Goal: Task Accomplishment & Management: Use online tool/utility

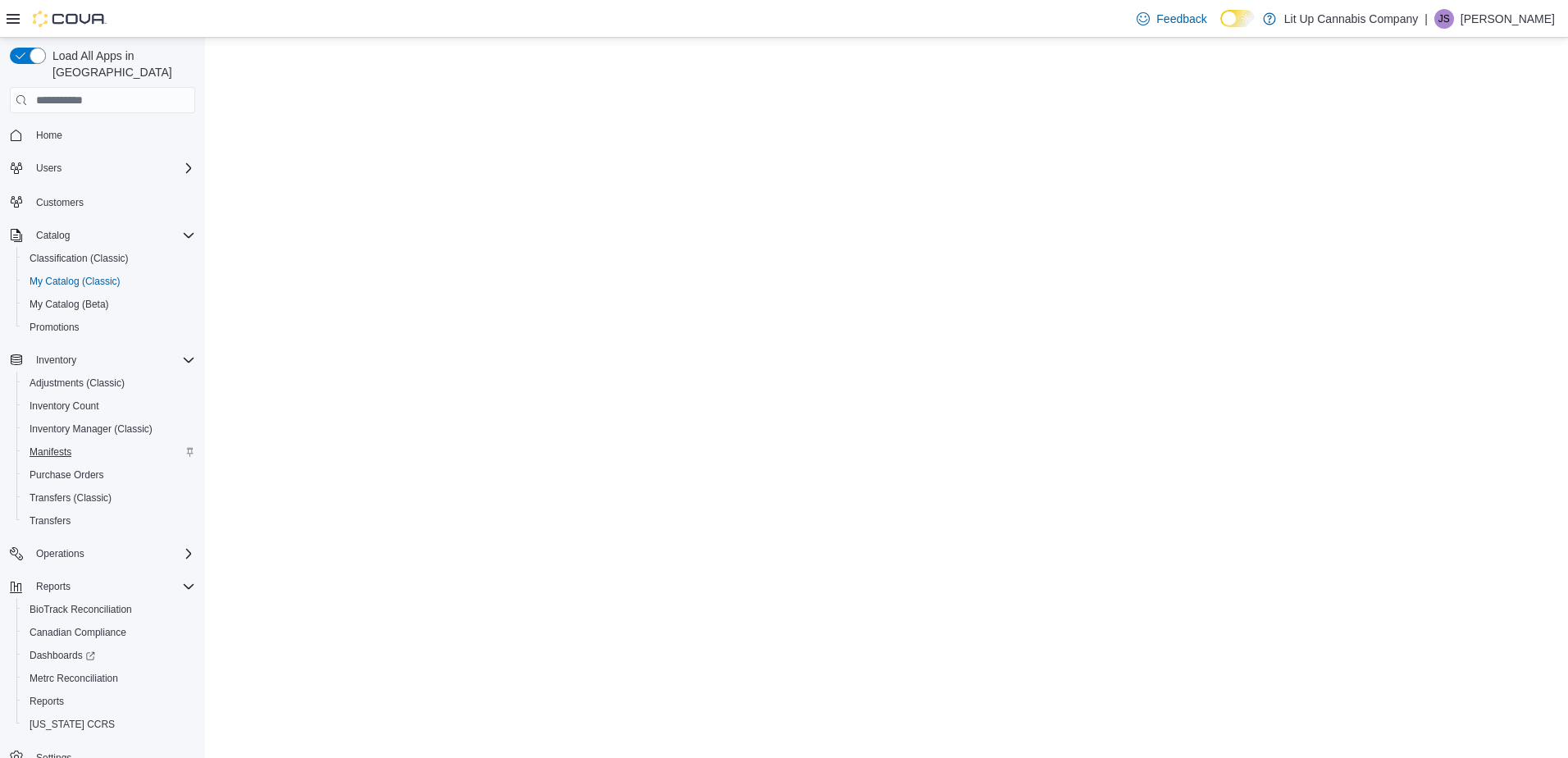
select select "**********"
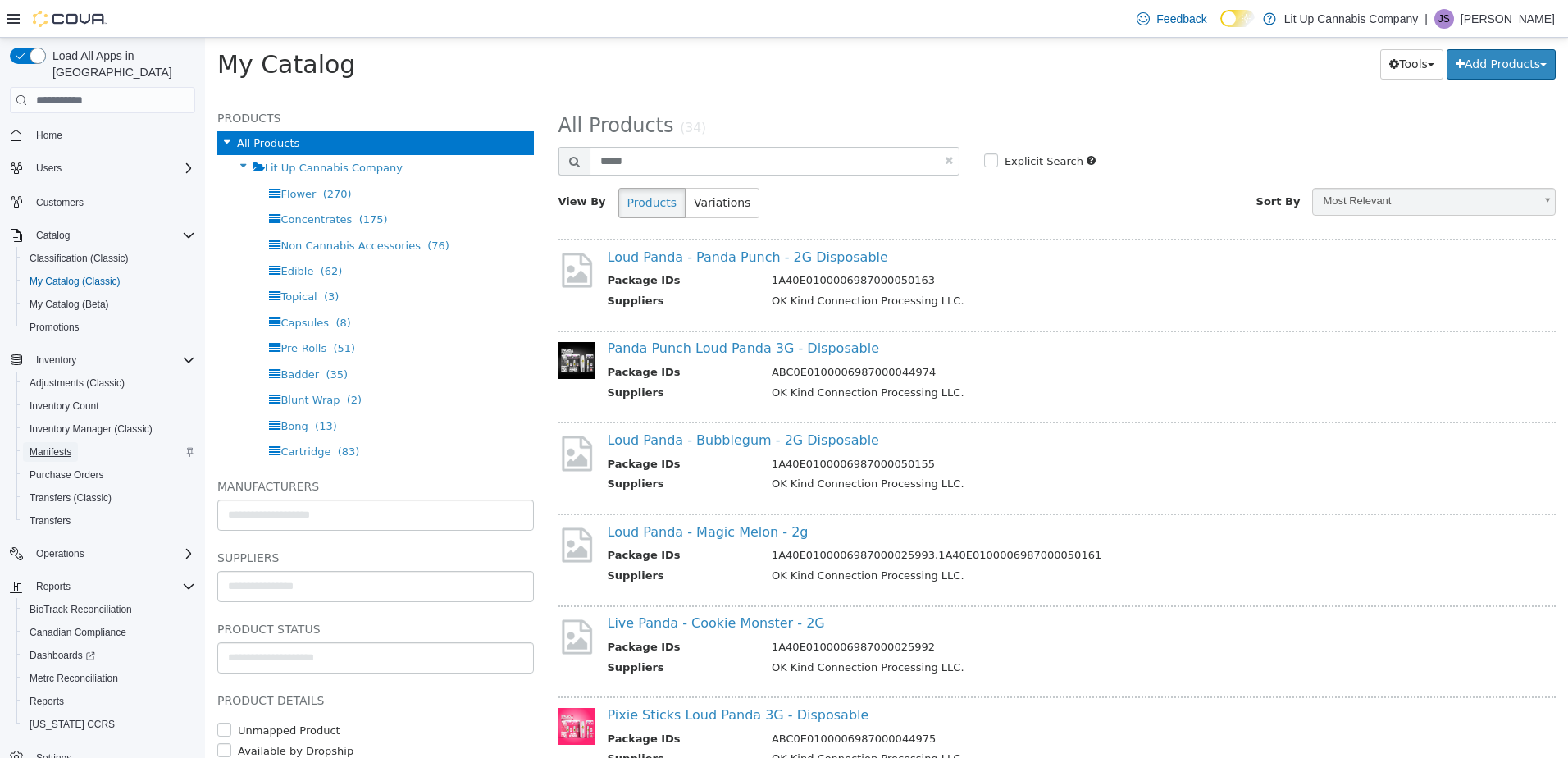
click at [56, 445] on span "Manifests" at bounding box center [51, 452] width 42 height 13
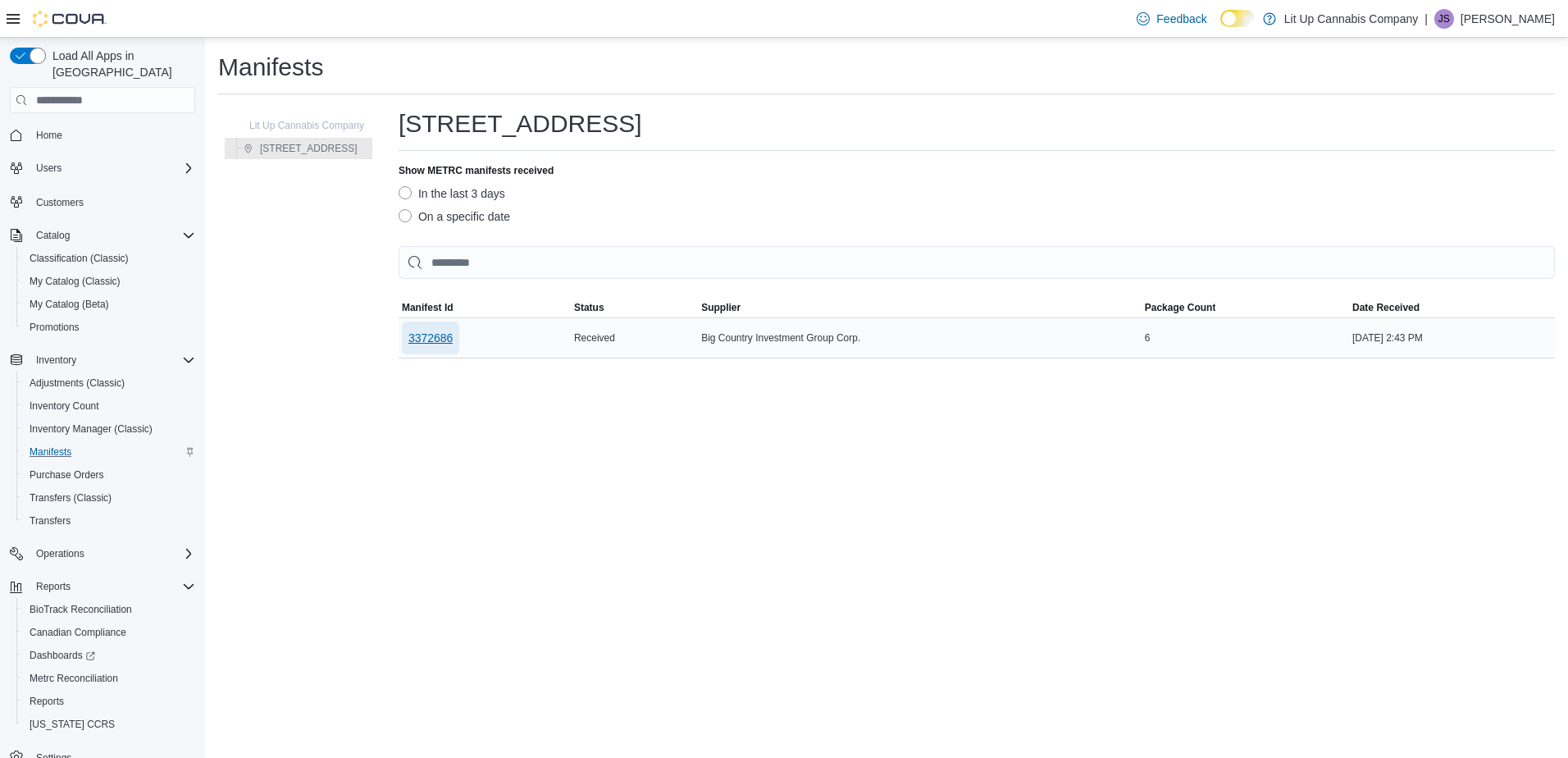
click at [415, 329] on span "3372686" at bounding box center [431, 338] width 45 height 32
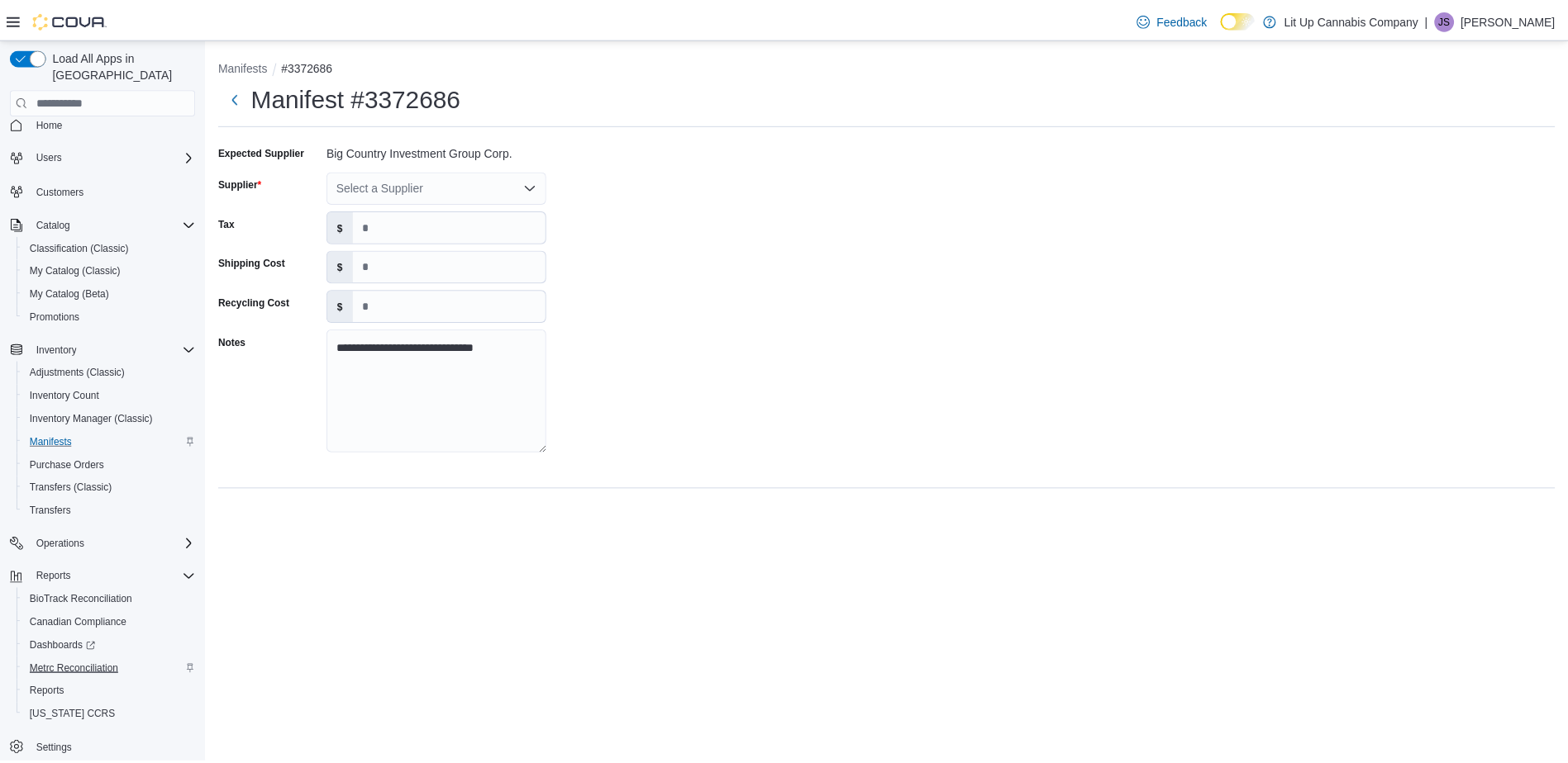
scroll to position [21, 0]
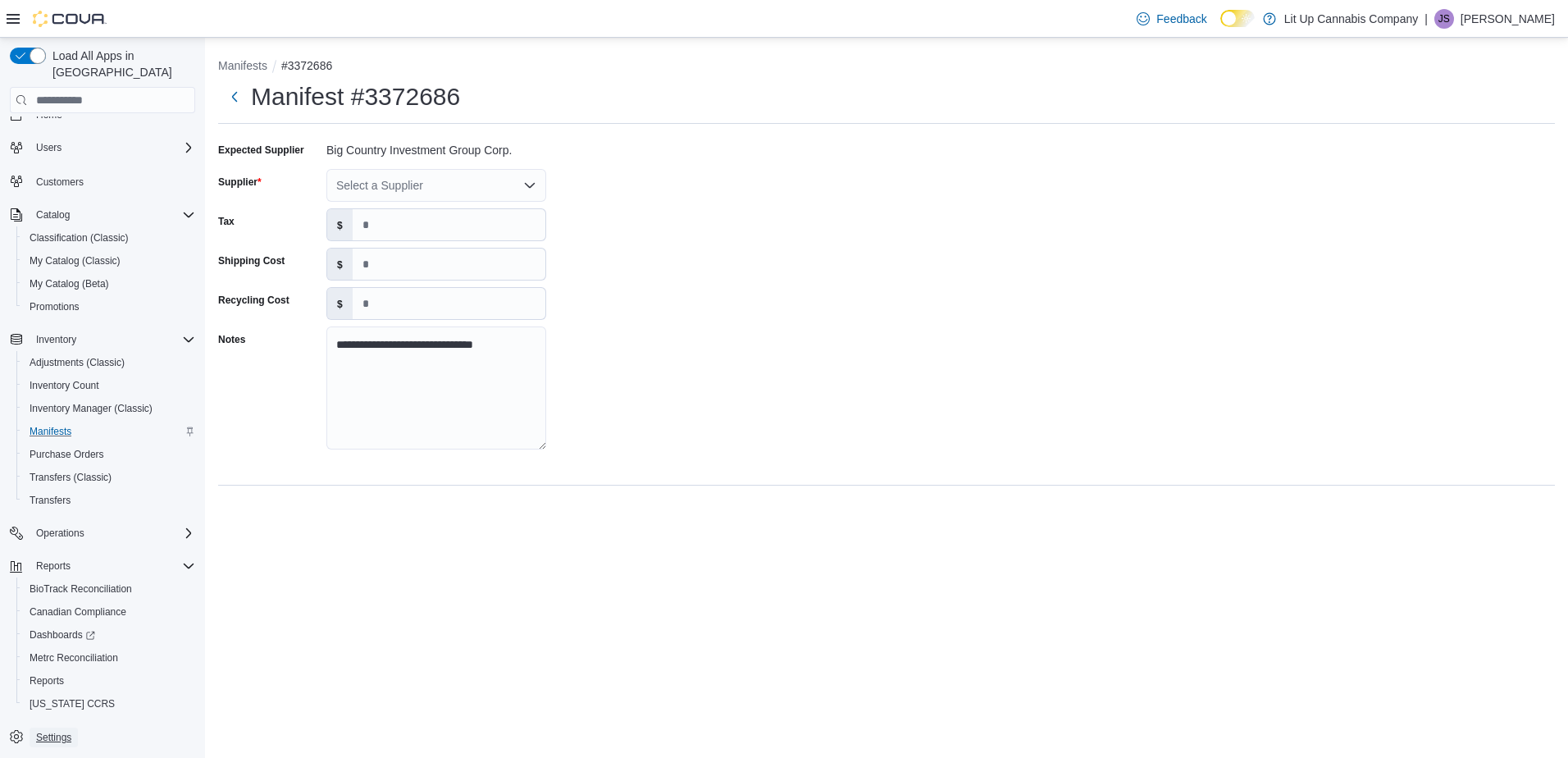
click at [56, 731] on span "Settings" at bounding box center [53, 738] width 35 height 13
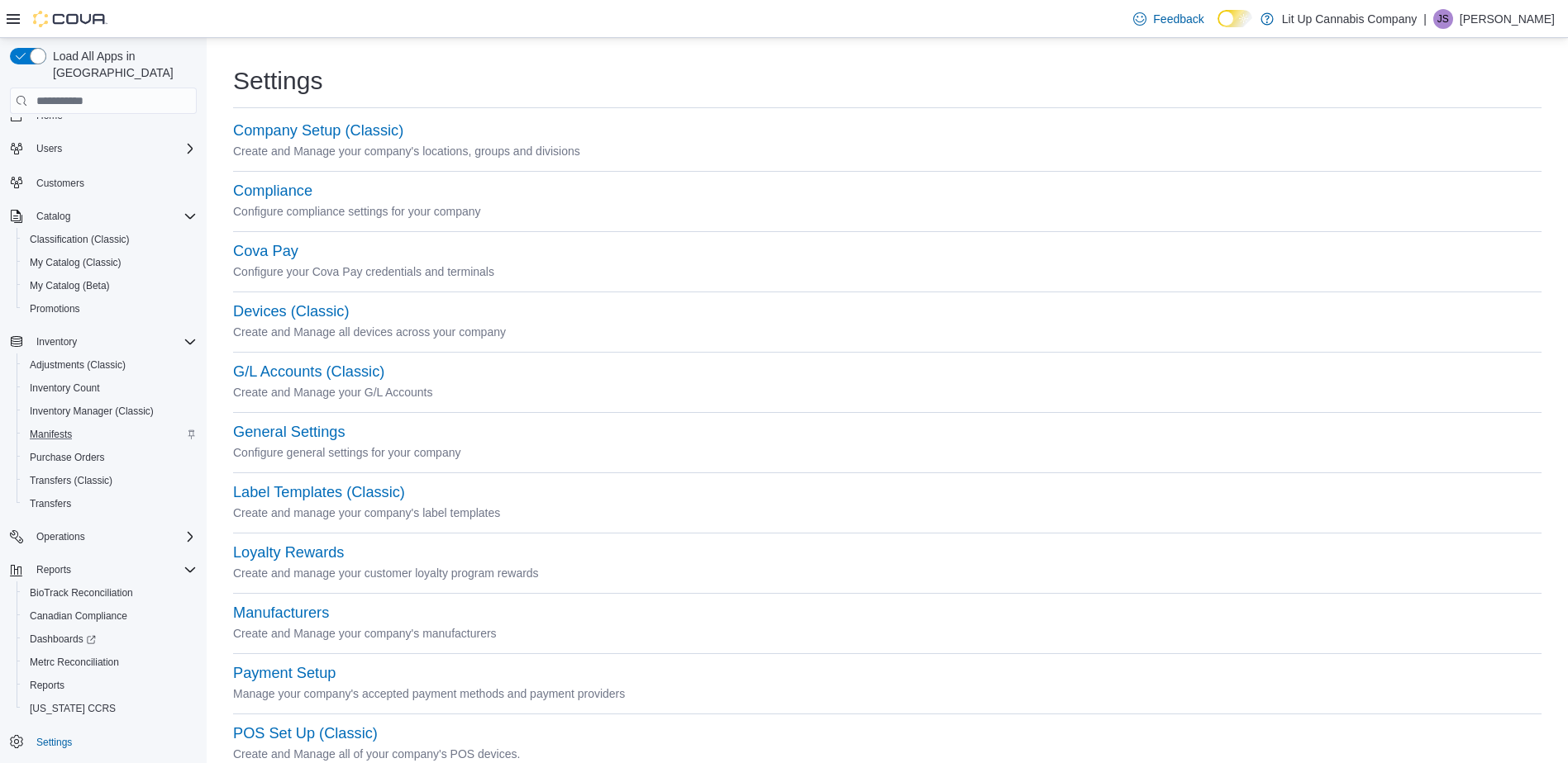
scroll to position [590, 0]
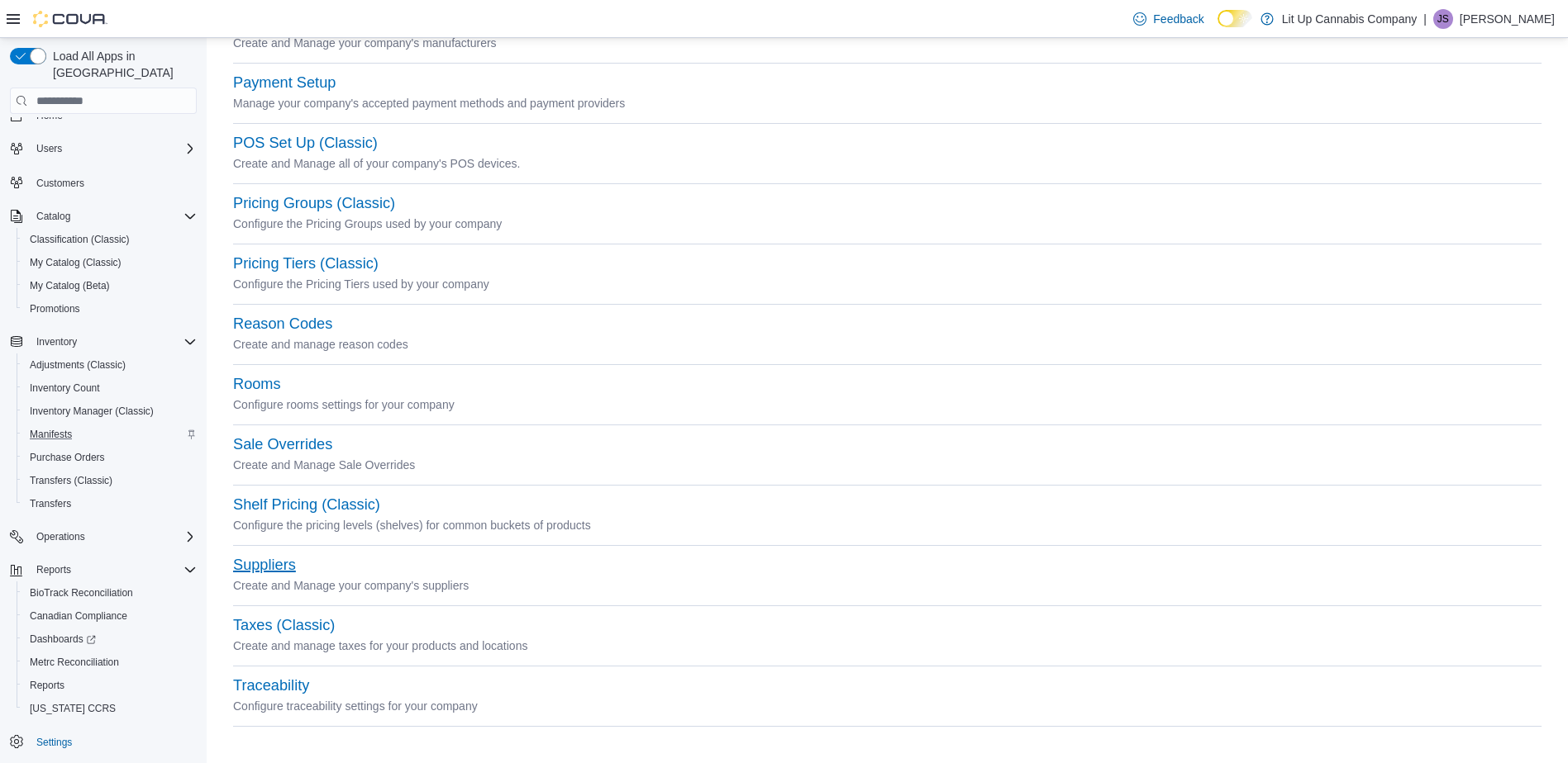
click at [266, 571] on button "Suppliers" at bounding box center [264, 565] width 63 height 18
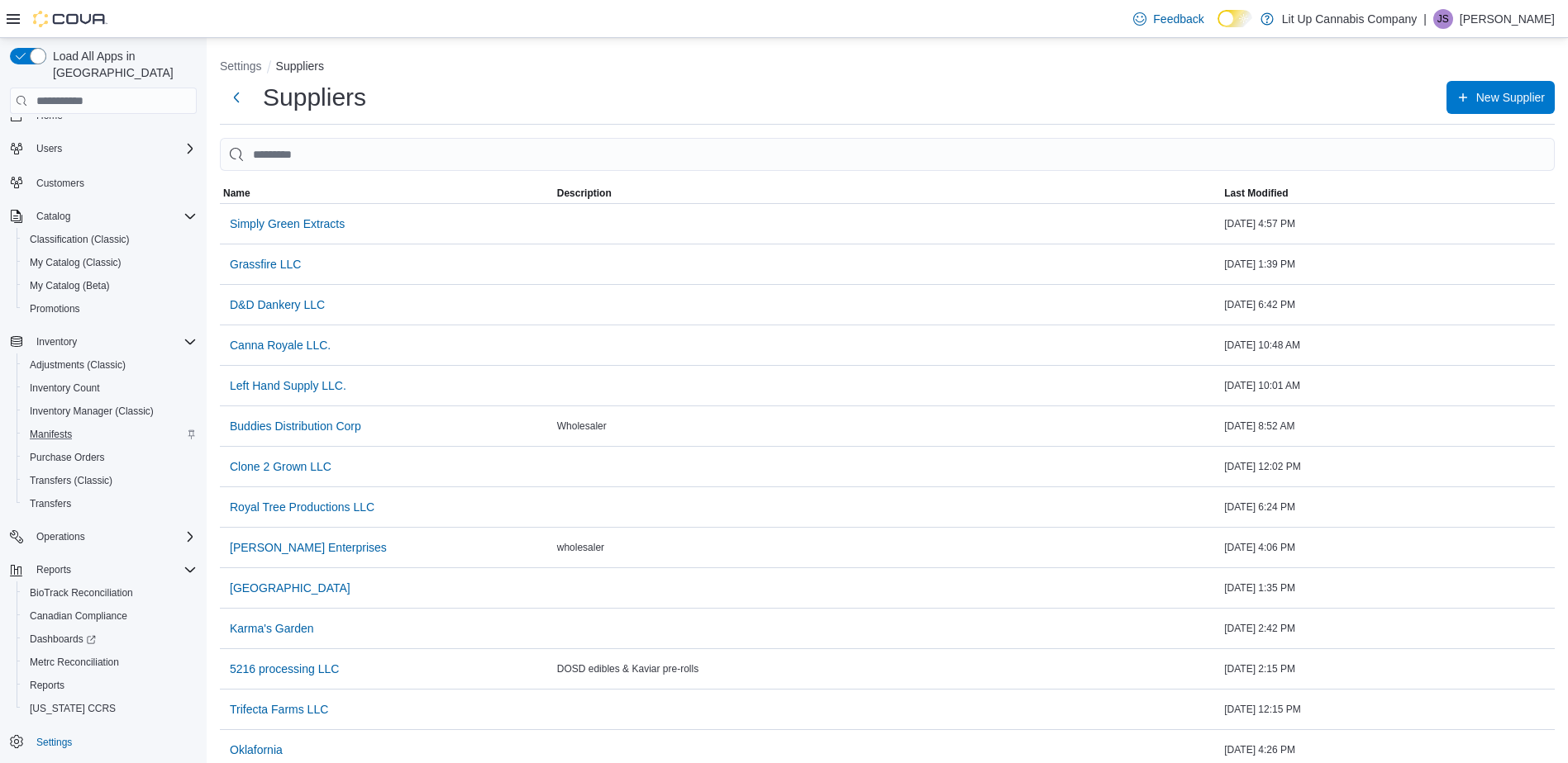
click at [1487, 115] on div "Suppliers New Supplier" at bounding box center [887, 103] width 1335 height 44
click at [1484, 106] on span "New Supplier" at bounding box center [1501, 96] width 89 height 33
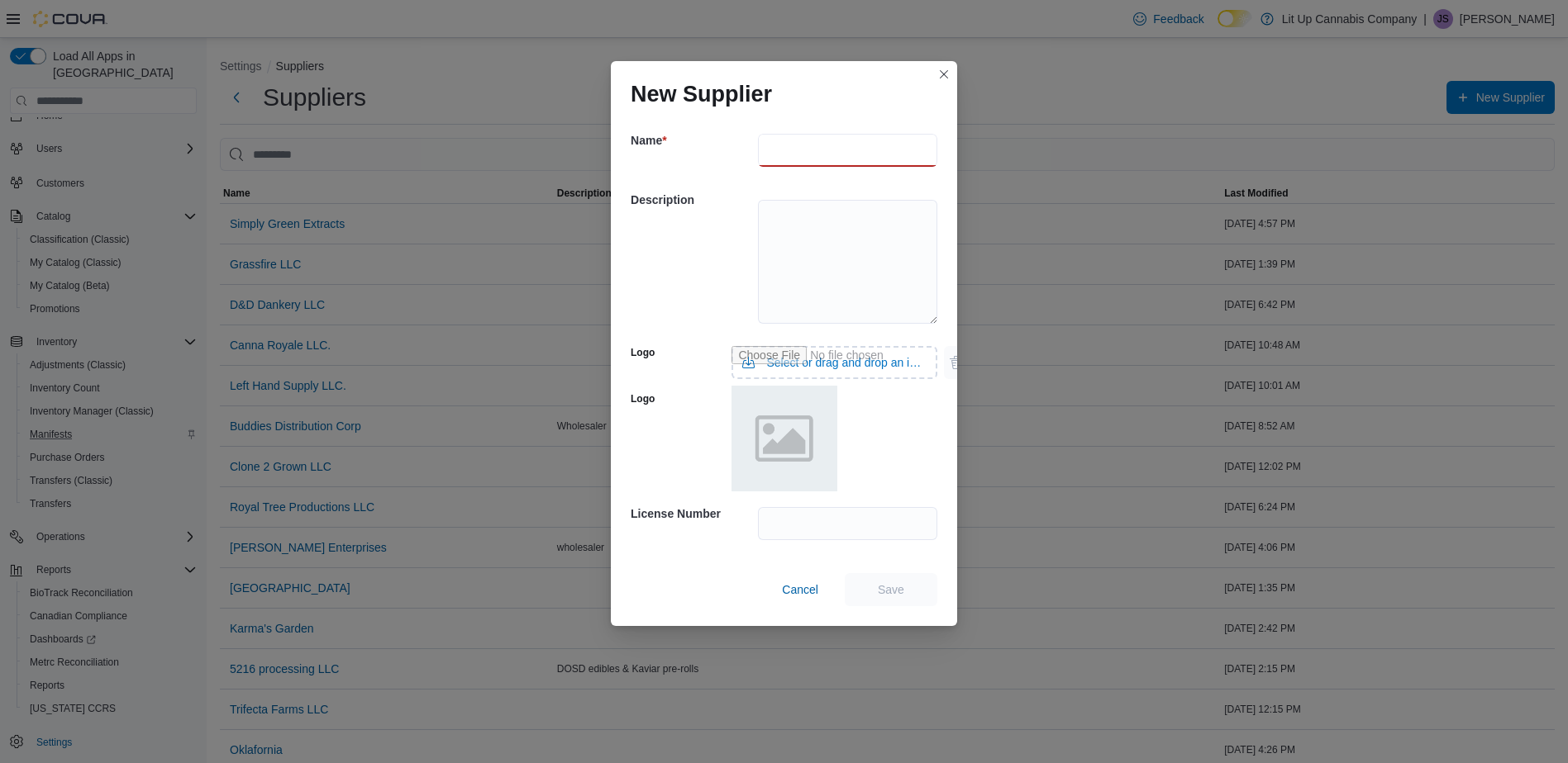
click at [789, 143] on input "text" at bounding box center [847, 150] width 179 height 33
click at [803, 152] on input "text" at bounding box center [847, 150] width 179 height 33
type input "**********"
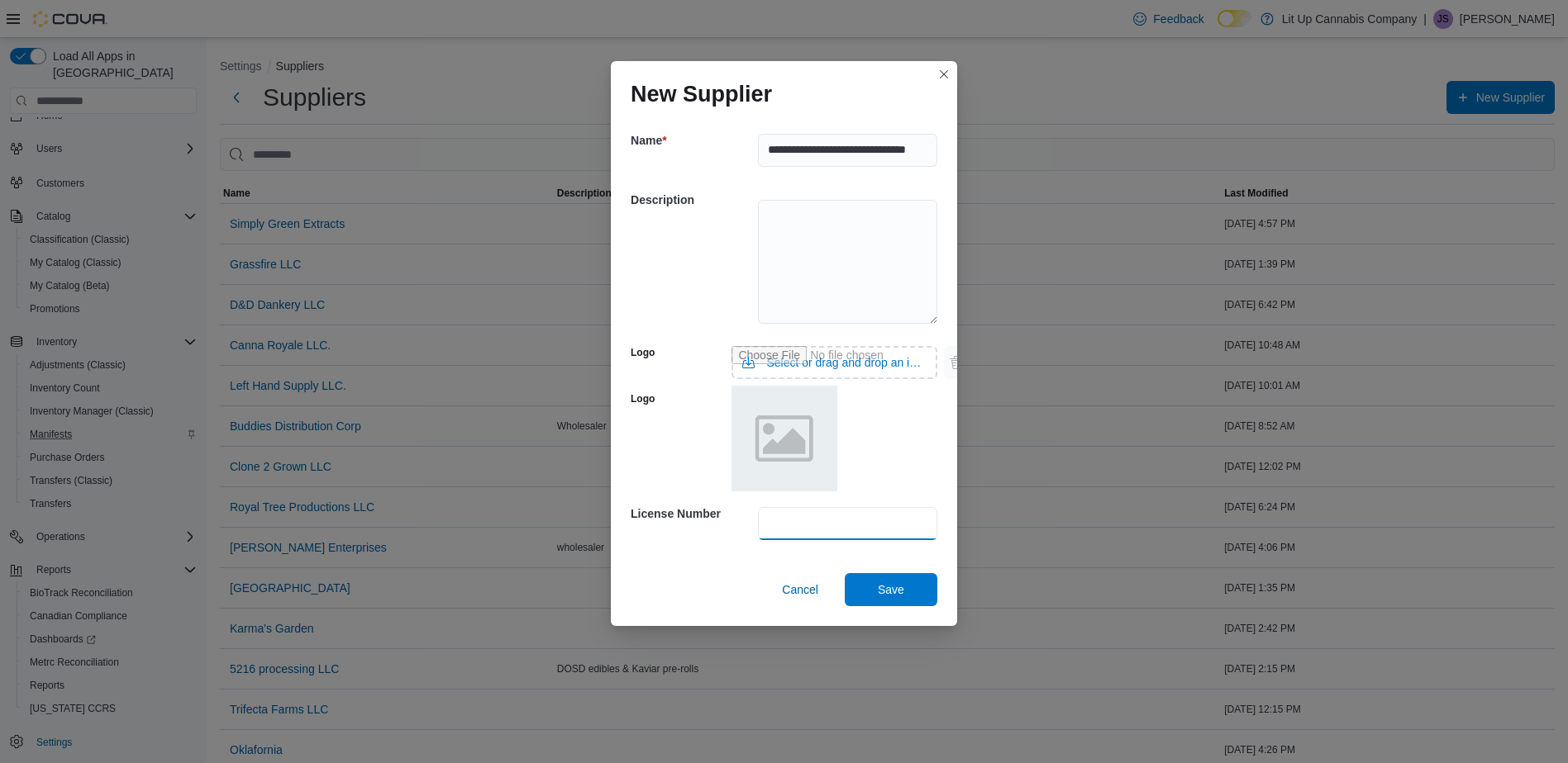
click at [820, 519] on input "text" at bounding box center [847, 523] width 179 height 33
type input "**********"
click at [887, 587] on span "Save" at bounding box center [891, 589] width 27 height 17
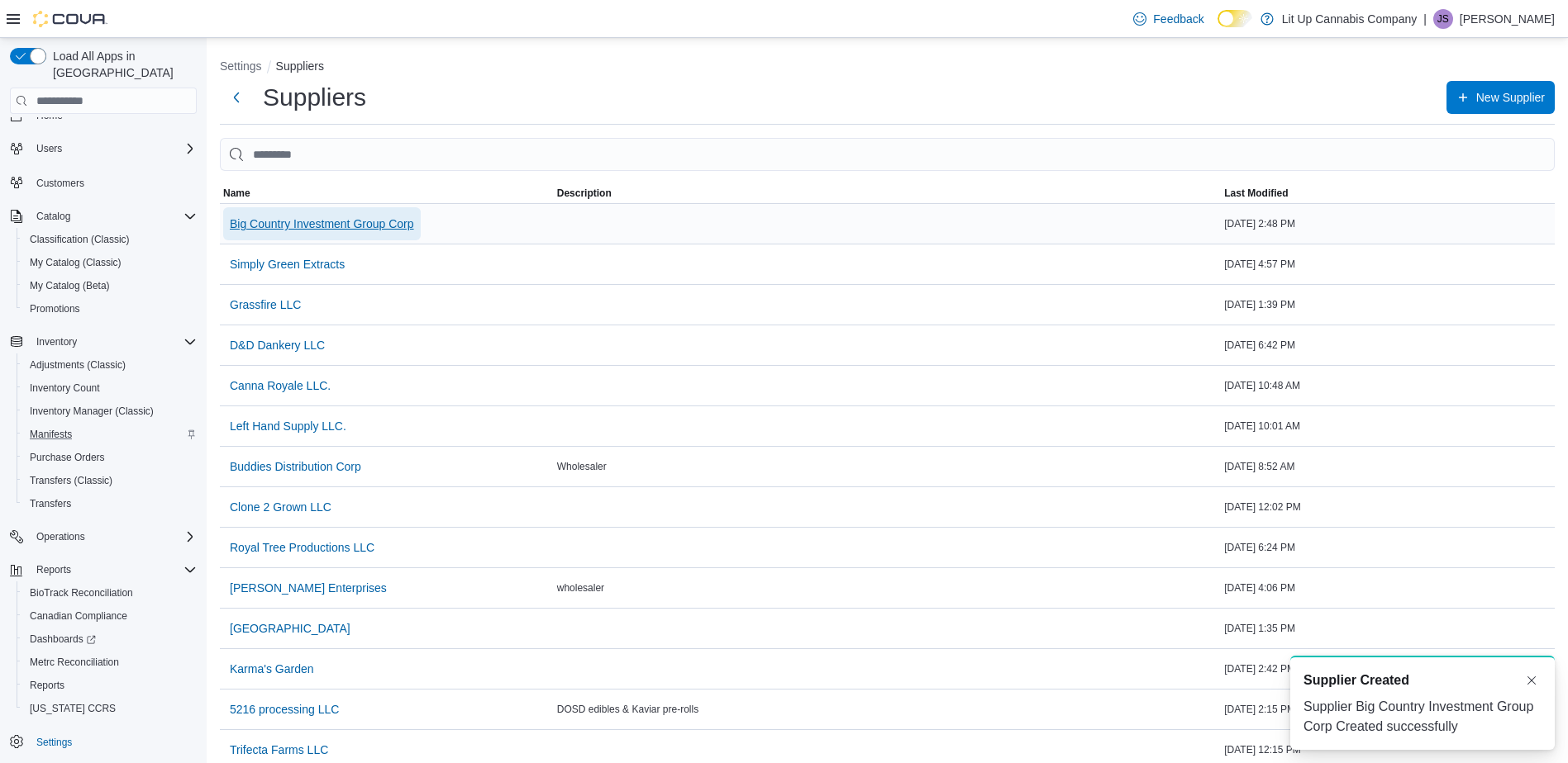
click at [308, 225] on span "Big Country Investment Group Corp" at bounding box center [322, 224] width 184 height 17
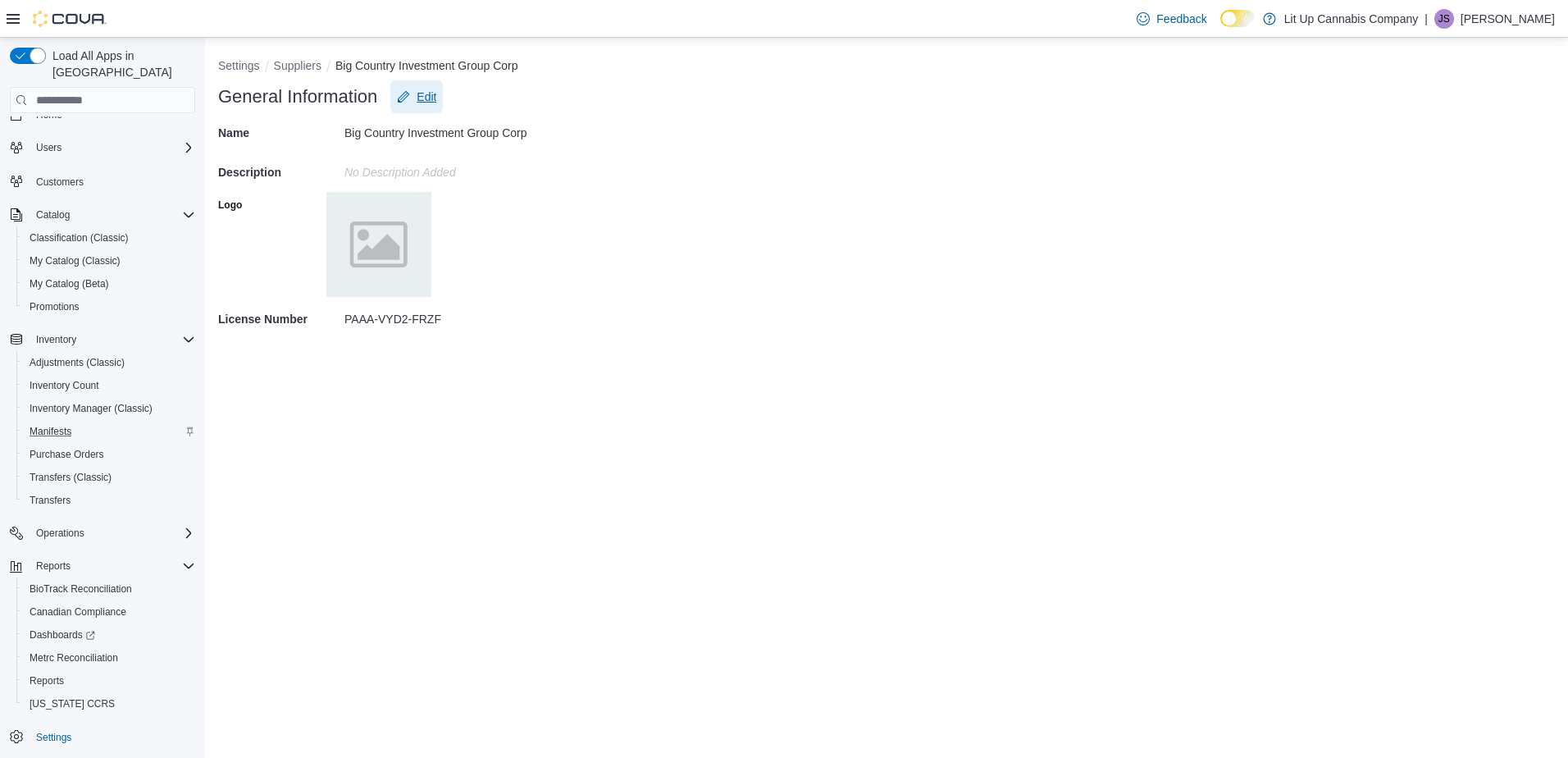
click at [432, 99] on span "Edit" at bounding box center [427, 97] width 20 height 17
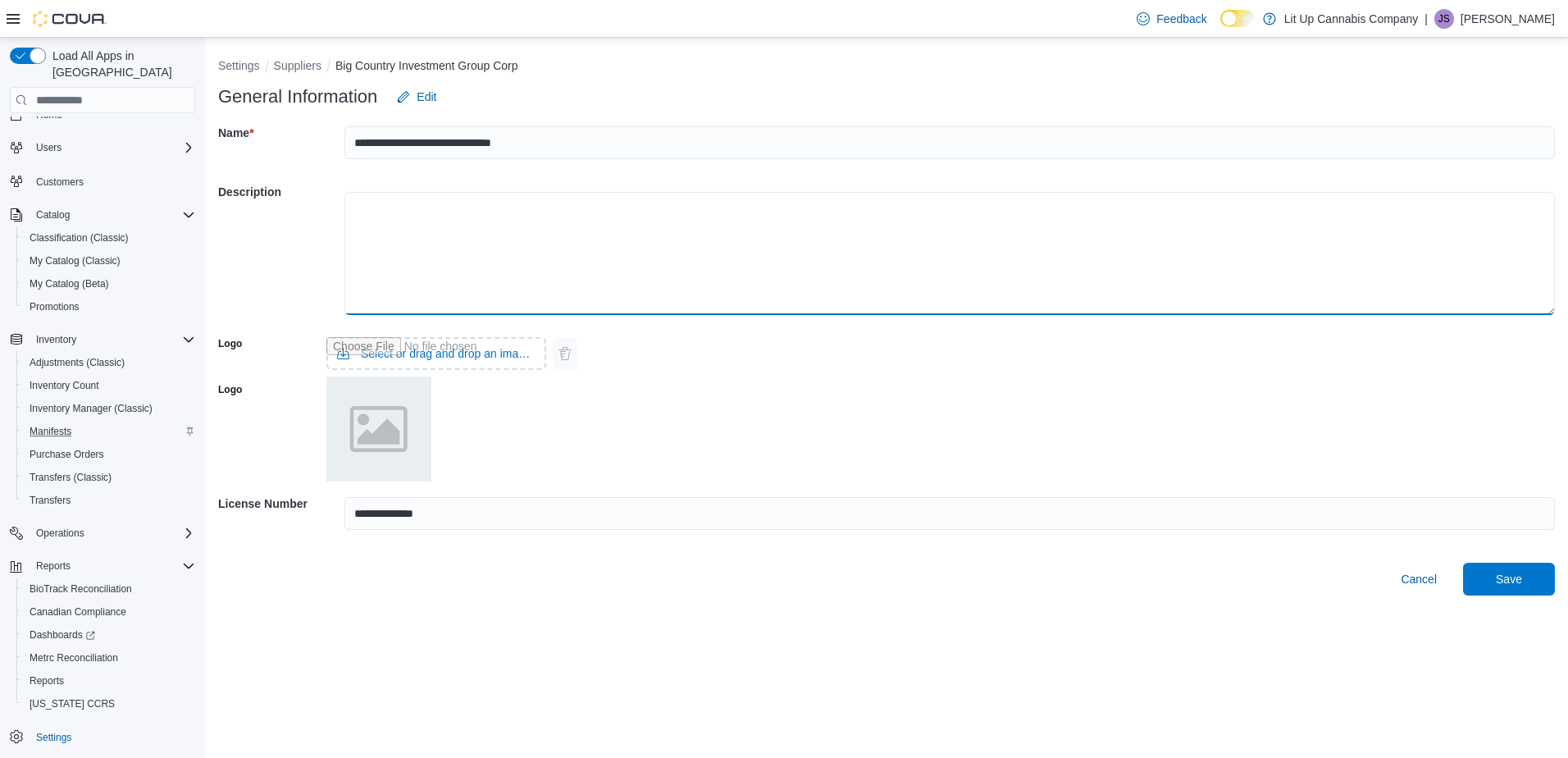
click at [378, 255] on textarea at bounding box center [950, 254] width 1211 height 123
type textarea "**********"
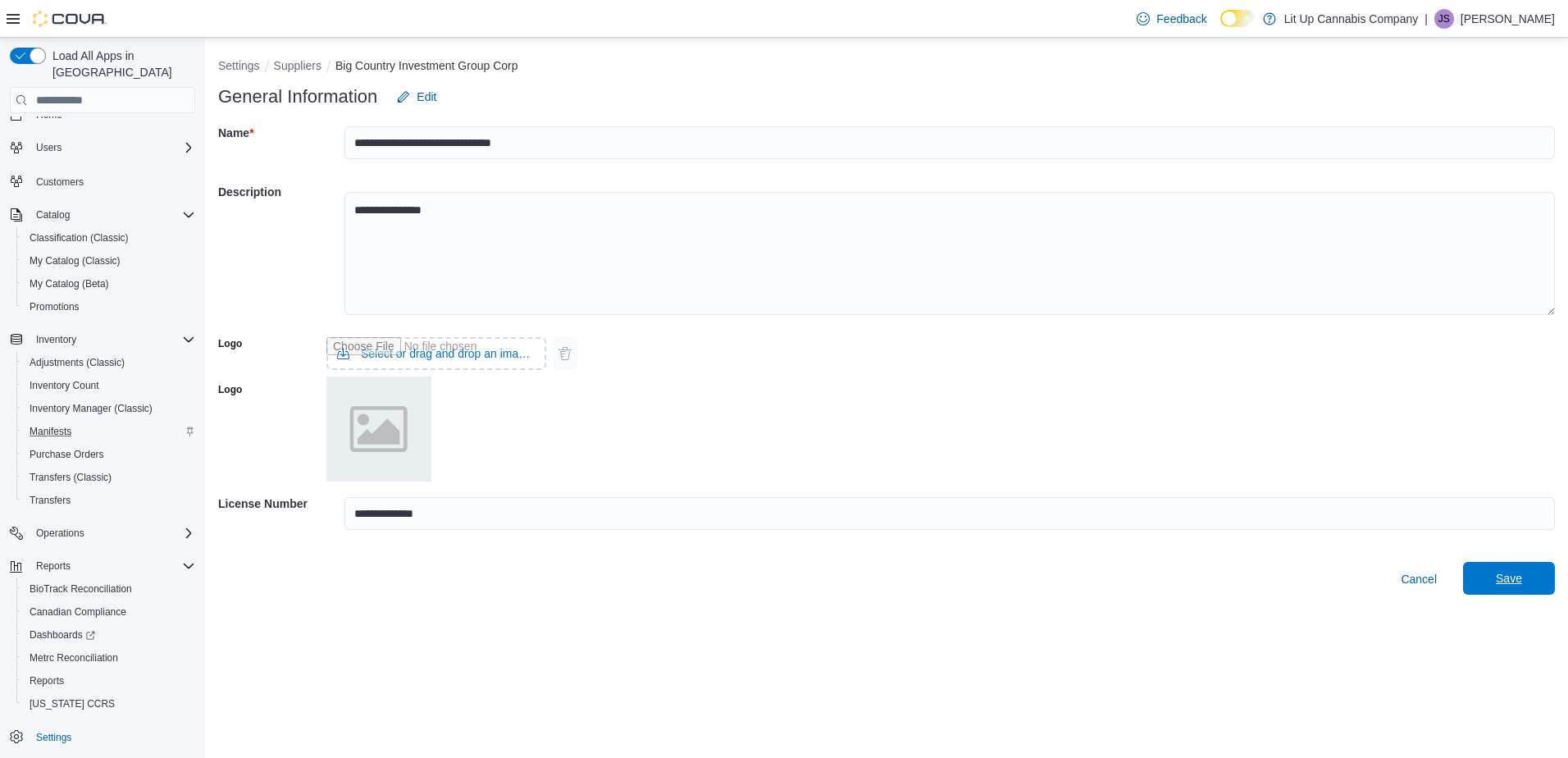
click at [1473, 579] on span "Save" at bounding box center [1509, 578] width 72 height 32
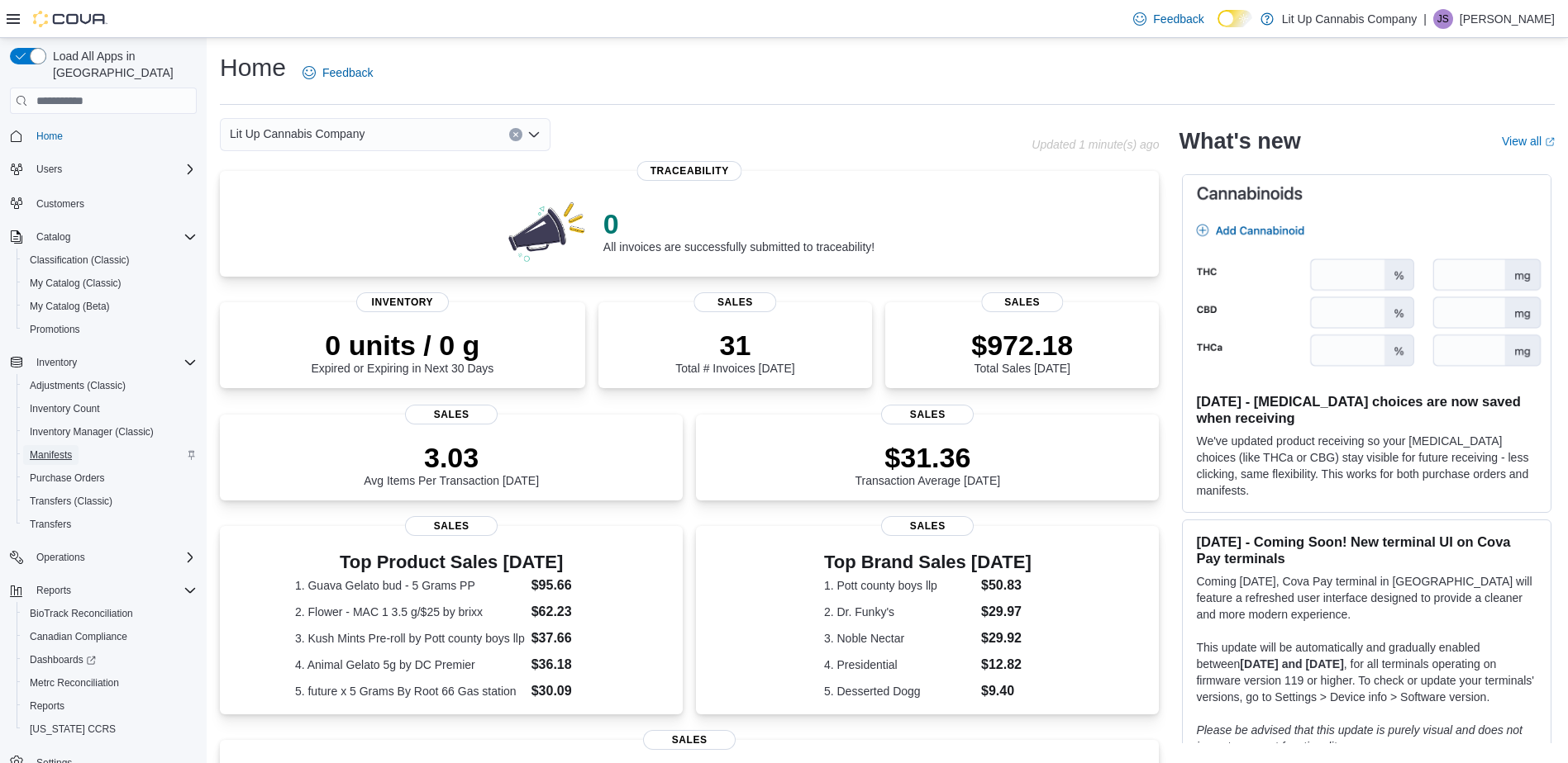
click at [50, 448] on span "Manifests" at bounding box center [51, 455] width 42 height 13
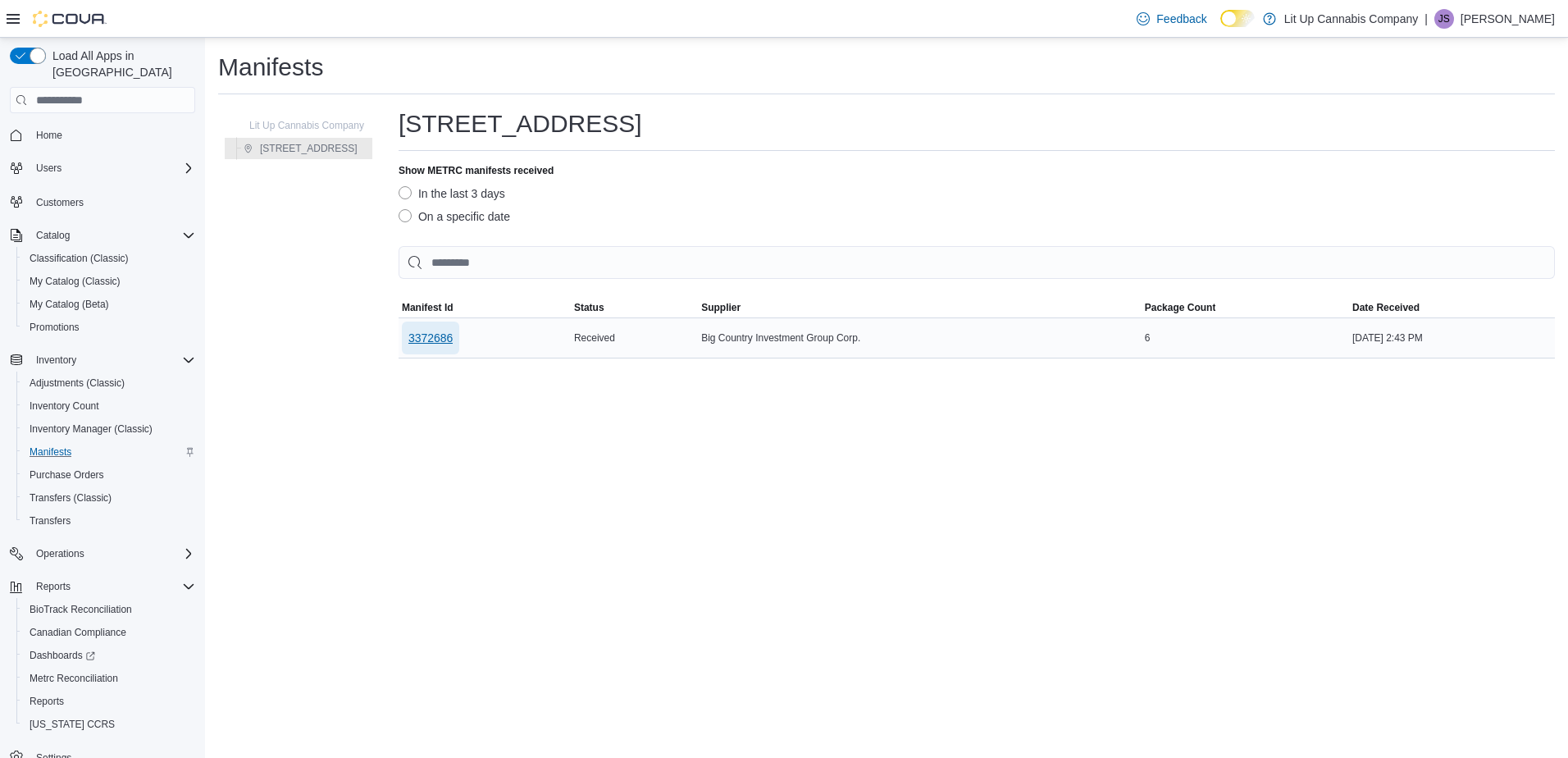
click at [440, 334] on span "3372686" at bounding box center [431, 338] width 45 height 17
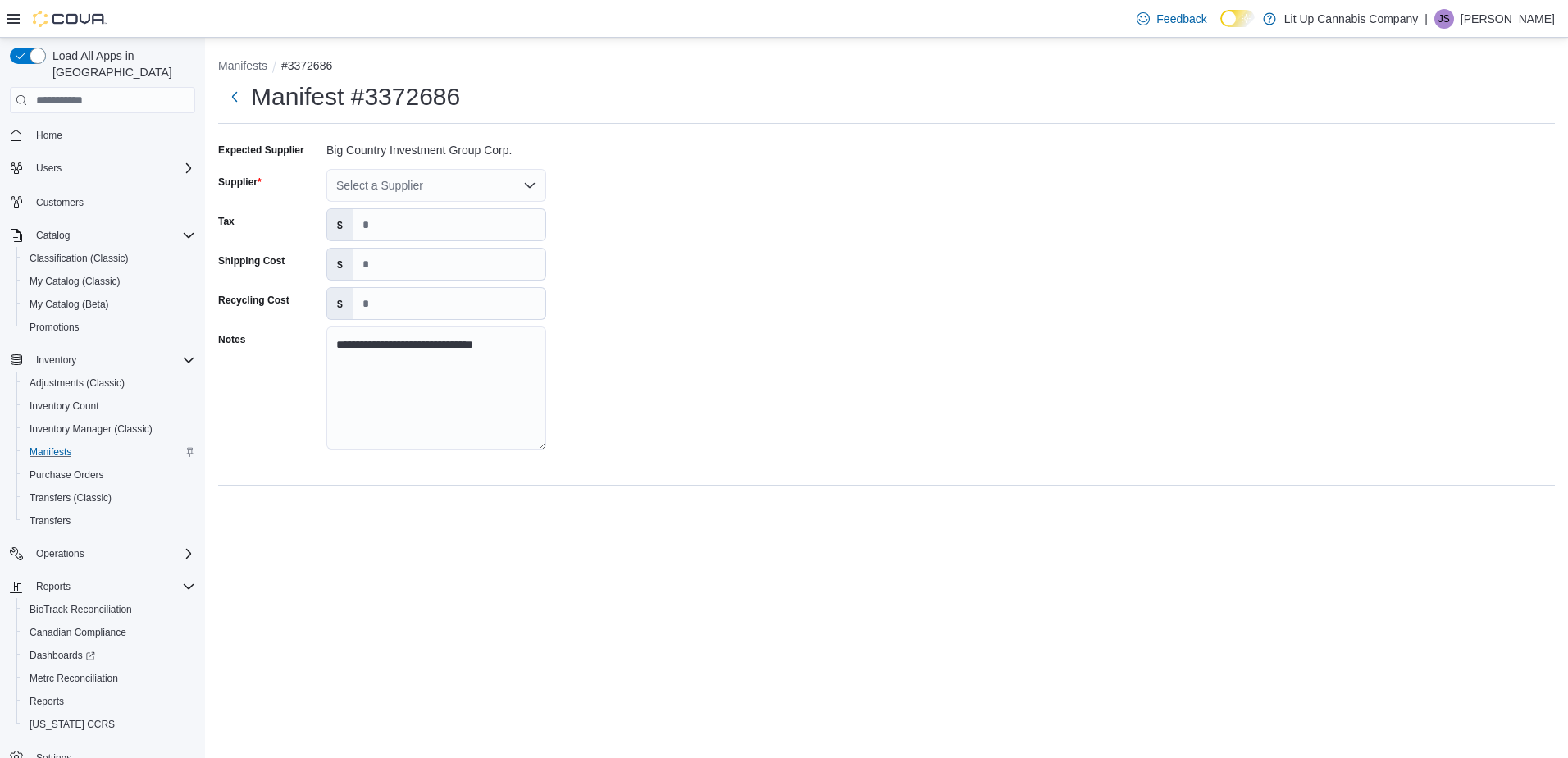
click at [382, 184] on div "Select a Supplier" at bounding box center [436, 185] width 220 height 32
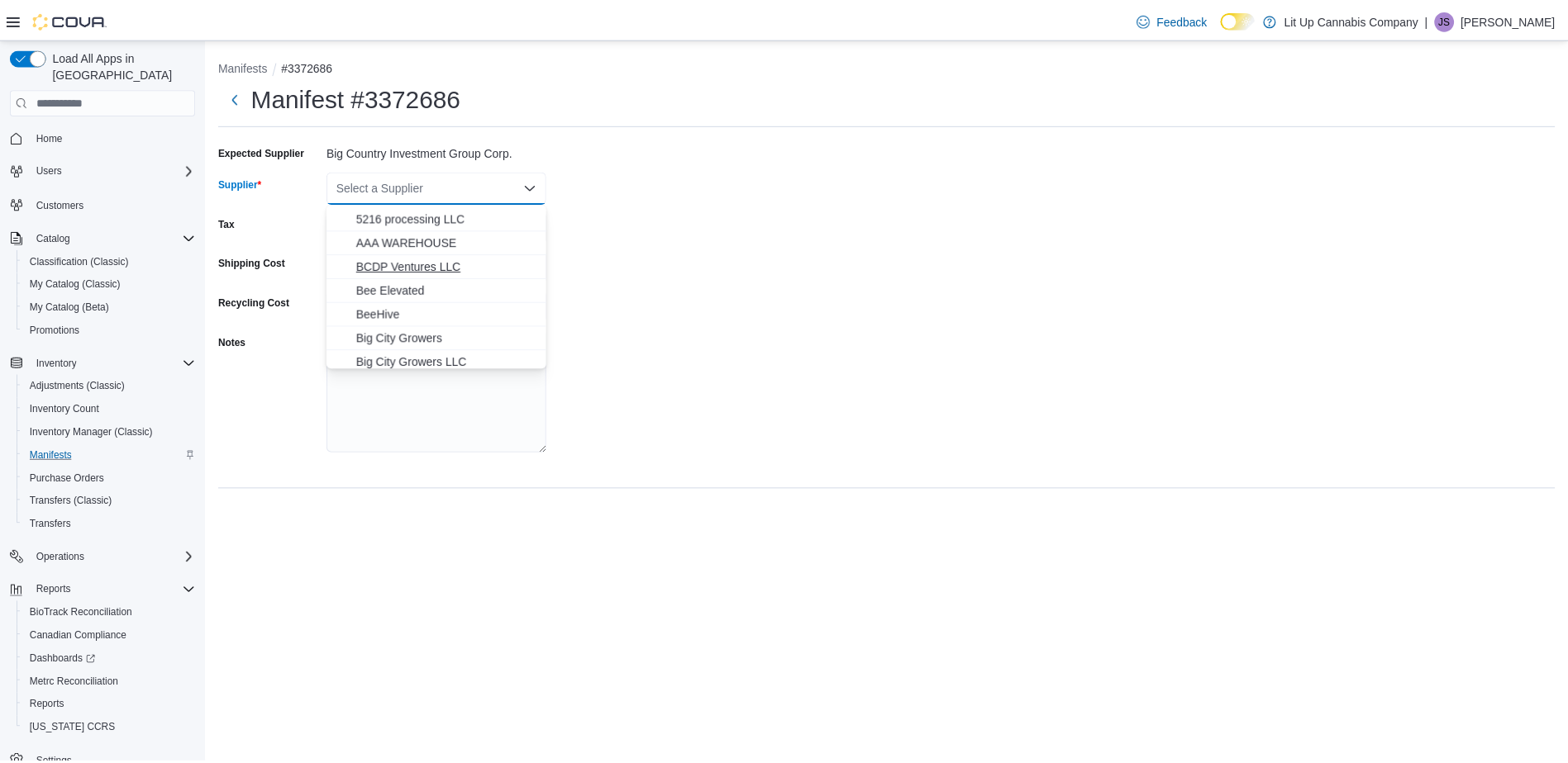
scroll to position [83, 0]
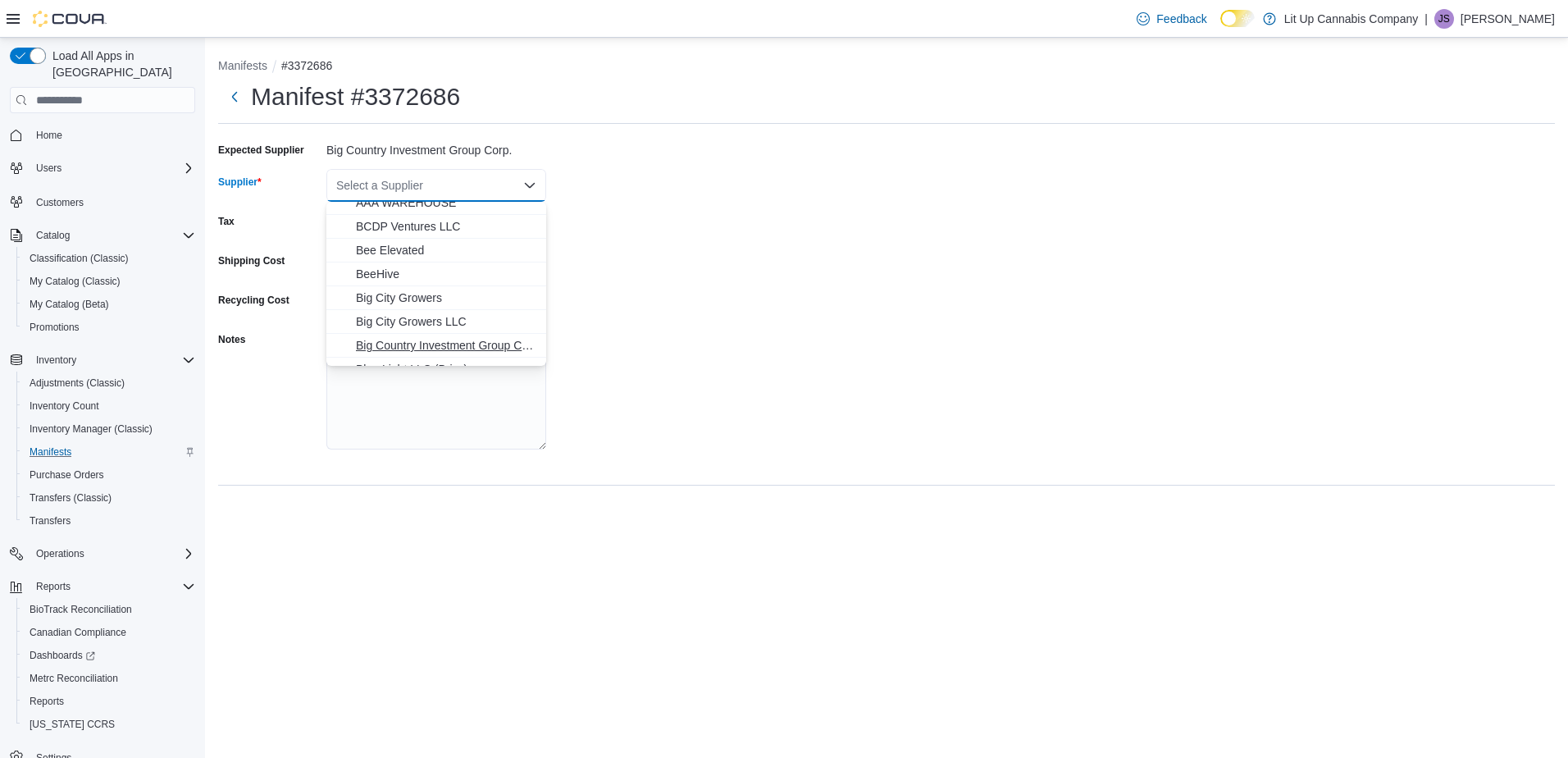
click at [403, 344] on span "Big Country Investment Group Corp" at bounding box center [446, 345] width 181 height 17
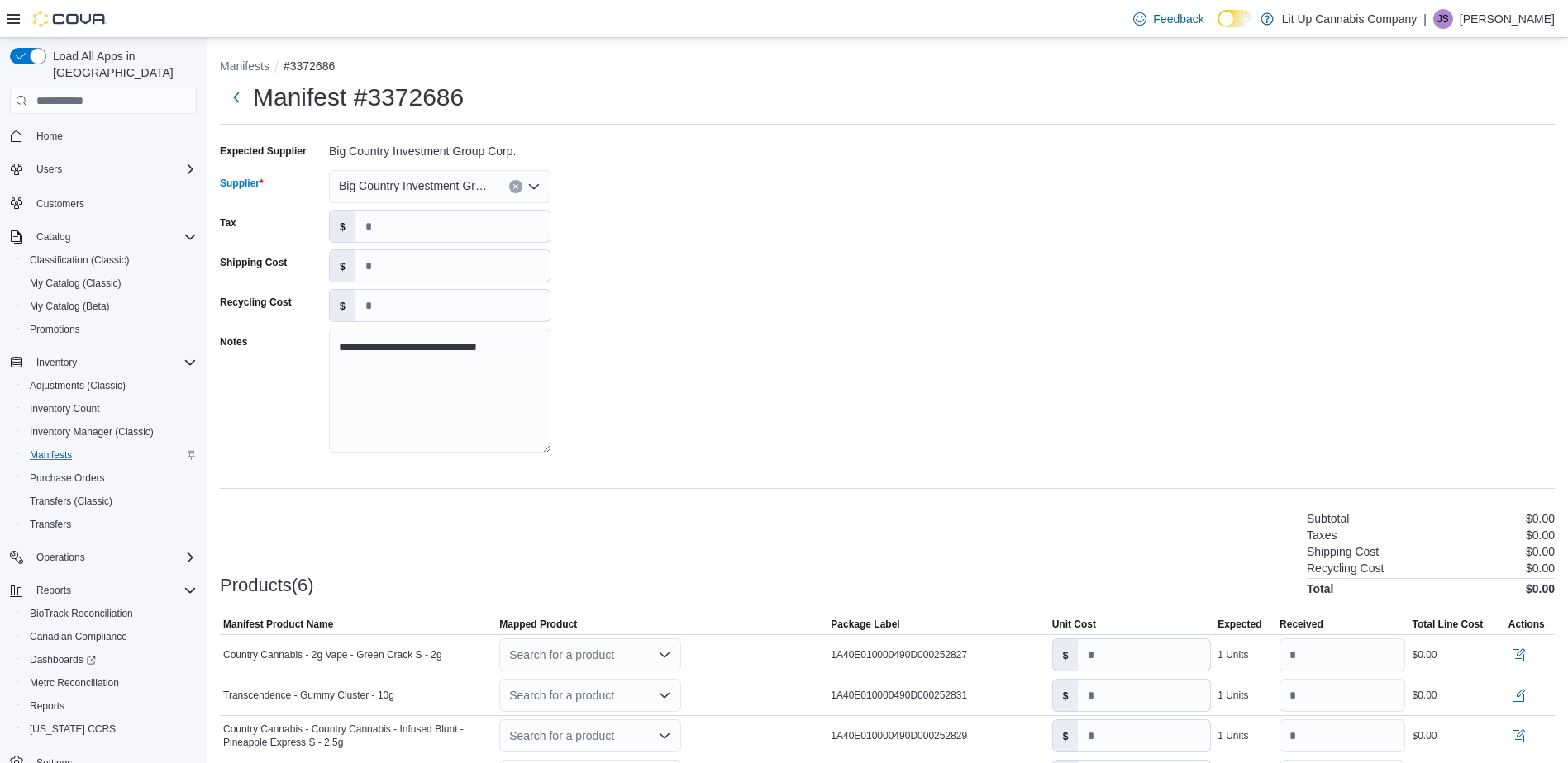
click at [655, 368] on div "**********" at bounding box center [887, 303] width 1335 height 330
click at [540, 654] on div "Search for a product" at bounding box center [590, 654] width 182 height 33
click at [552, 680] on div "Create a new product" at bounding box center [578, 684] width 95 height 13
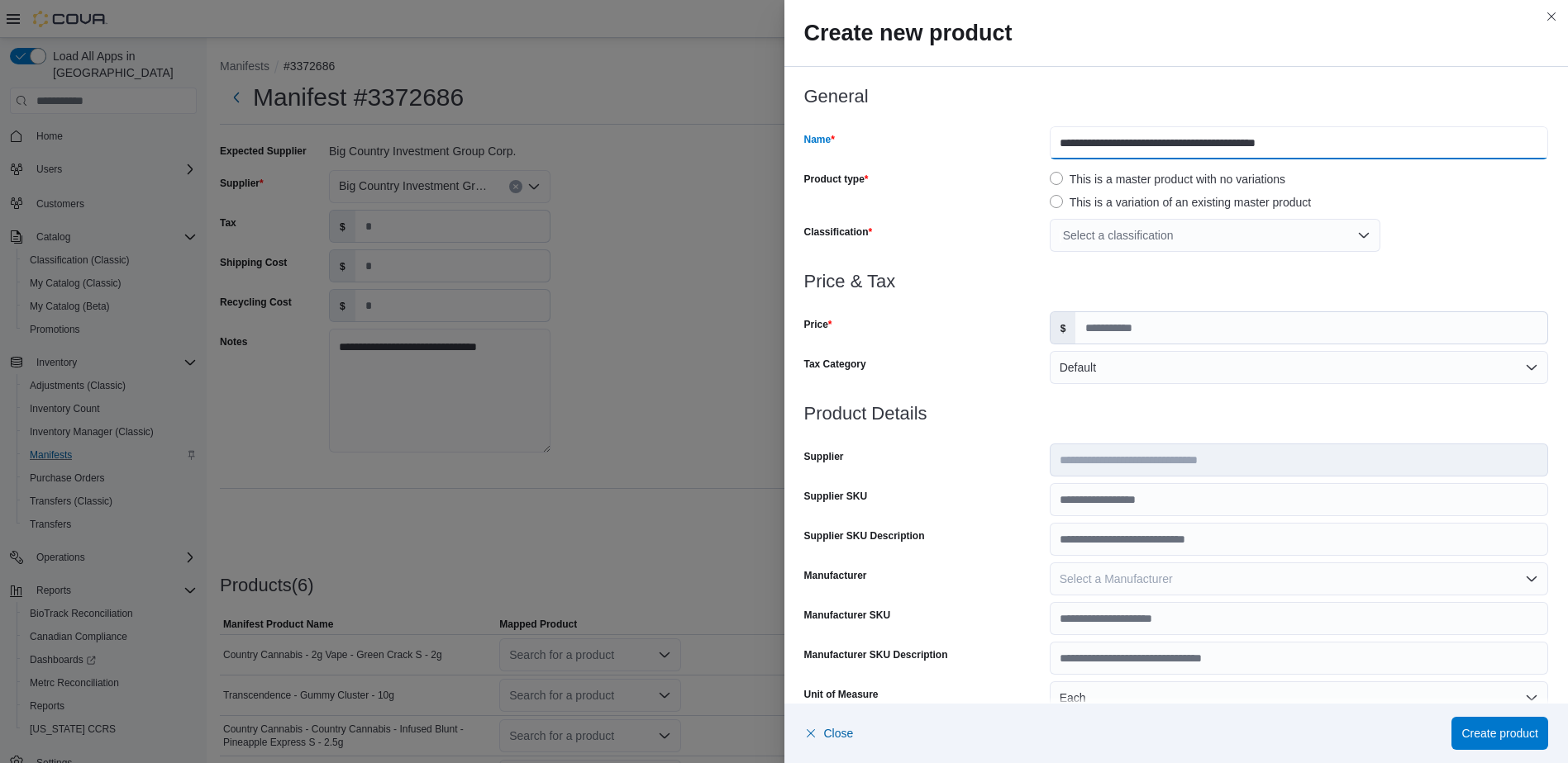
drag, startPoint x: 1203, startPoint y: 146, endPoint x: 1274, endPoint y: 145, distance: 71.0
click at [1276, 146] on input "**********" at bounding box center [1298, 142] width 499 height 33
click at [1127, 142] on input "**********" at bounding box center [1298, 142] width 499 height 33
type input "**********"
click at [1120, 239] on div "Select a classification" at bounding box center [1214, 235] width 330 height 33
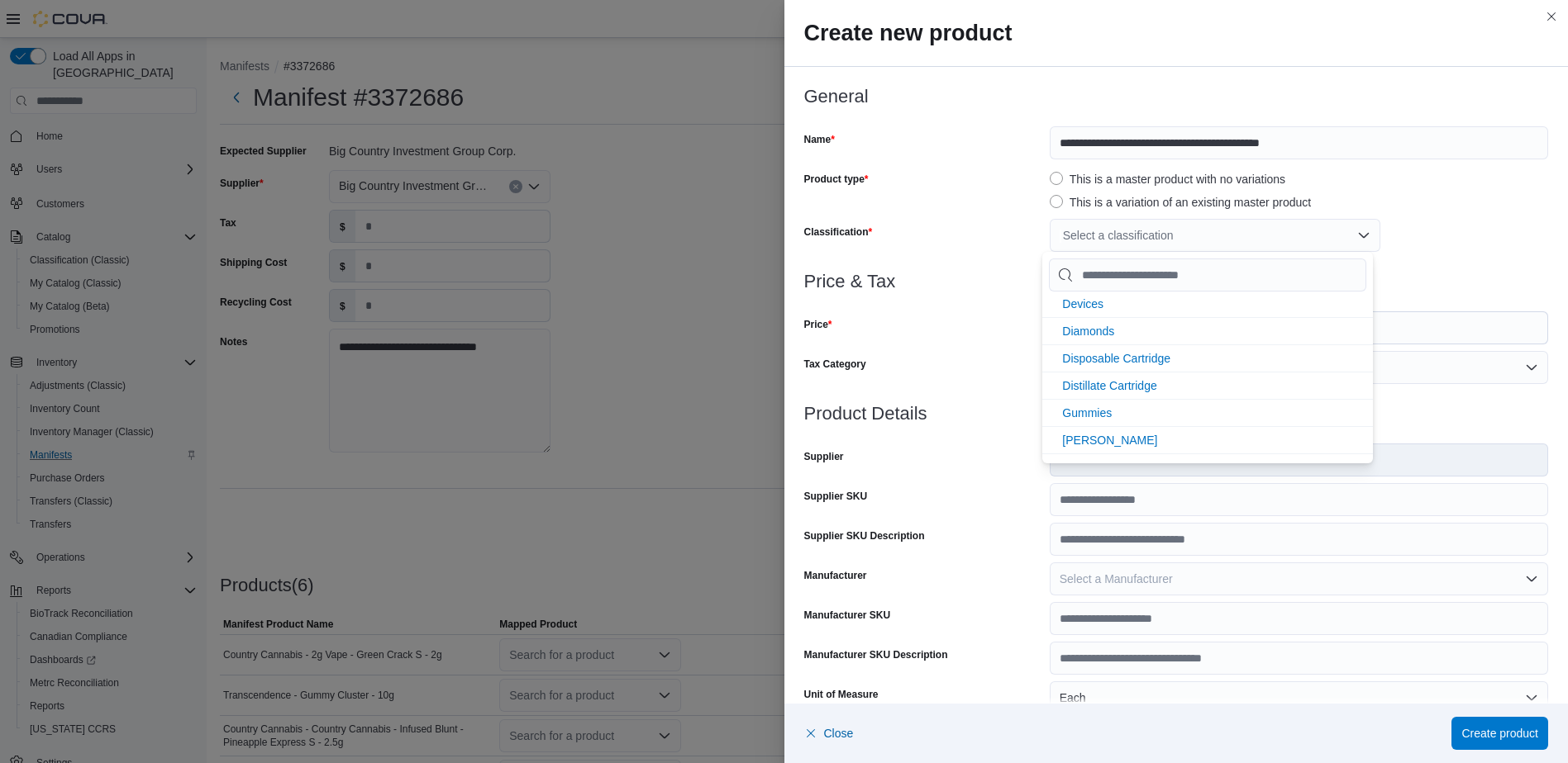
scroll to position [413, 0]
click at [1103, 333] on span "Disposable Cartridge" at bounding box center [1115, 333] width 108 height 13
click at [981, 340] on div "Price" at bounding box center [924, 327] width 239 height 33
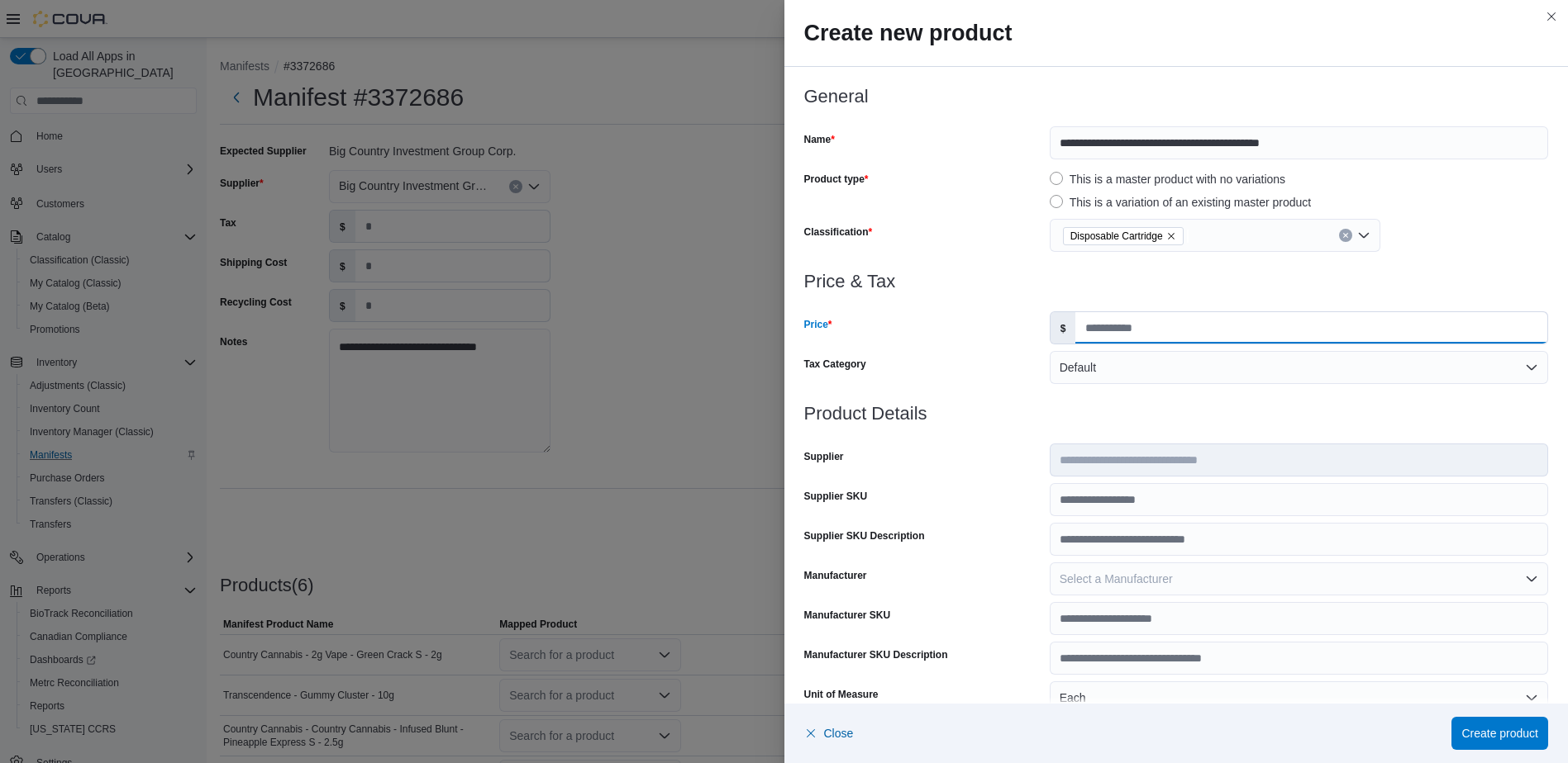
click at [1140, 329] on input "Price" at bounding box center [1311, 327] width 472 height 31
type input "***"
click at [970, 451] on div "Supplier" at bounding box center [924, 460] width 239 height 33
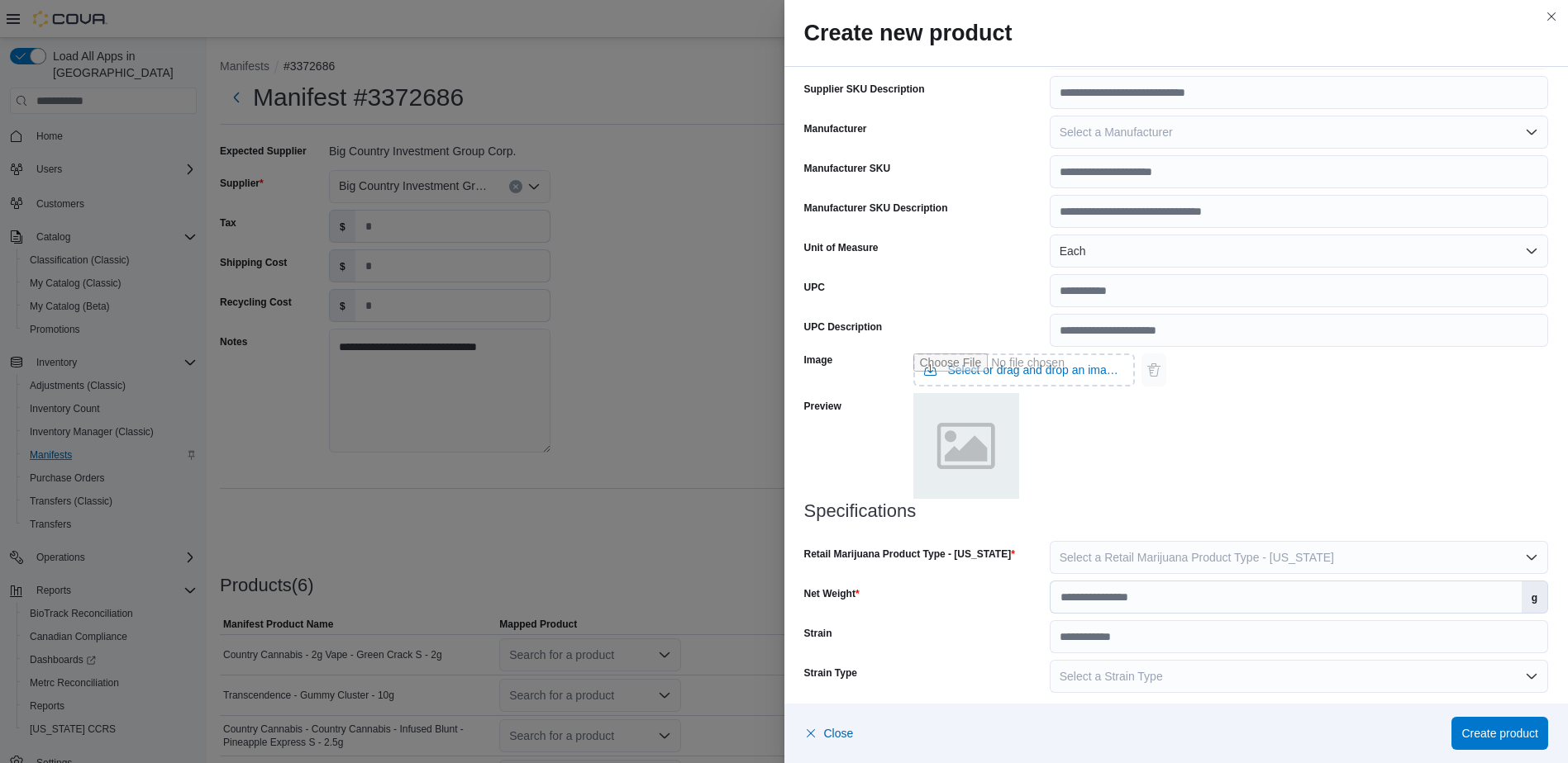
scroll to position [456, 0]
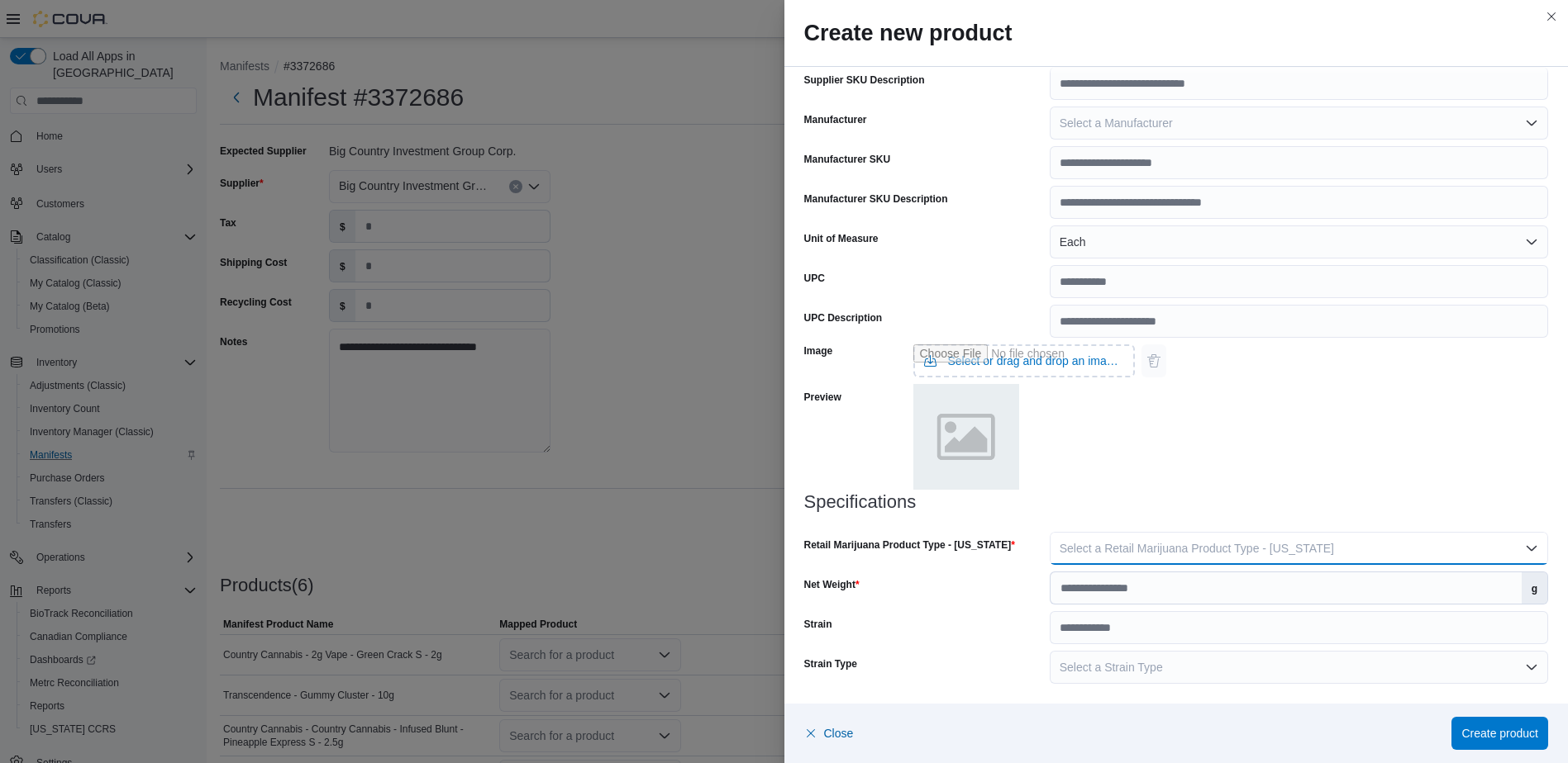
click at [1101, 542] on span "Select a Retail Marijuana Product Type - [US_STATE]" at bounding box center [1196, 549] width 274 height 13
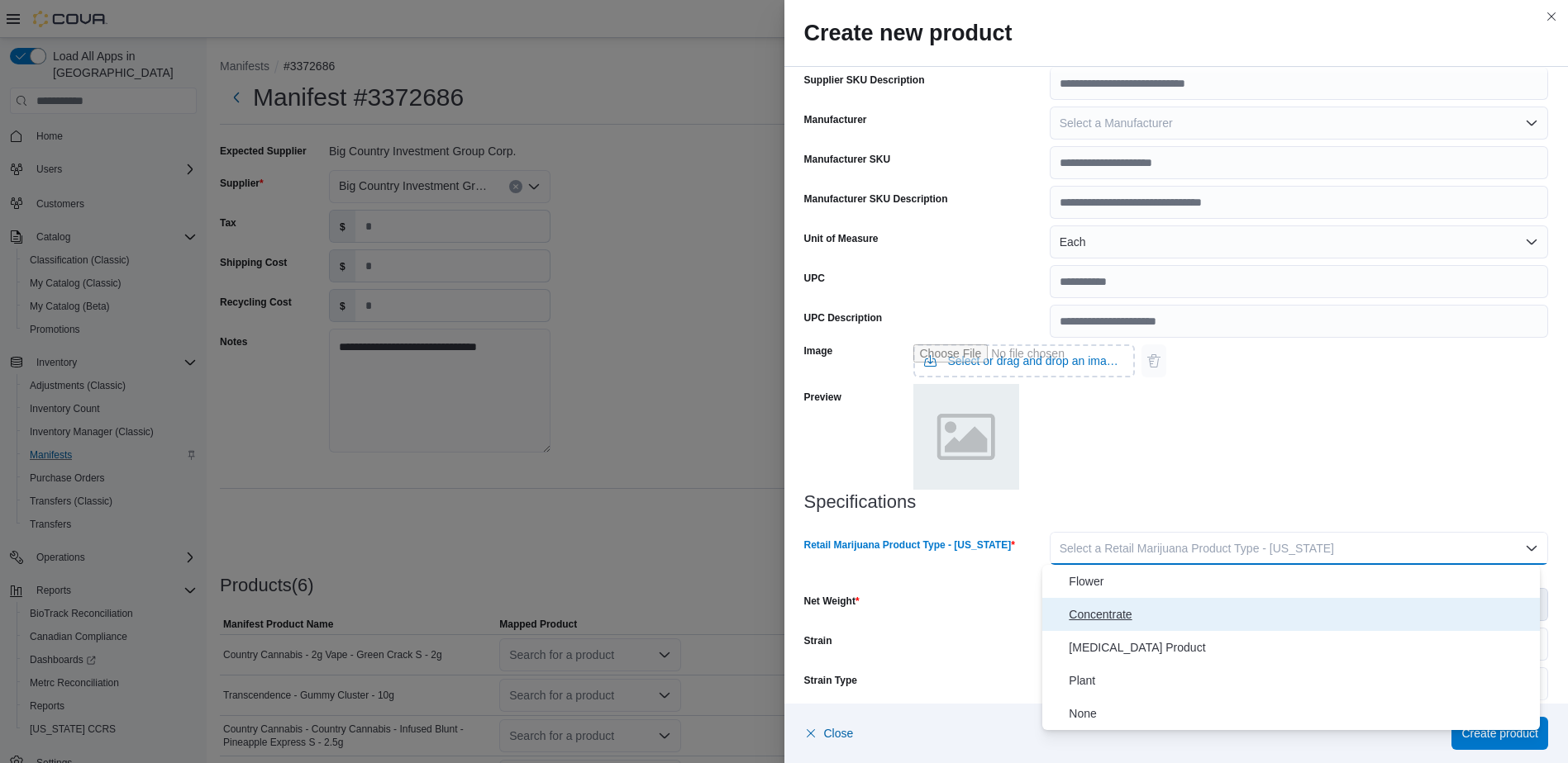
click at [1110, 617] on span "Concentrate" at bounding box center [1301, 615] width 464 height 20
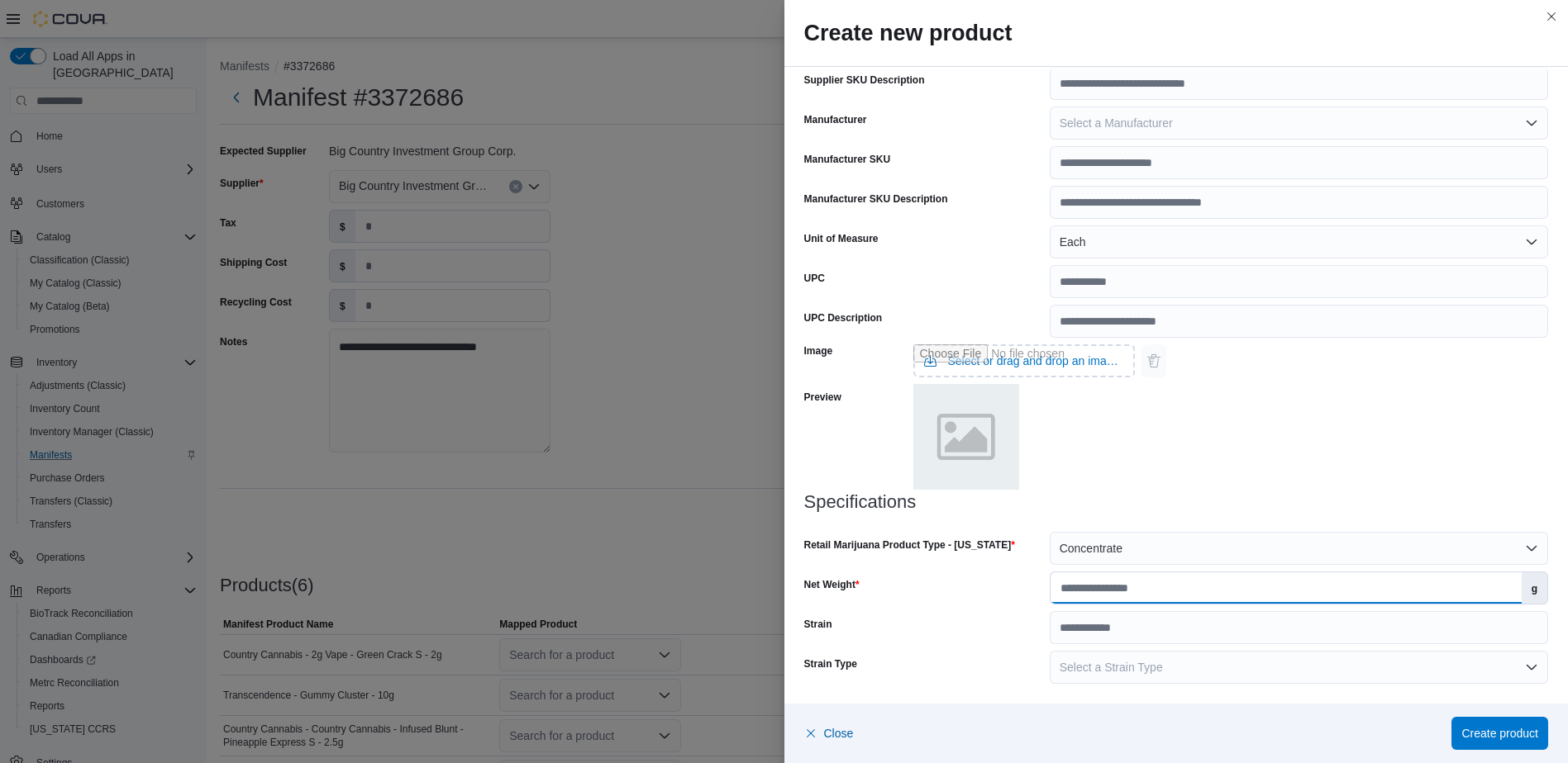
click at [1105, 589] on input "Net Weight" at bounding box center [1286, 587] width 471 height 31
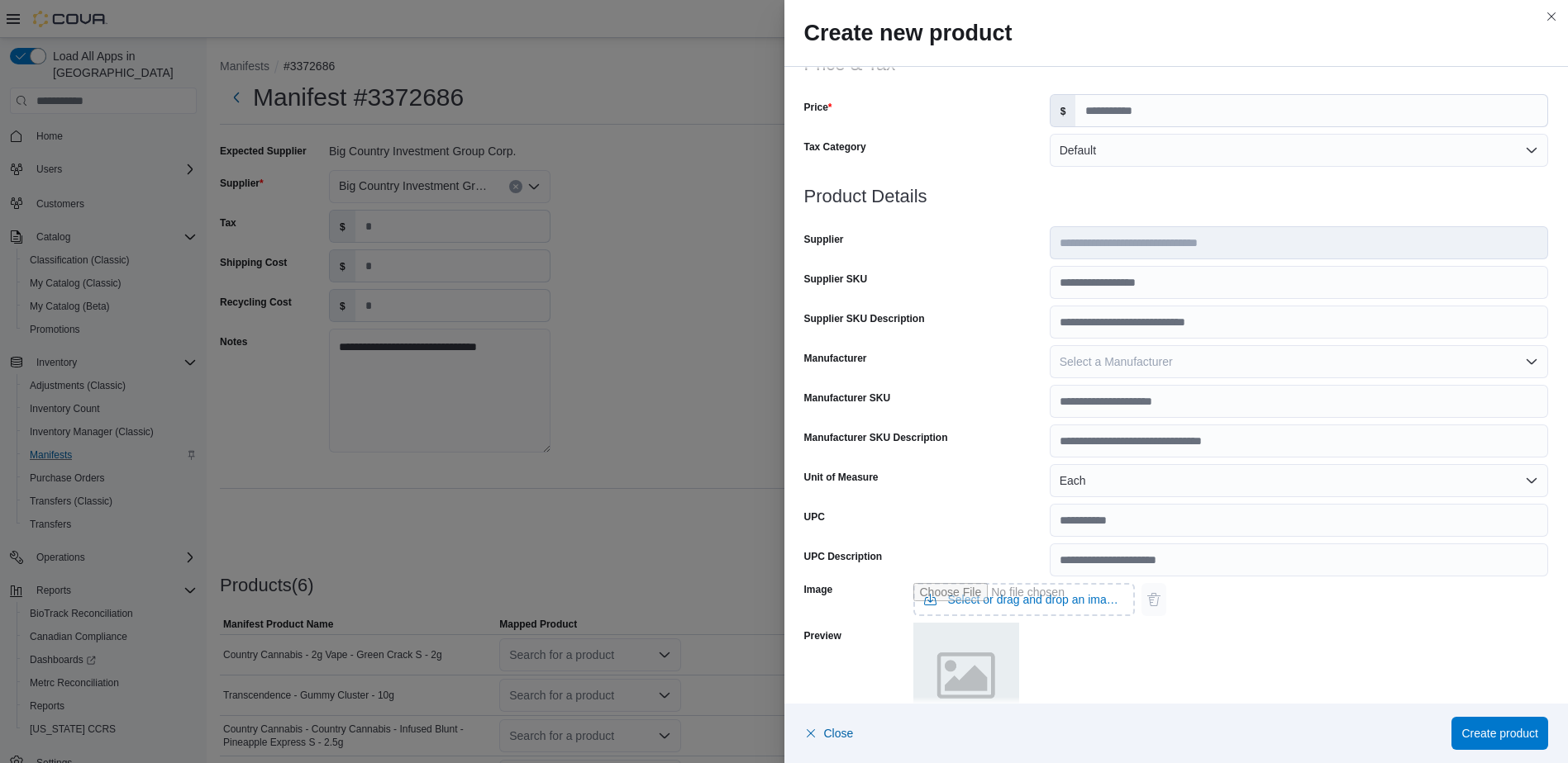
scroll to position [472, 0]
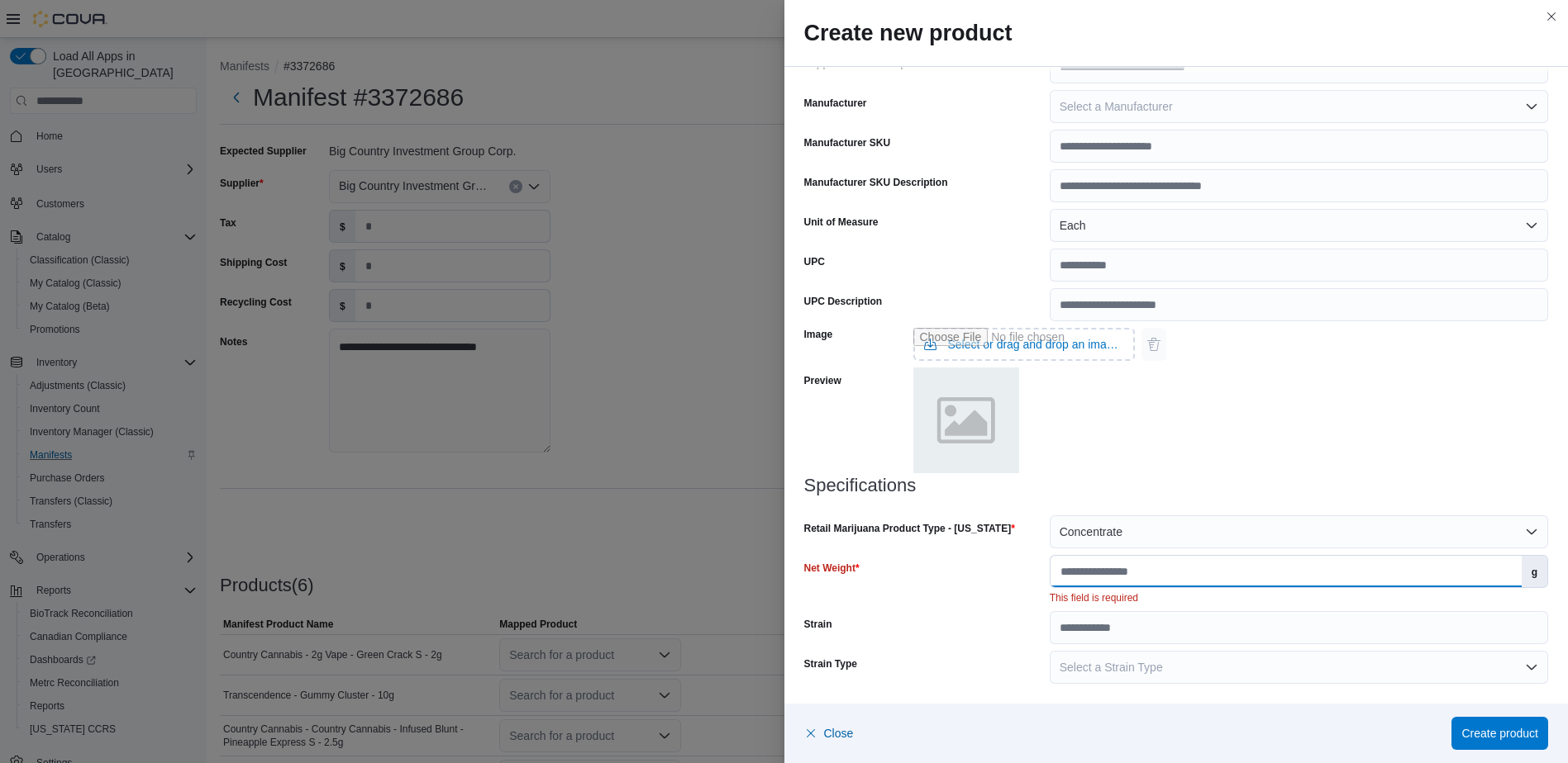
click at [1108, 573] on input "Net Weight" at bounding box center [1286, 571] width 471 height 31
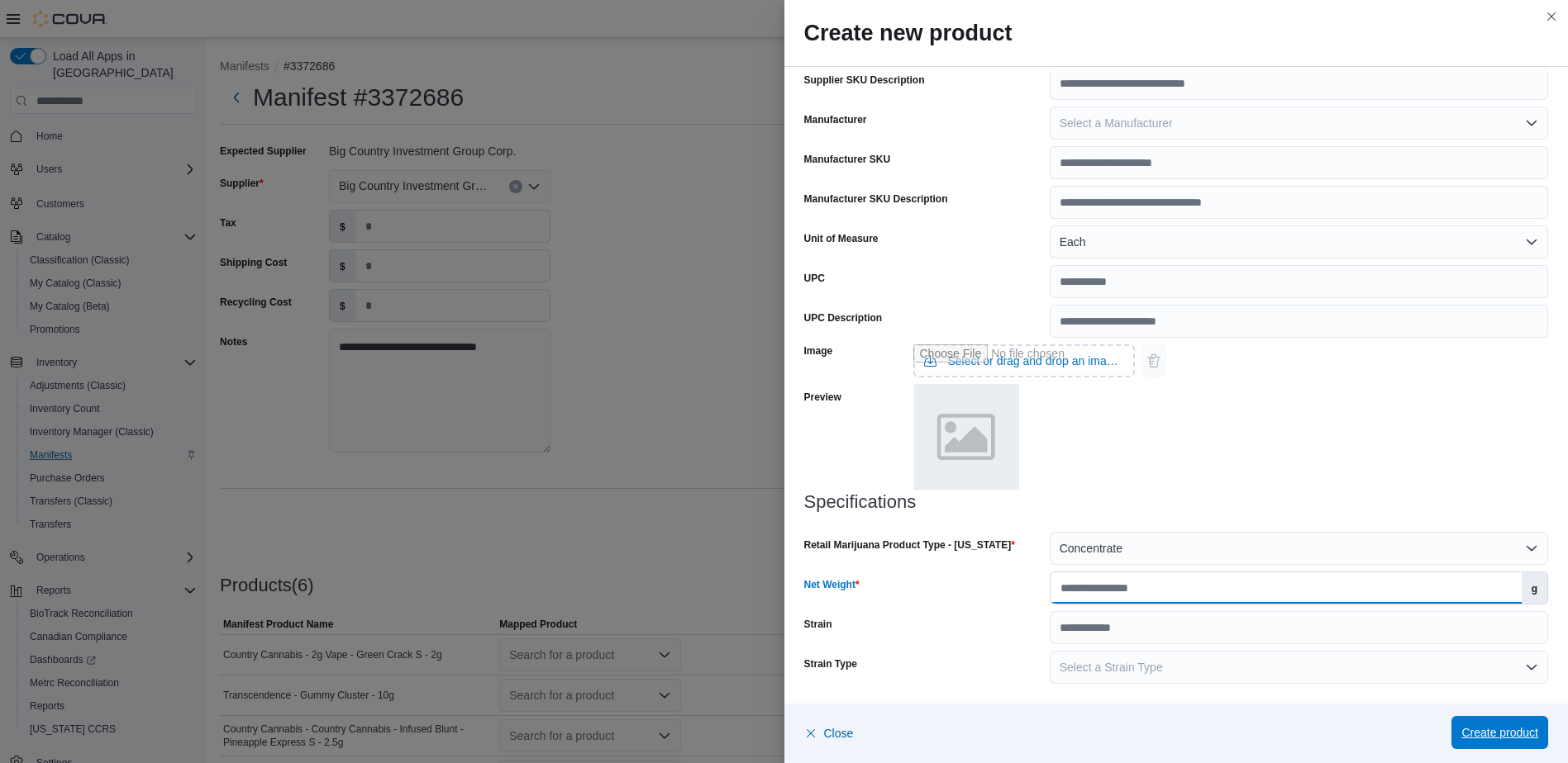
type input "*"
click at [1491, 726] on span "Create product" at bounding box center [1499, 733] width 77 height 17
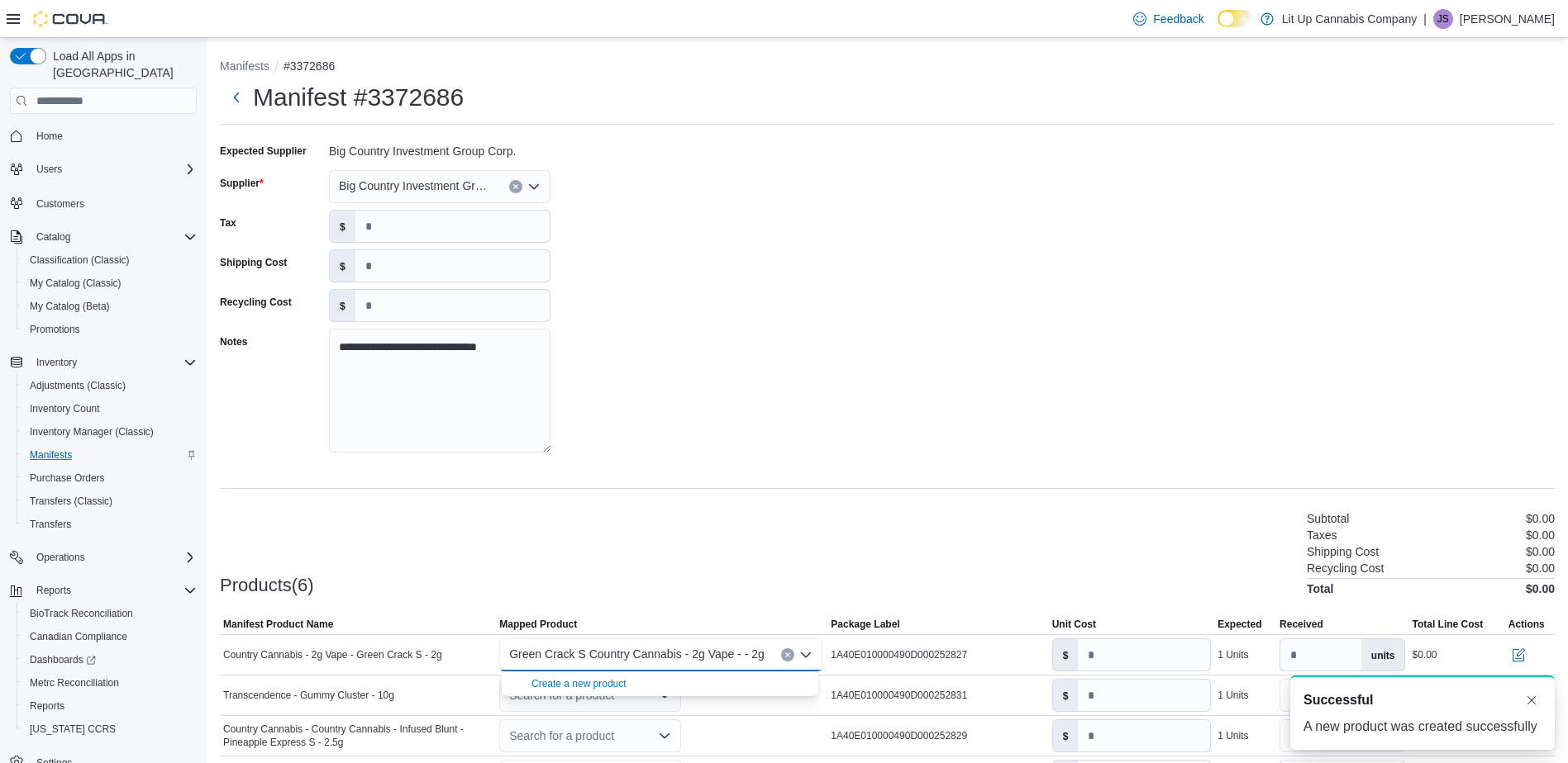
scroll to position [0, 0]
click at [420, 580] on div "Products(6) Subtotal $0.00 Taxes $0.00 Shipping Cost $0.00 Recycling Cost $0.00…" at bounding box center [887, 552] width 1335 height 87
click at [543, 695] on div "Search for a product" at bounding box center [590, 695] width 182 height 33
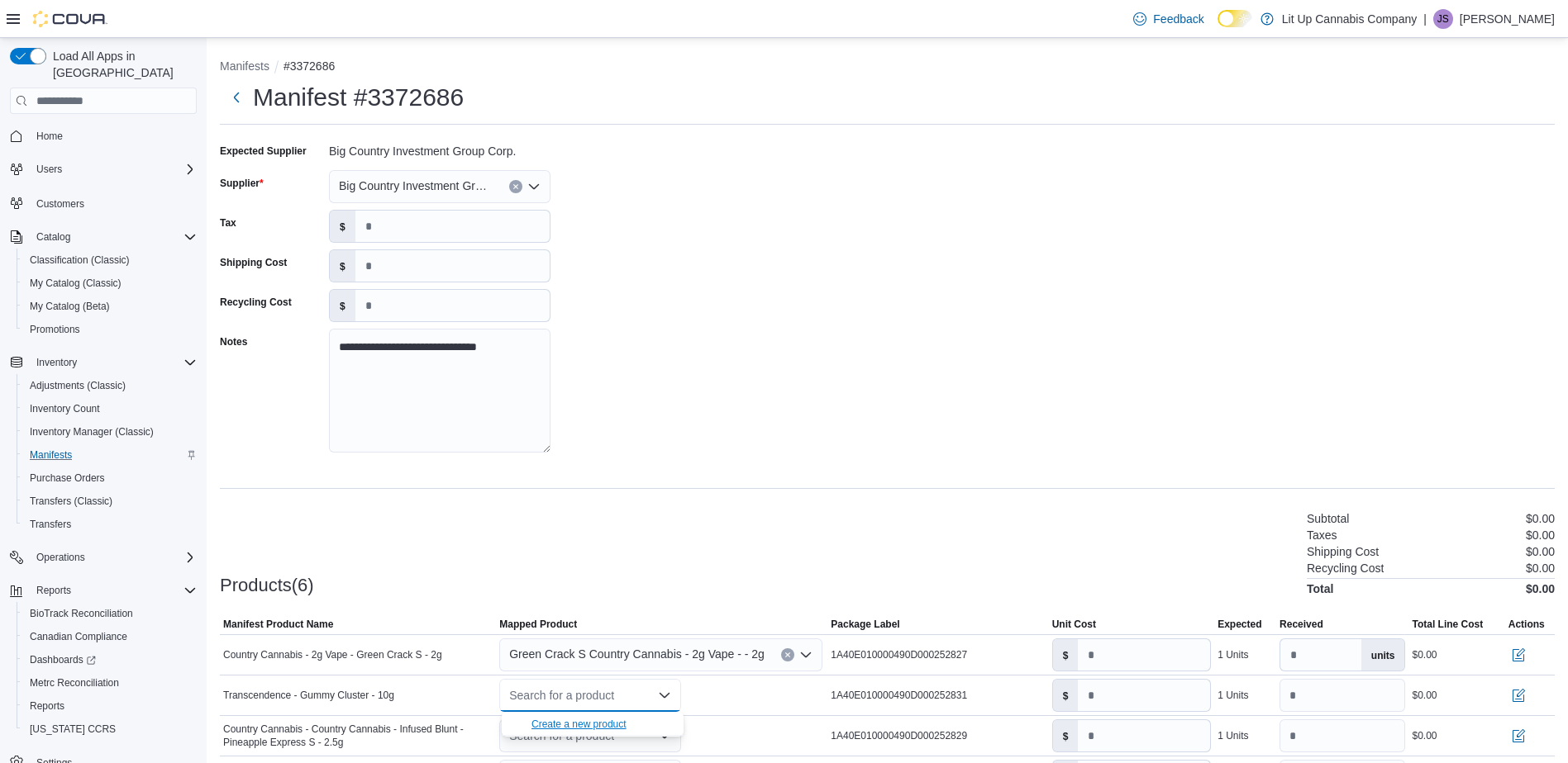
click at [592, 720] on div "Create a new product" at bounding box center [578, 724] width 95 height 13
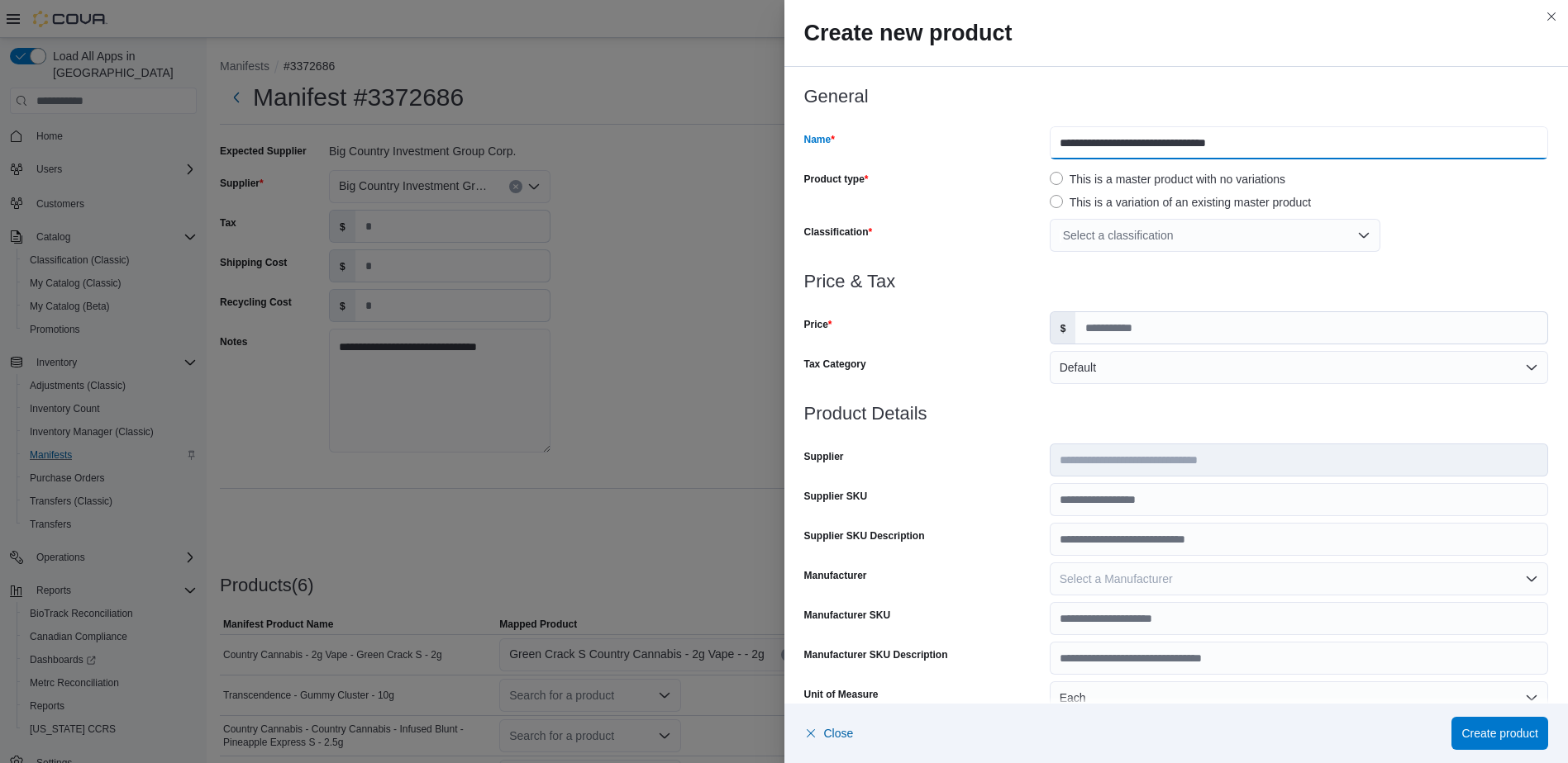
click at [1331, 149] on input "**********" at bounding box center [1298, 142] width 499 height 33
click at [1103, 235] on div "Select a classification" at bounding box center [1214, 235] width 330 height 33
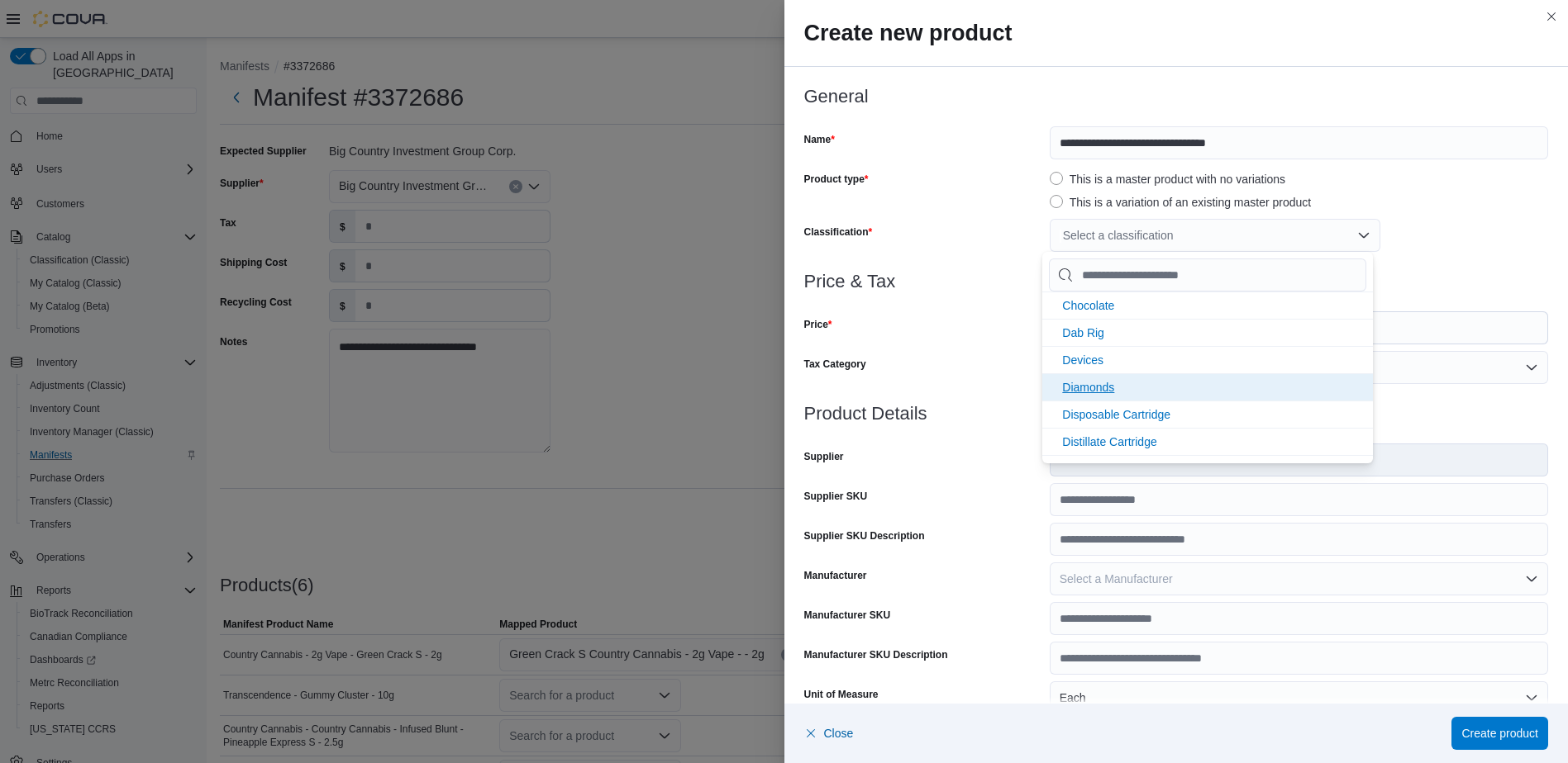
scroll to position [496, 0]
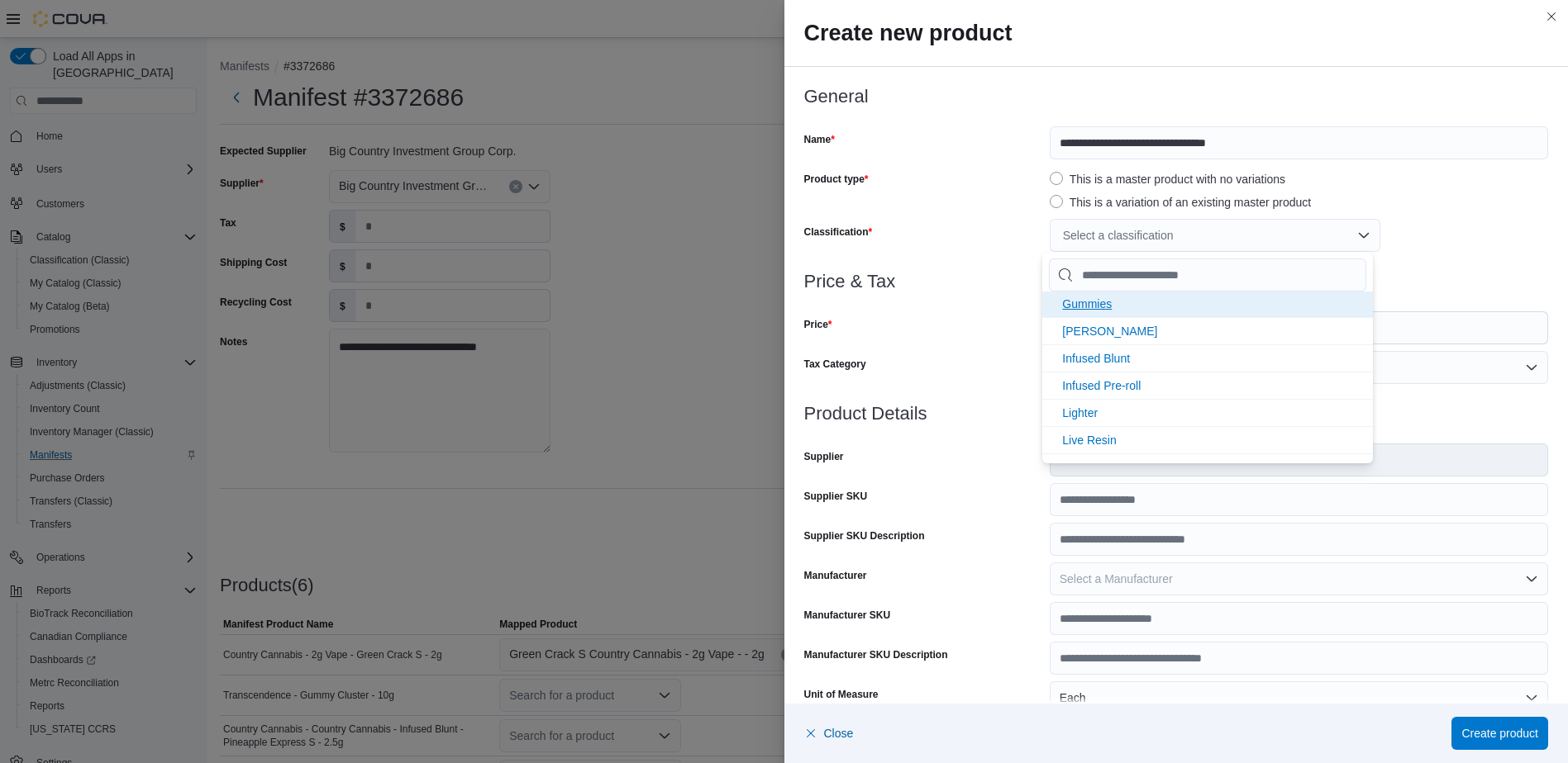
click at [1090, 302] on span "Gummies" at bounding box center [1086, 304] width 49 height 13
click at [991, 320] on div "Price" at bounding box center [924, 327] width 239 height 33
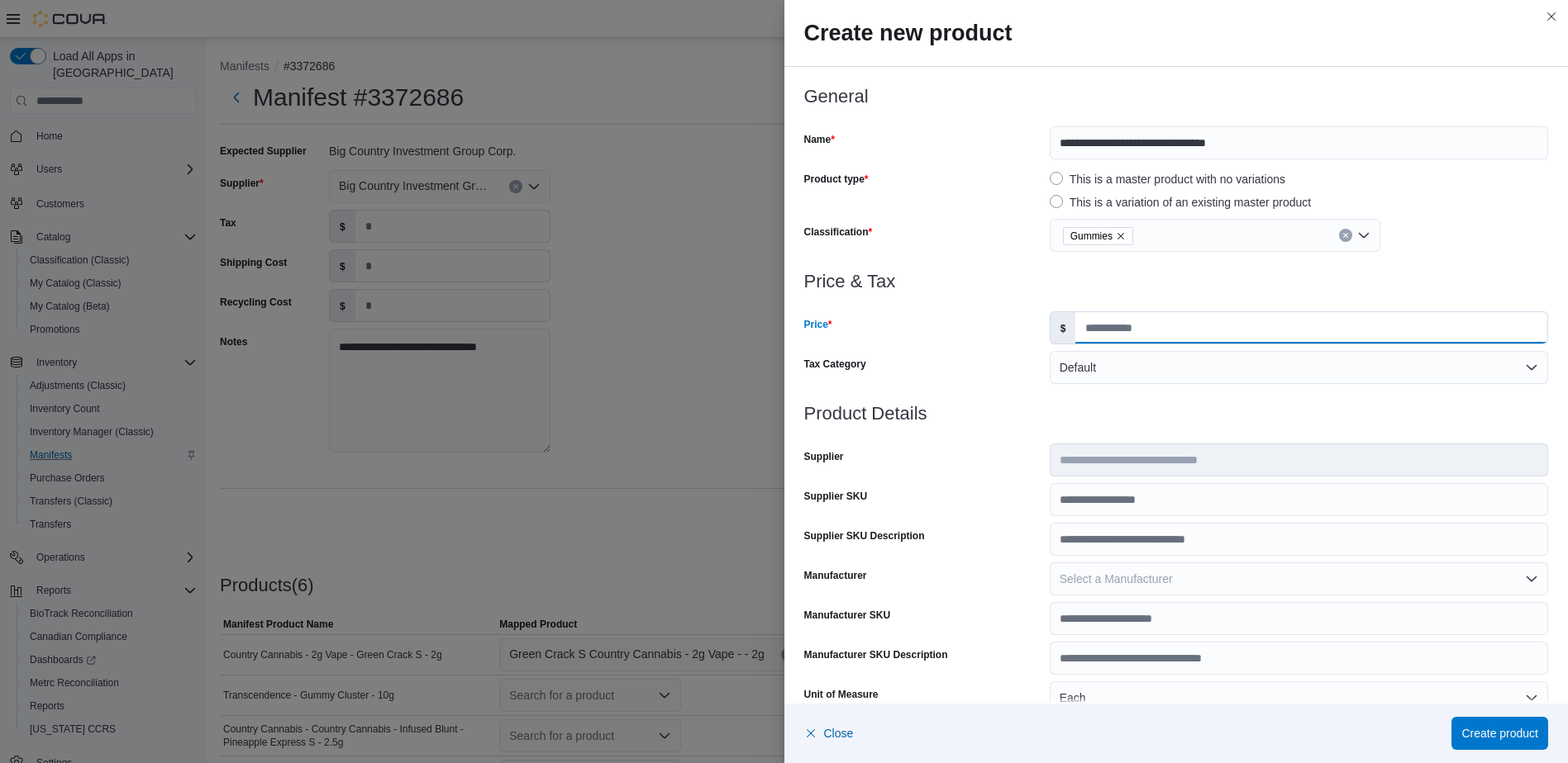
click at [1105, 331] on input "Price" at bounding box center [1311, 327] width 472 height 31
click at [1115, 327] on input "Price" at bounding box center [1311, 327] width 472 height 31
type input "***"
click at [1012, 403] on div at bounding box center [1177, 394] width 745 height 20
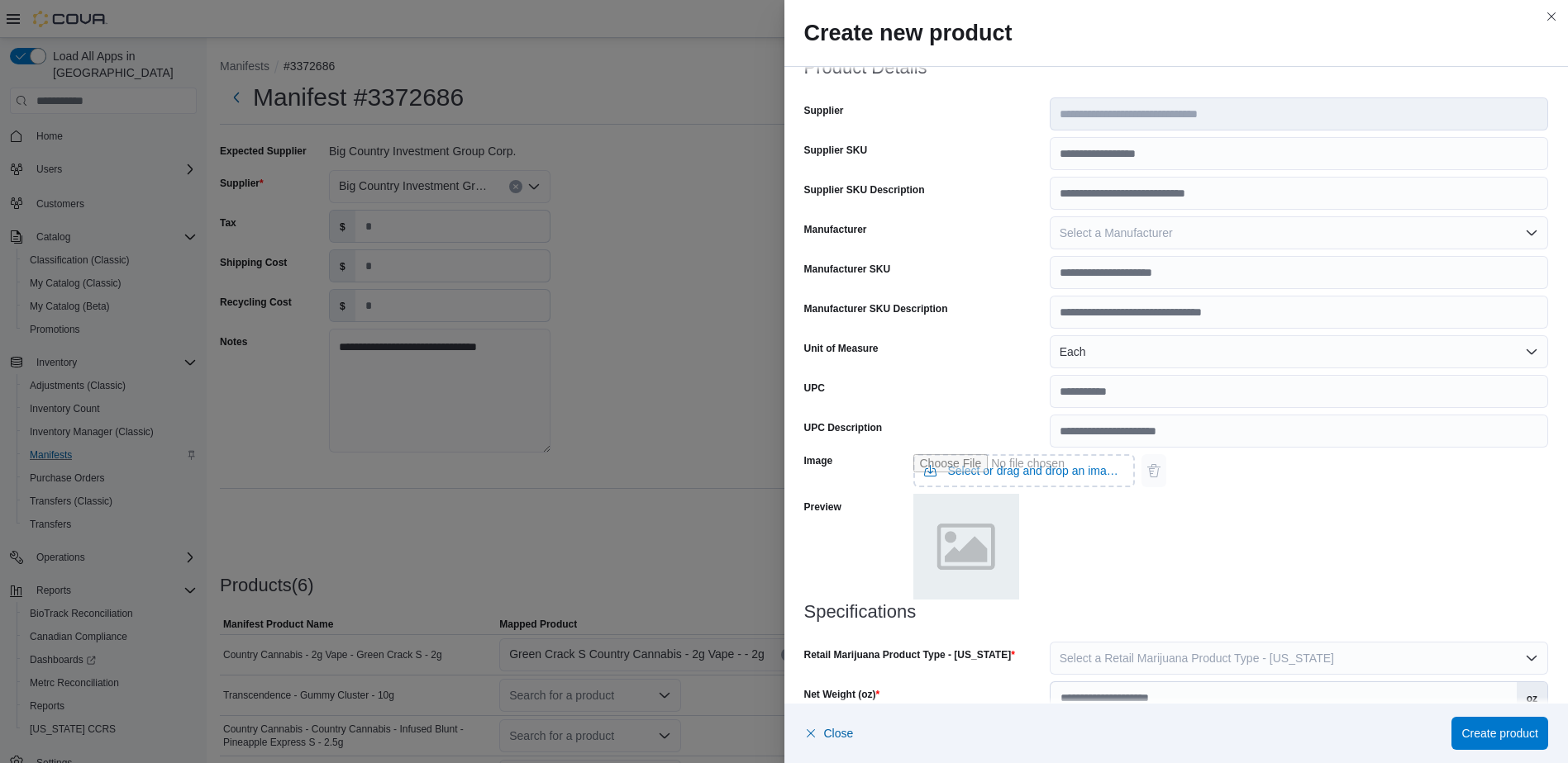
scroll to position [456, 0]
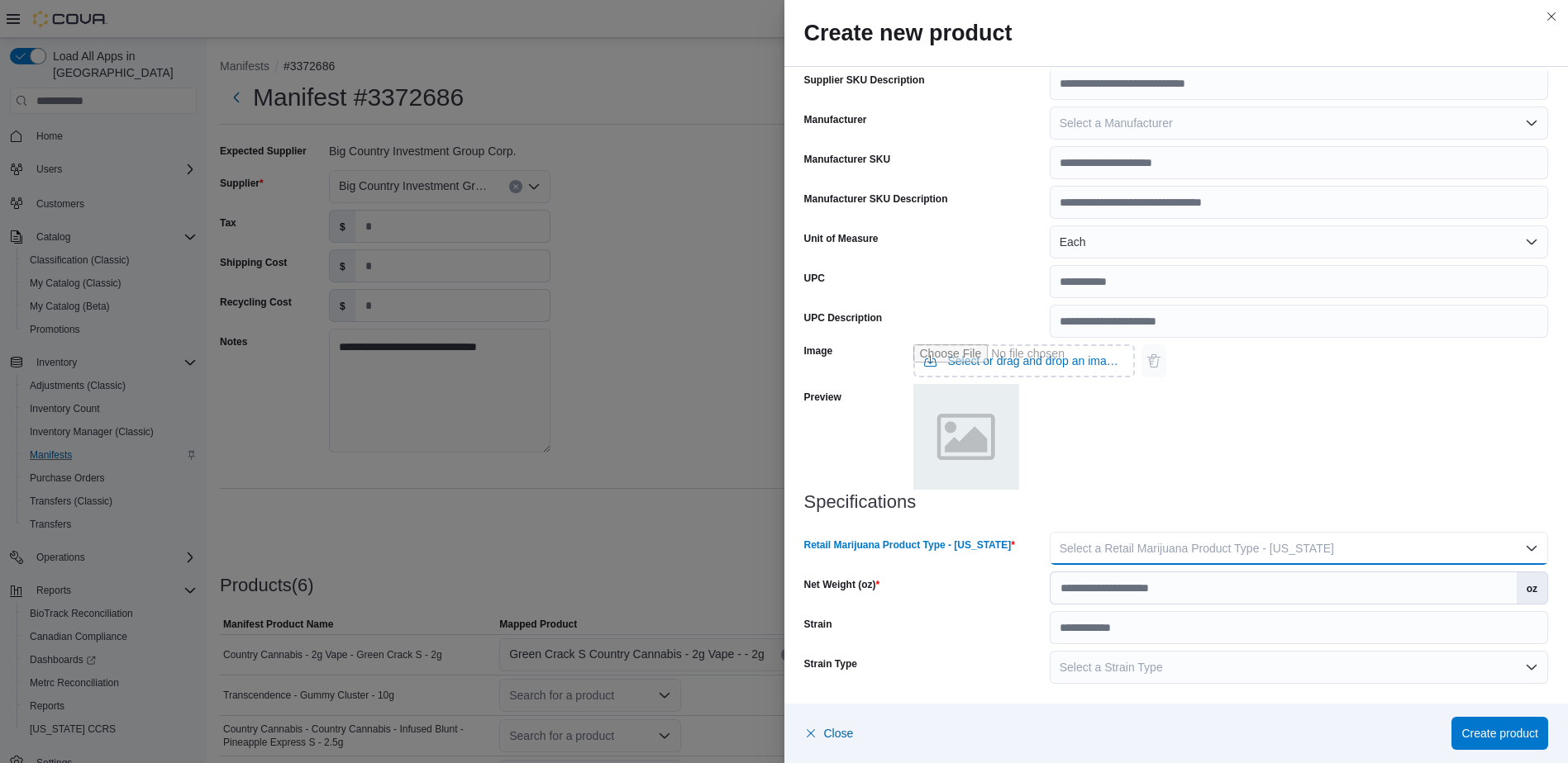
click at [1089, 554] on span "Select a Retail Marijuana Product Type - [US_STATE]" at bounding box center [1196, 549] width 274 height 13
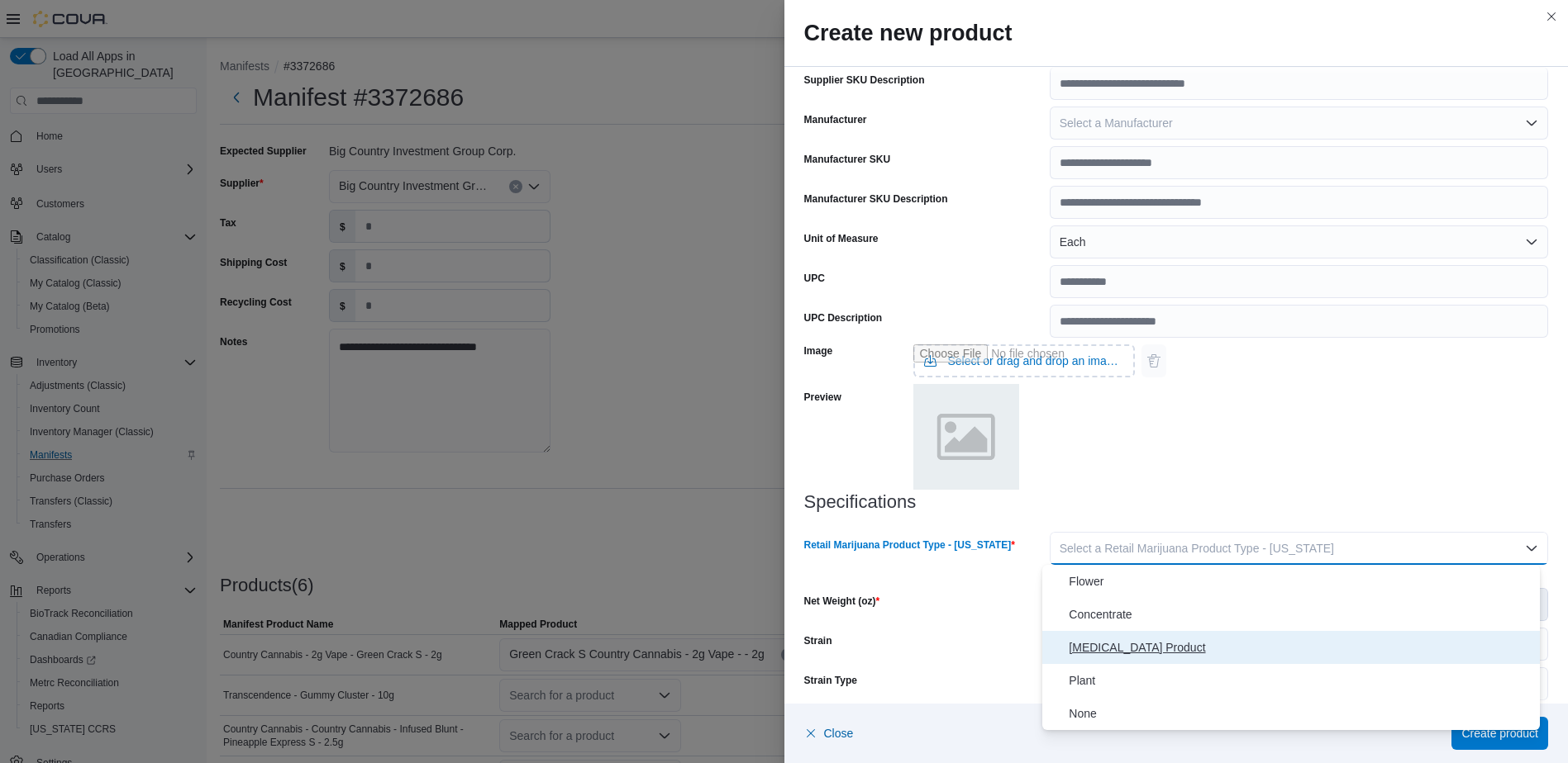
click at [1094, 647] on span "[MEDICAL_DATA] Product" at bounding box center [1301, 647] width 464 height 20
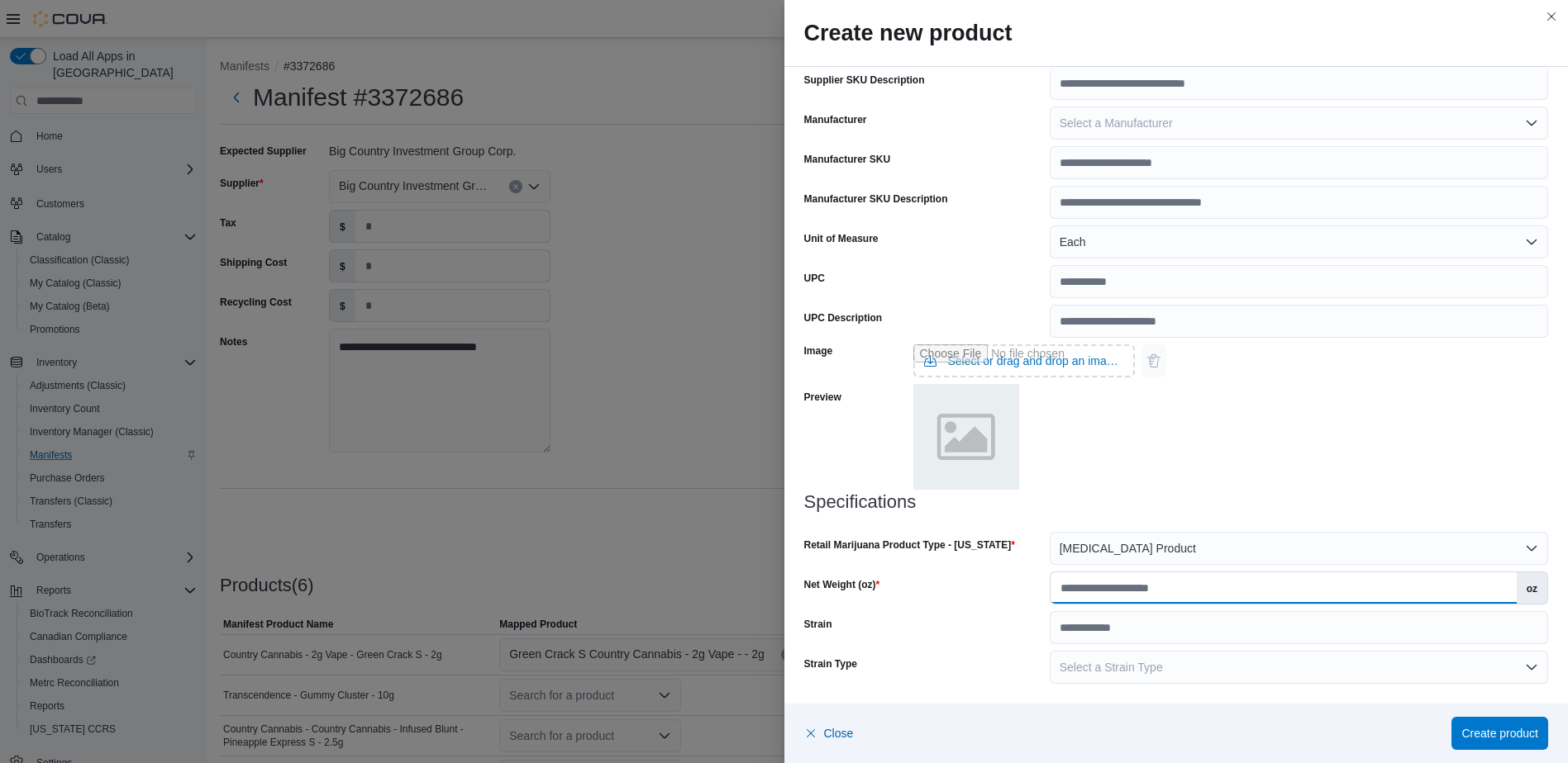
click at [1101, 592] on input "Net Weight (oz)" at bounding box center [1283, 587] width 466 height 31
type input "***"
click at [973, 596] on div "Net Weight (oz)" at bounding box center [924, 587] width 239 height 33
click at [1176, 420] on div "Image Select or drag and drop an image file Preview" at bounding box center [1177, 415] width 745 height 154
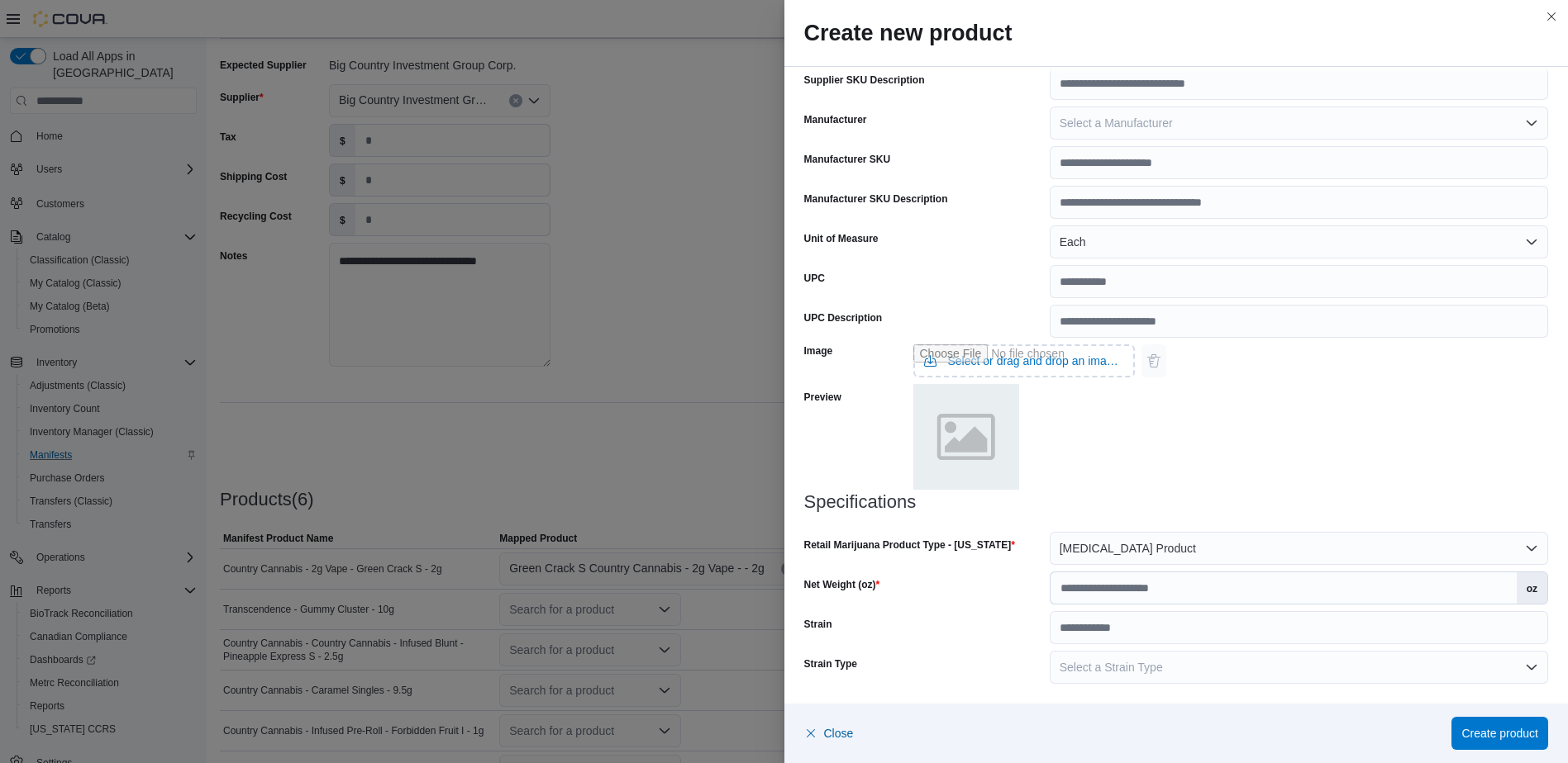
scroll to position [181, 0]
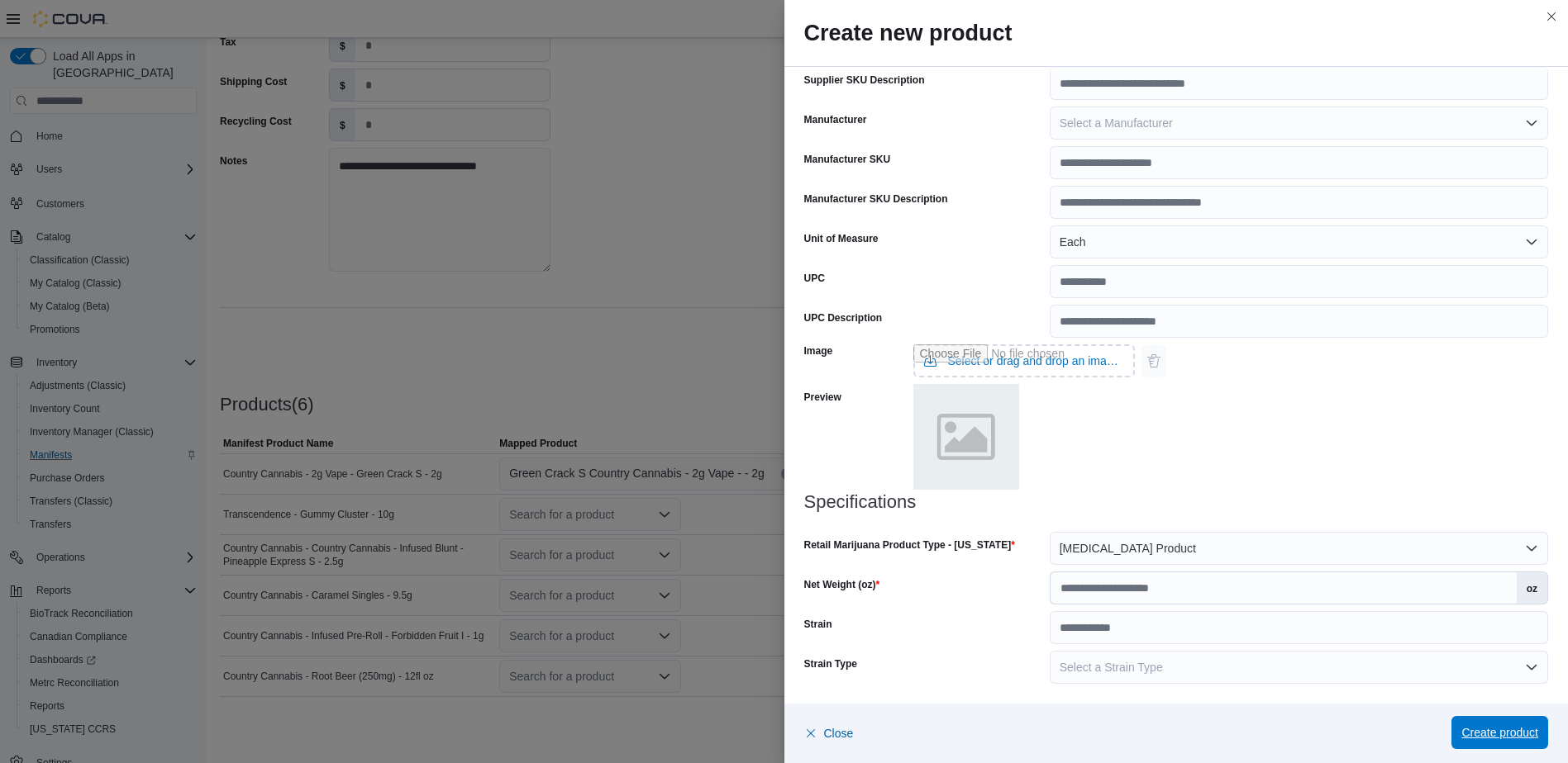
click at [1494, 729] on span "Create product" at bounding box center [1499, 733] width 77 height 17
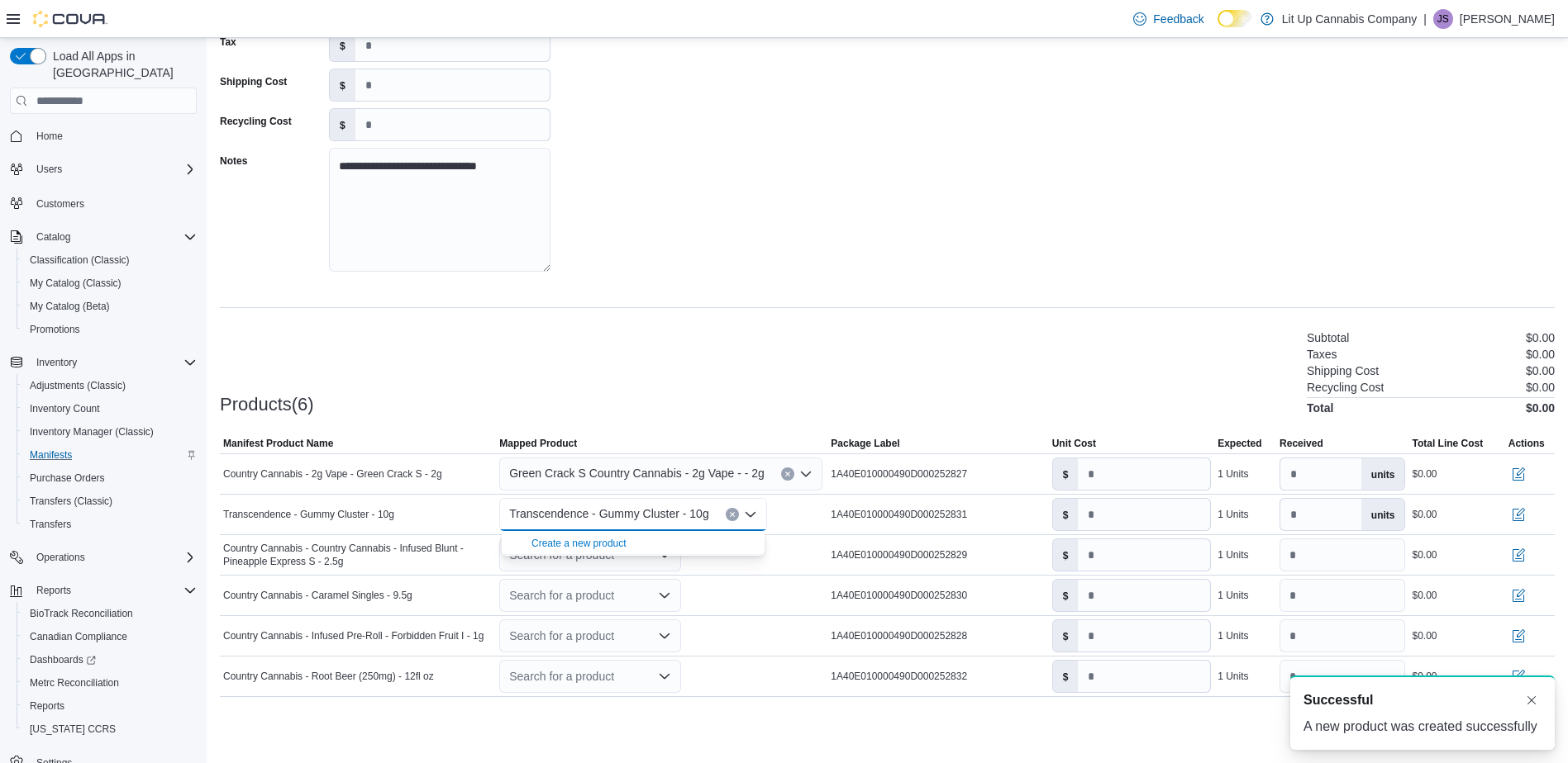
scroll to position [0, 0]
click at [842, 290] on div "**********" at bounding box center [887, 353] width 1335 height 793
click at [557, 562] on div "Search for a product" at bounding box center [590, 554] width 182 height 33
click at [561, 585] on div "Create a new product" at bounding box center [578, 584] width 95 height 13
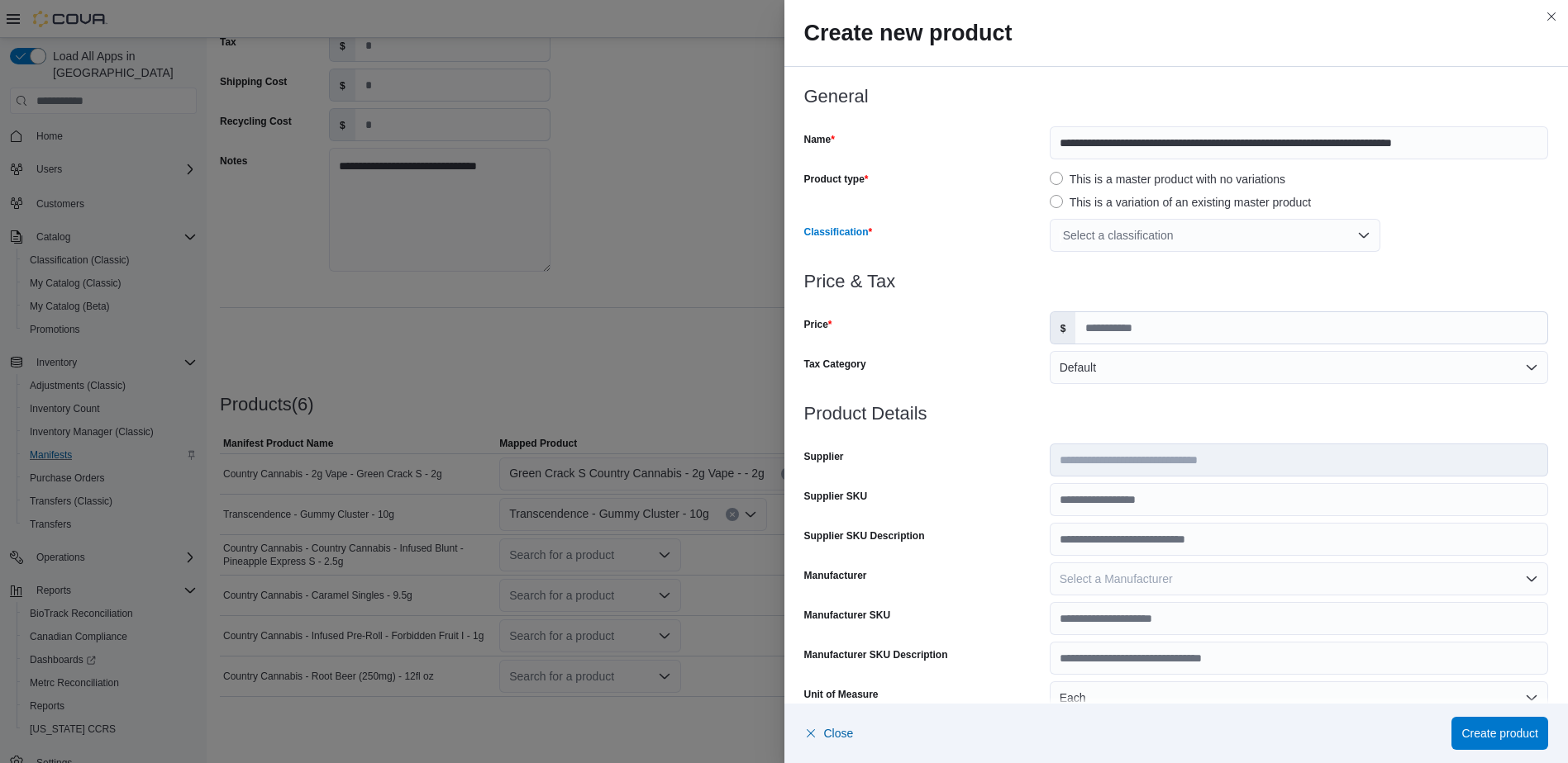
click at [1087, 235] on div "Select a classification" at bounding box center [1214, 235] width 330 height 33
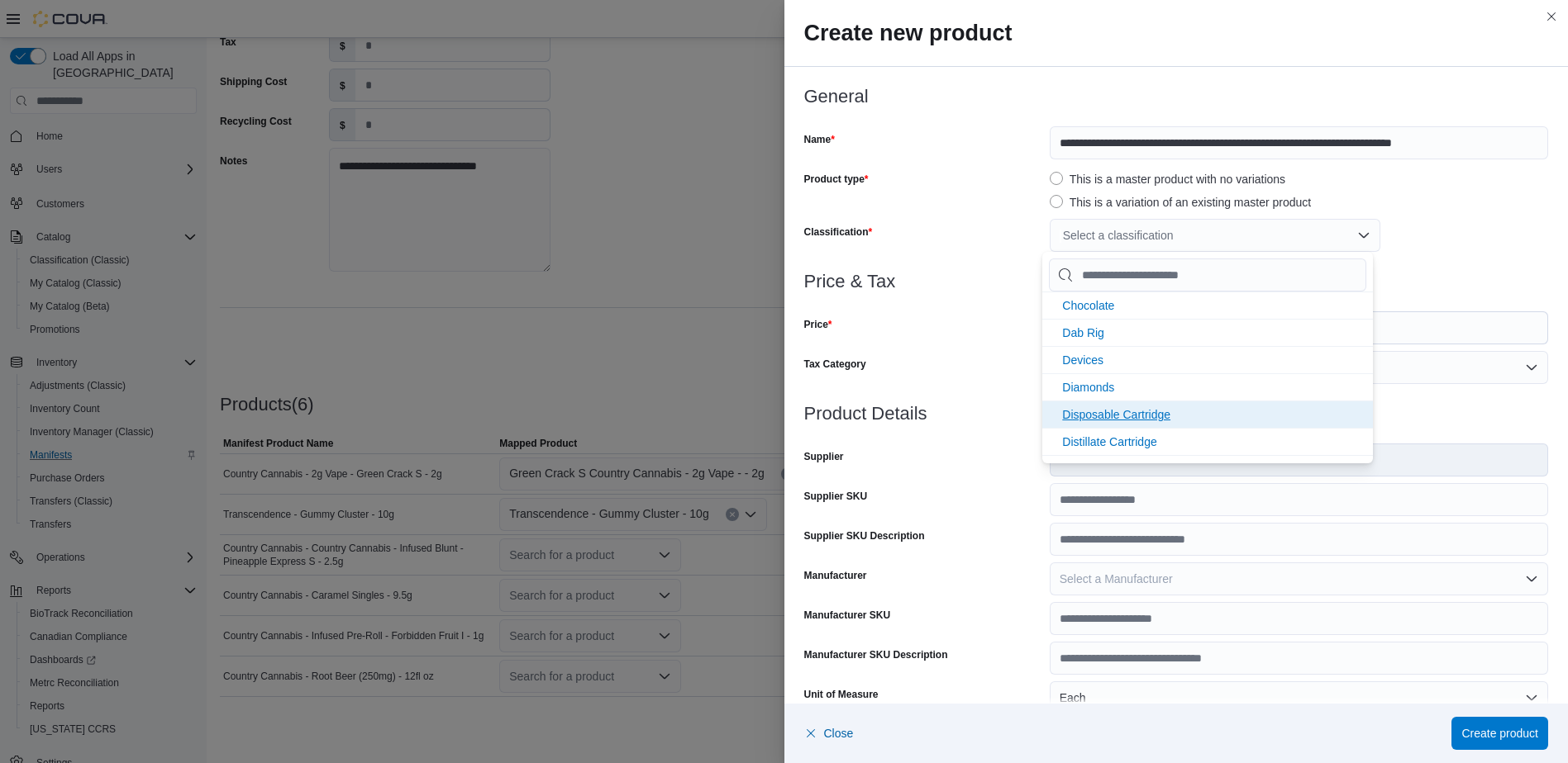
scroll to position [413, 0]
click at [581, 281] on div "**********" at bounding box center [784, 381] width 1568 height 763
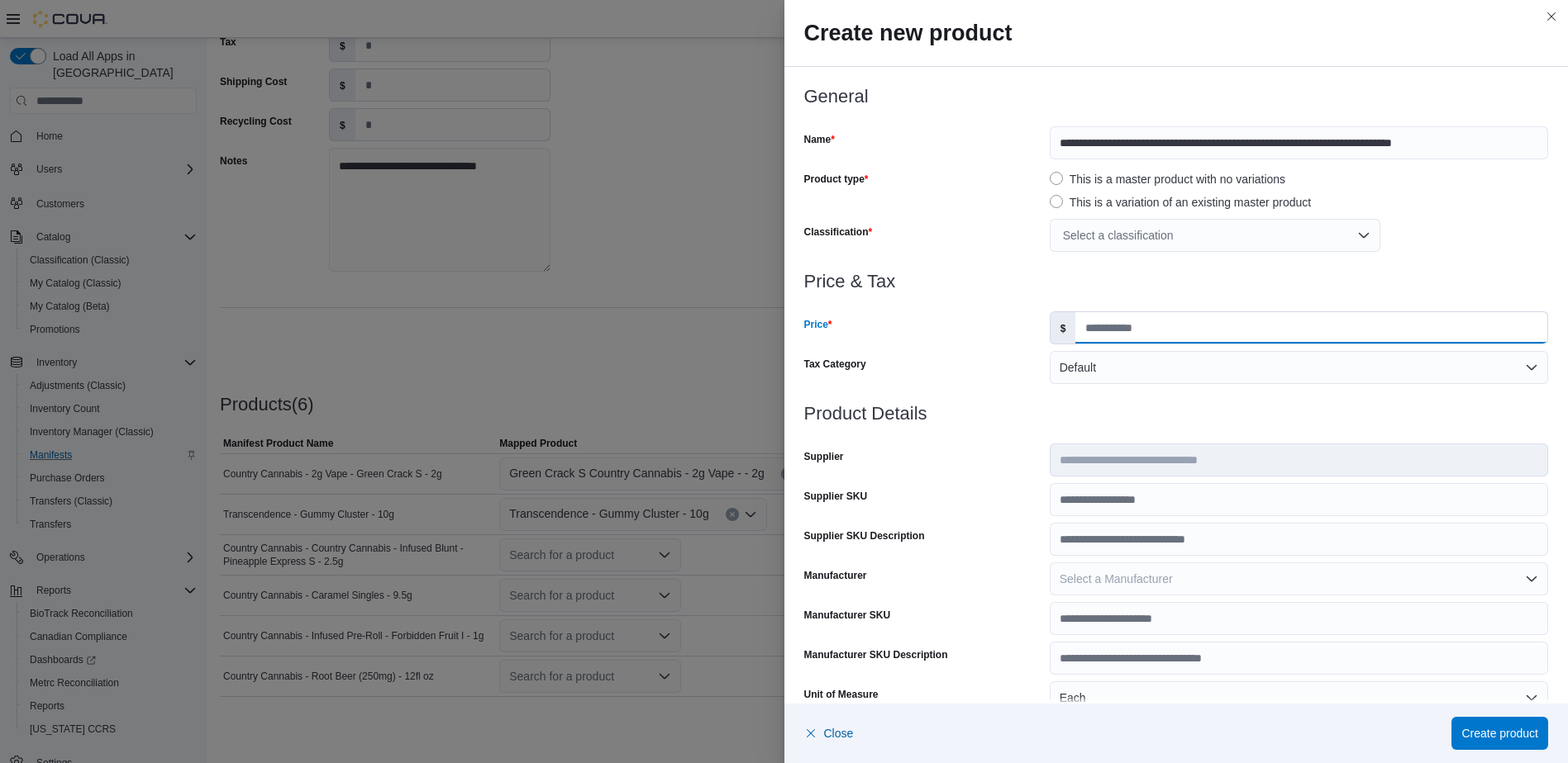
click at [1120, 327] on input "Price" at bounding box center [1311, 327] width 472 height 31
click at [1137, 327] on input "Price" at bounding box center [1311, 327] width 472 height 31
type input "***"
click at [1029, 387] on div at bounding box center [1177, 394] width 745 height 20
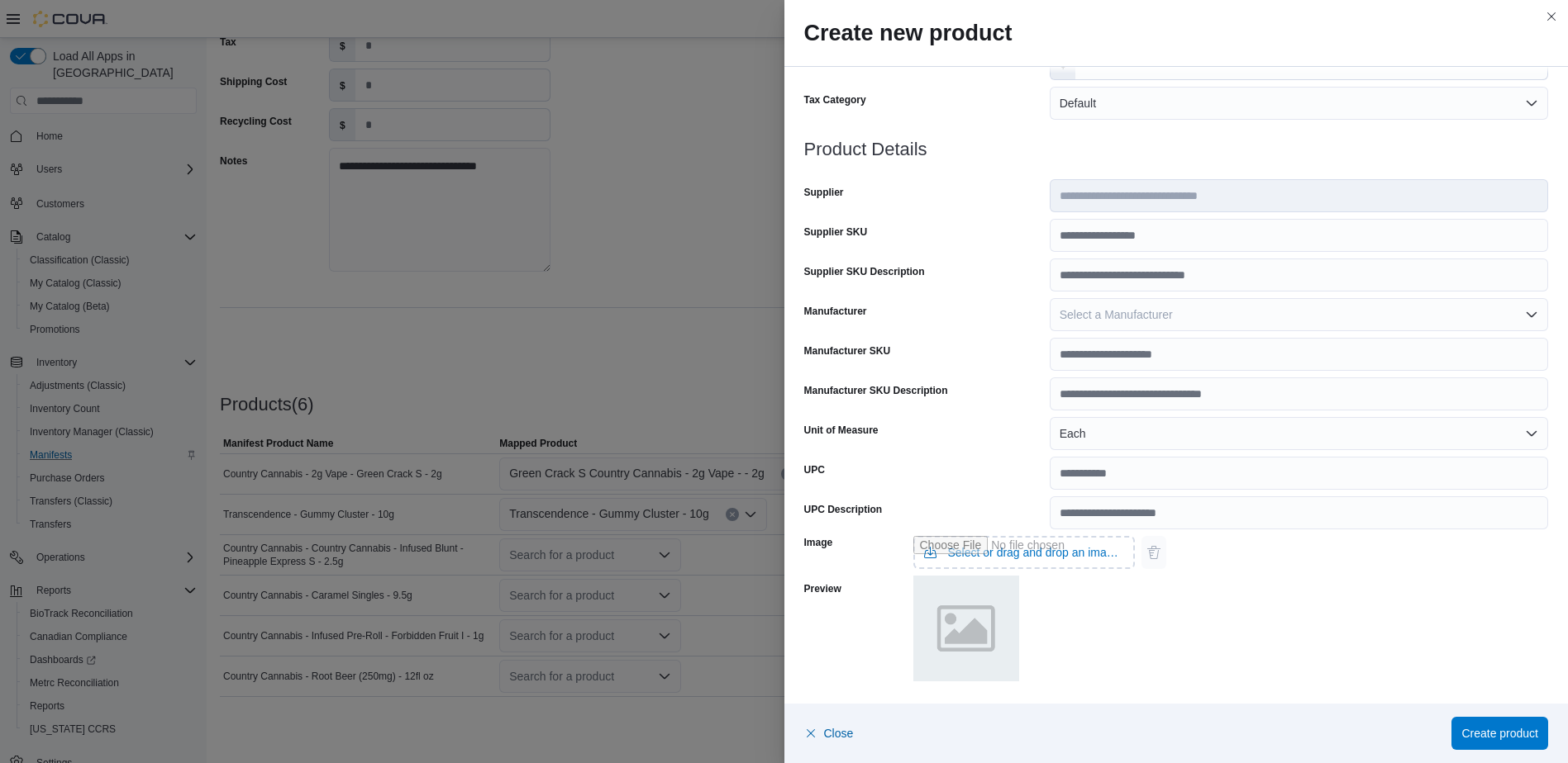
scroll to position [0, 0]
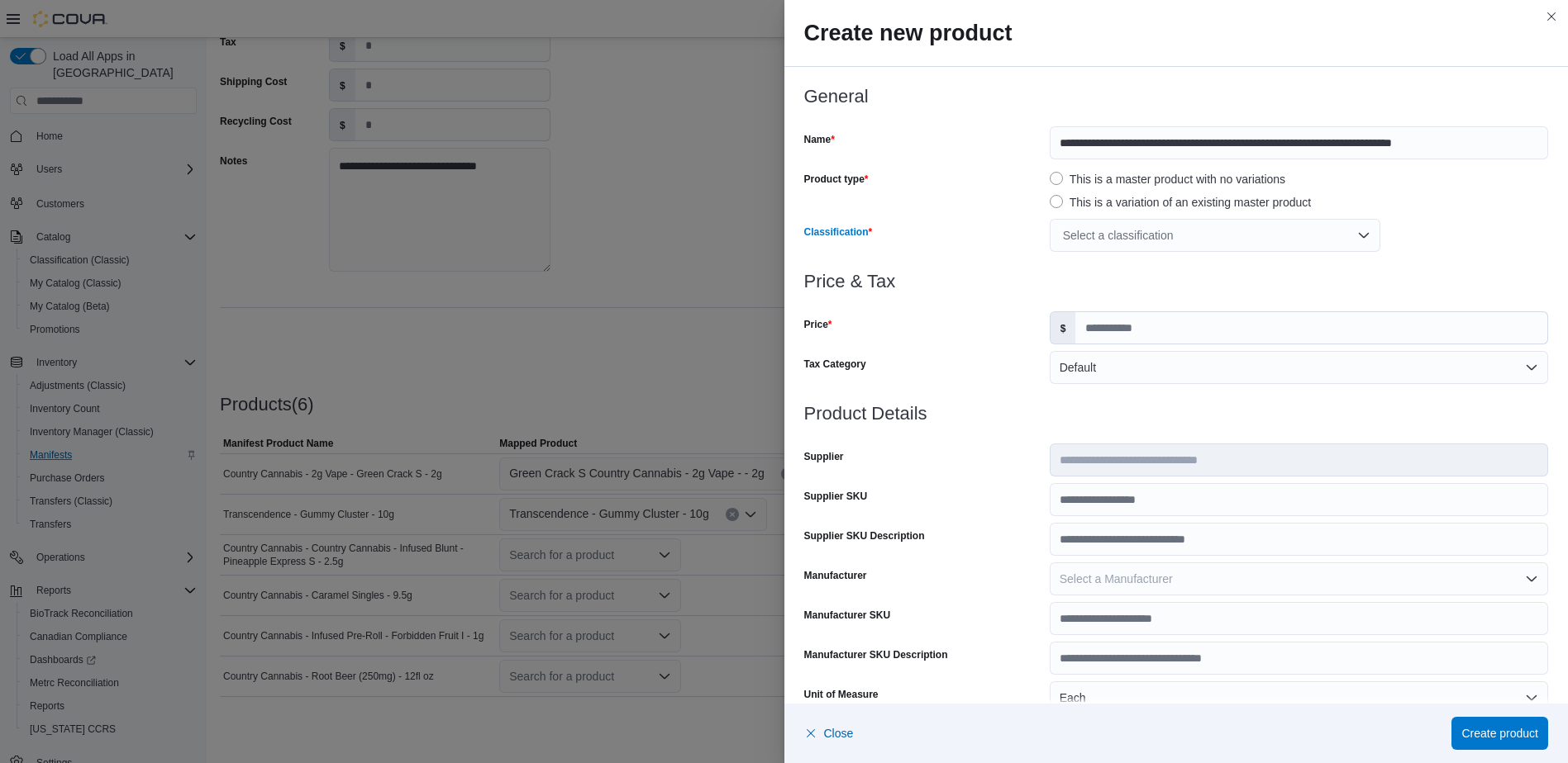
click at [1090, 225] on div "Select a classification" at bounding box center [1214, 235] width 330 height 33
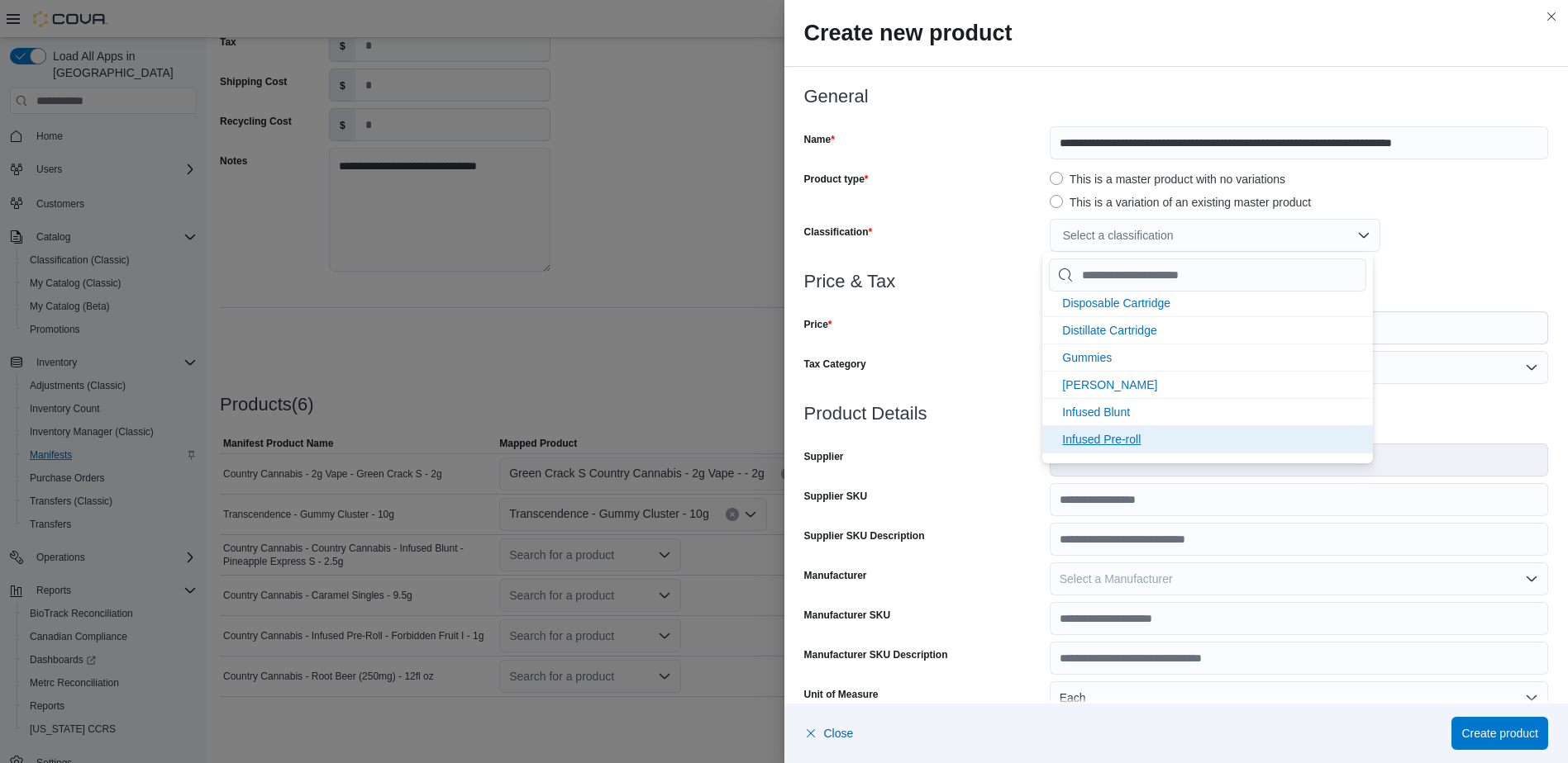
scroll to position [413, 0]
click at [1103, 385] on span "Gummies" at bounding box center [1086, 387] width 49 height 13
click at [1100, 442] on span "Infused Pre-roll" at bounding box center [1101, 441] width 79 height 13
click at [1115, 235] on icon "Remove Gummies from selection in this group" at bounding box center [1120, 236] width 10 height 10
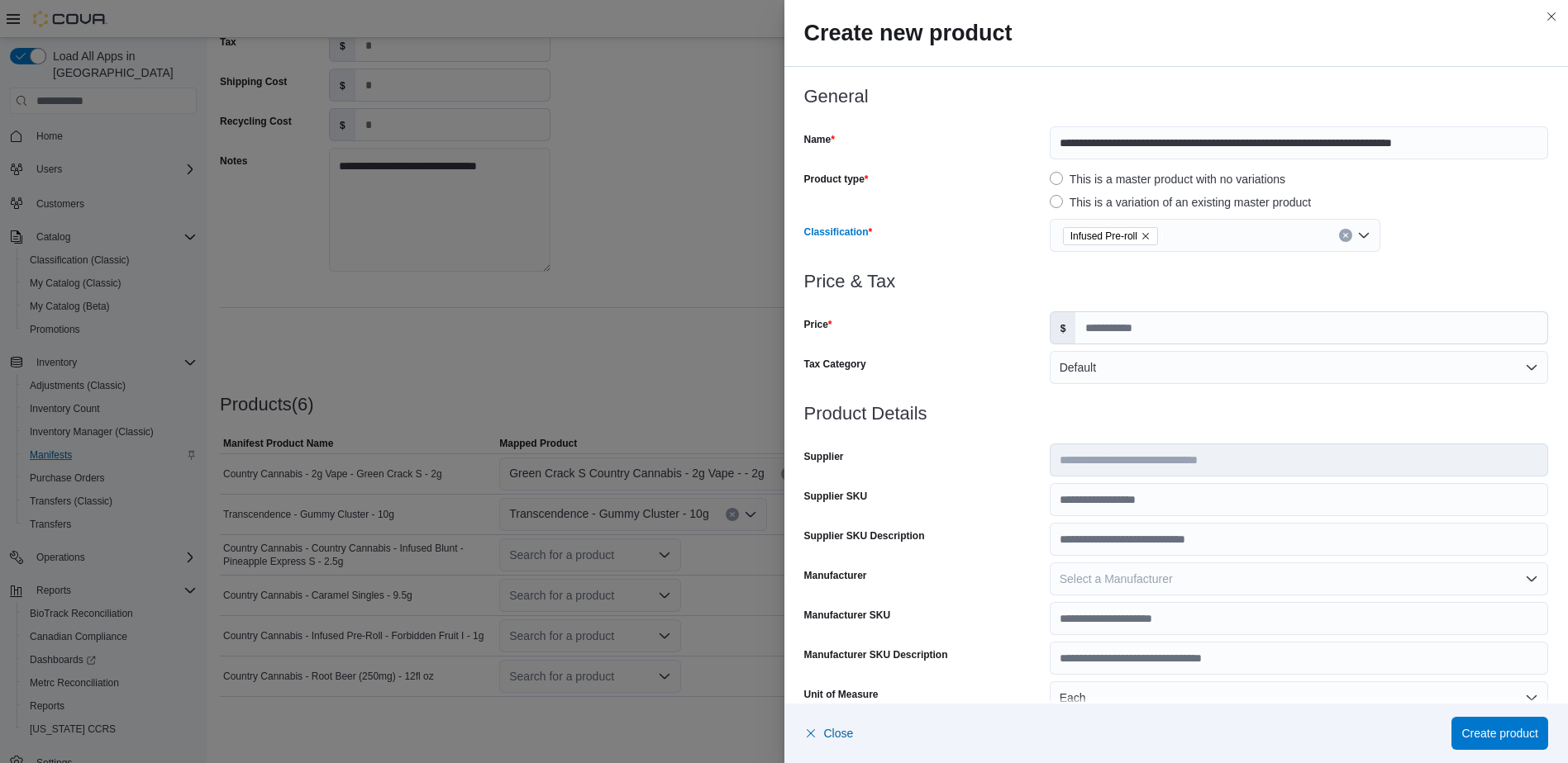
click at [1003, 296] on div at bounding box center [1177, 302] width 745 height 20
click at [1141, 234] on icon "Remove Infused Pre-roll from selection in this group" at bounding box center [1146, 236] width 10 height 10
click at [1131, 235] on div "Select a classification" at bounding box center [1214, 235] width 330 height 33
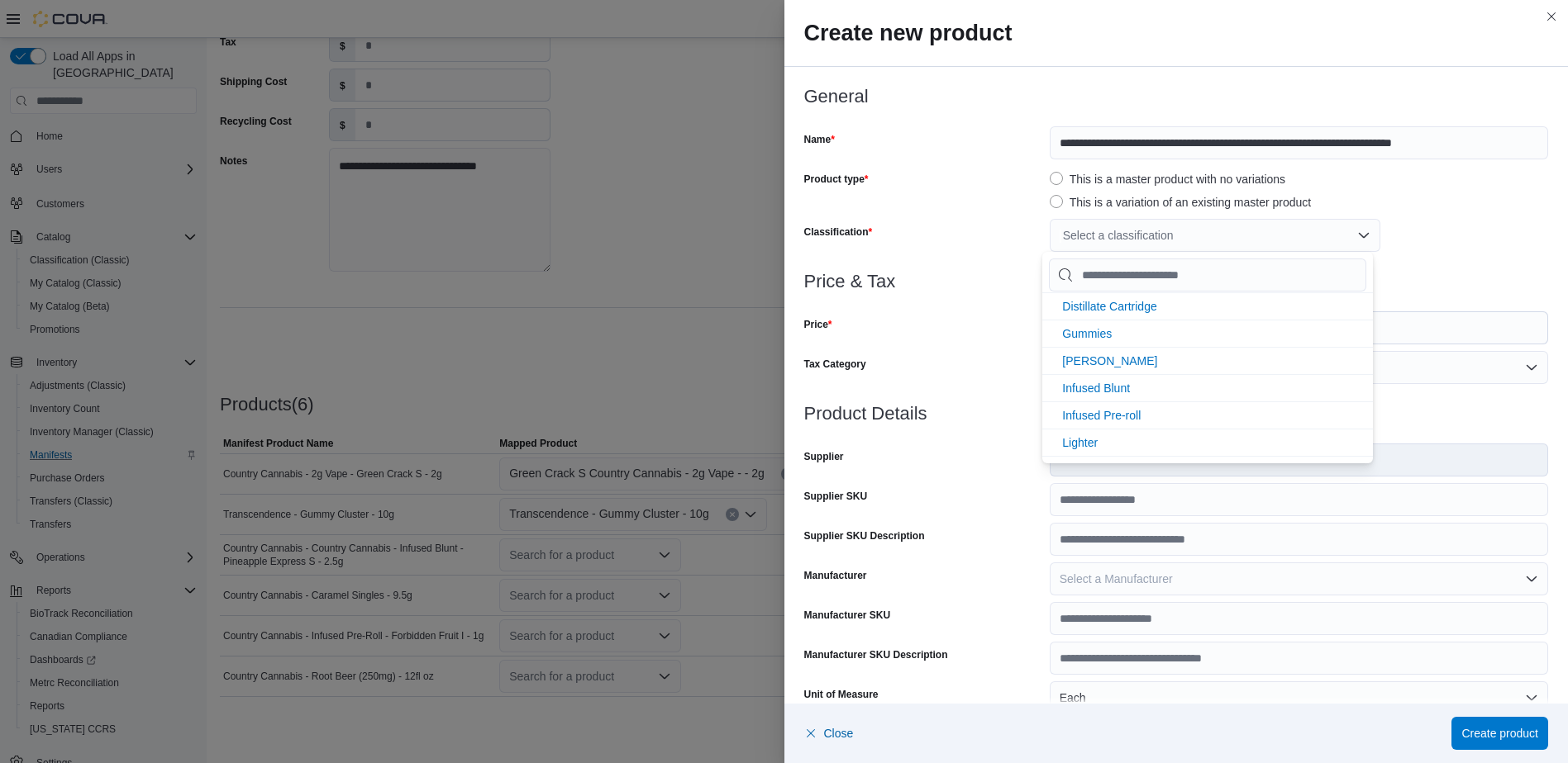
scroll to position [496, 0]
click at [1113, 353] on span "Infused Blunt" at bounding box center [1095, 358] width 68 height 13
click at [967, 348] on div "Price & Tax Price $ *** Tax Category Default" at bounding box center [1177, 338] width 745 height 132
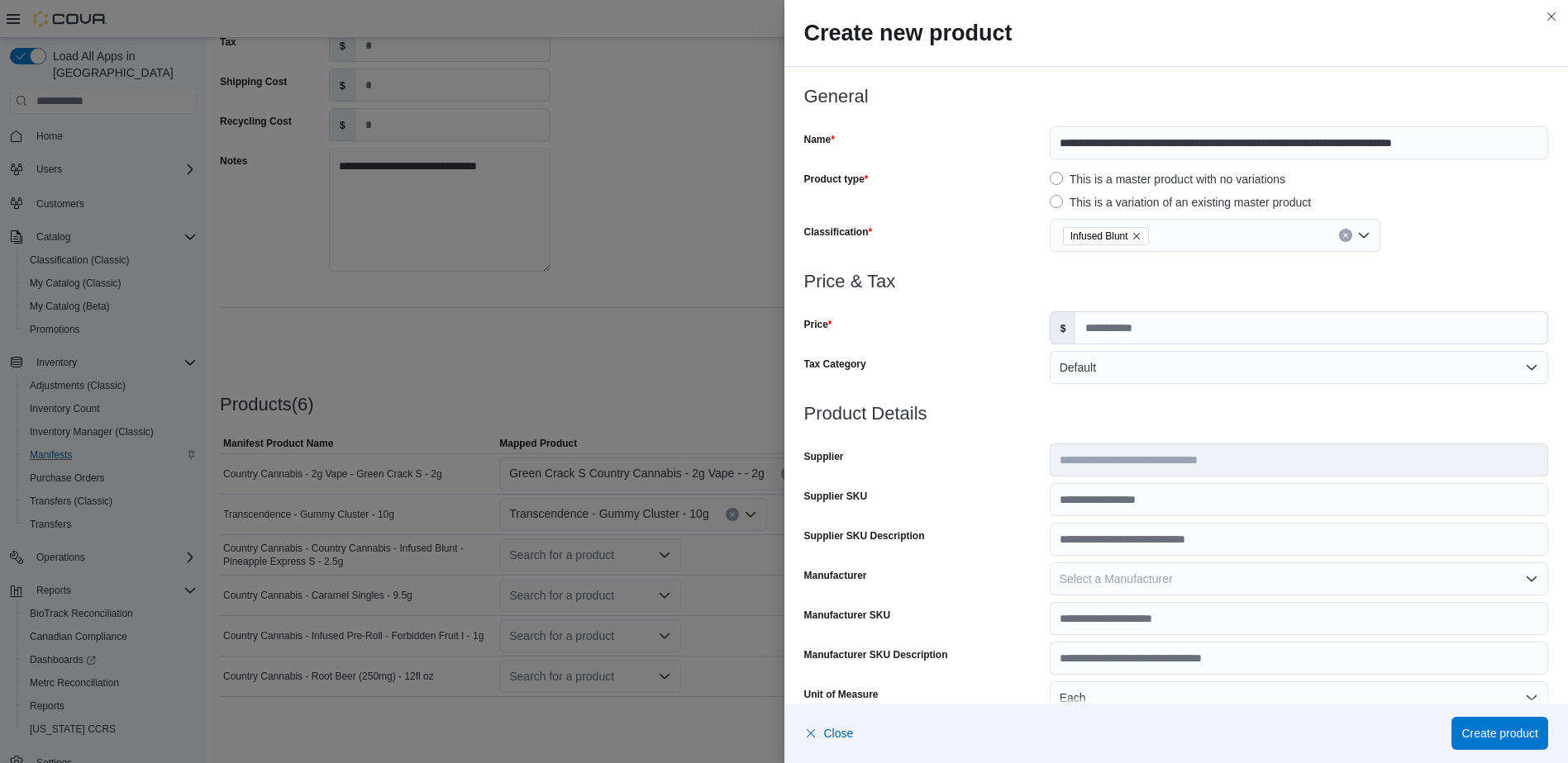
click at [1039, 410] on h3 "Product Details" at bounding box center [1177, 414] width 745 height 20
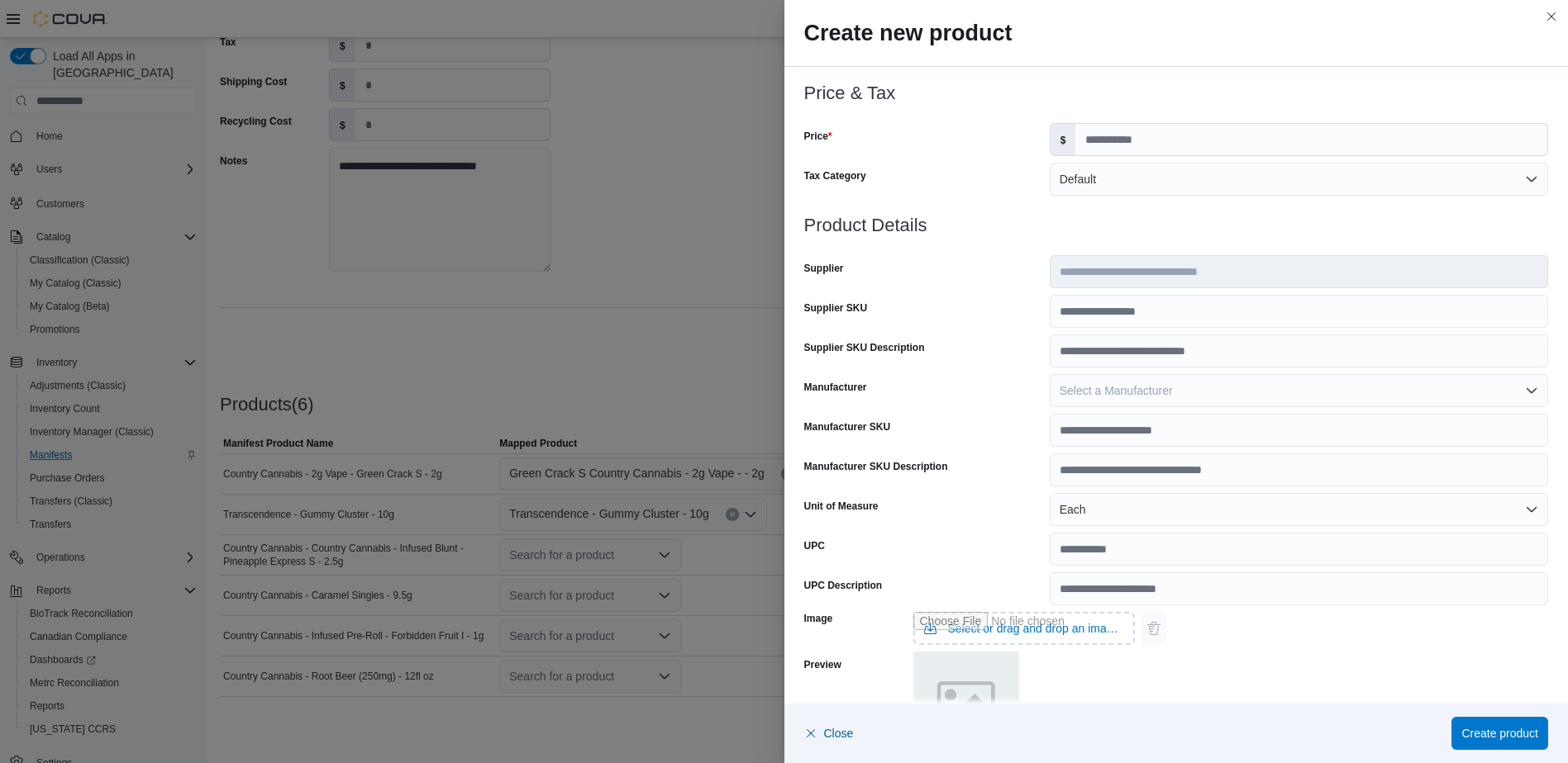
scroll to position [456, 0]
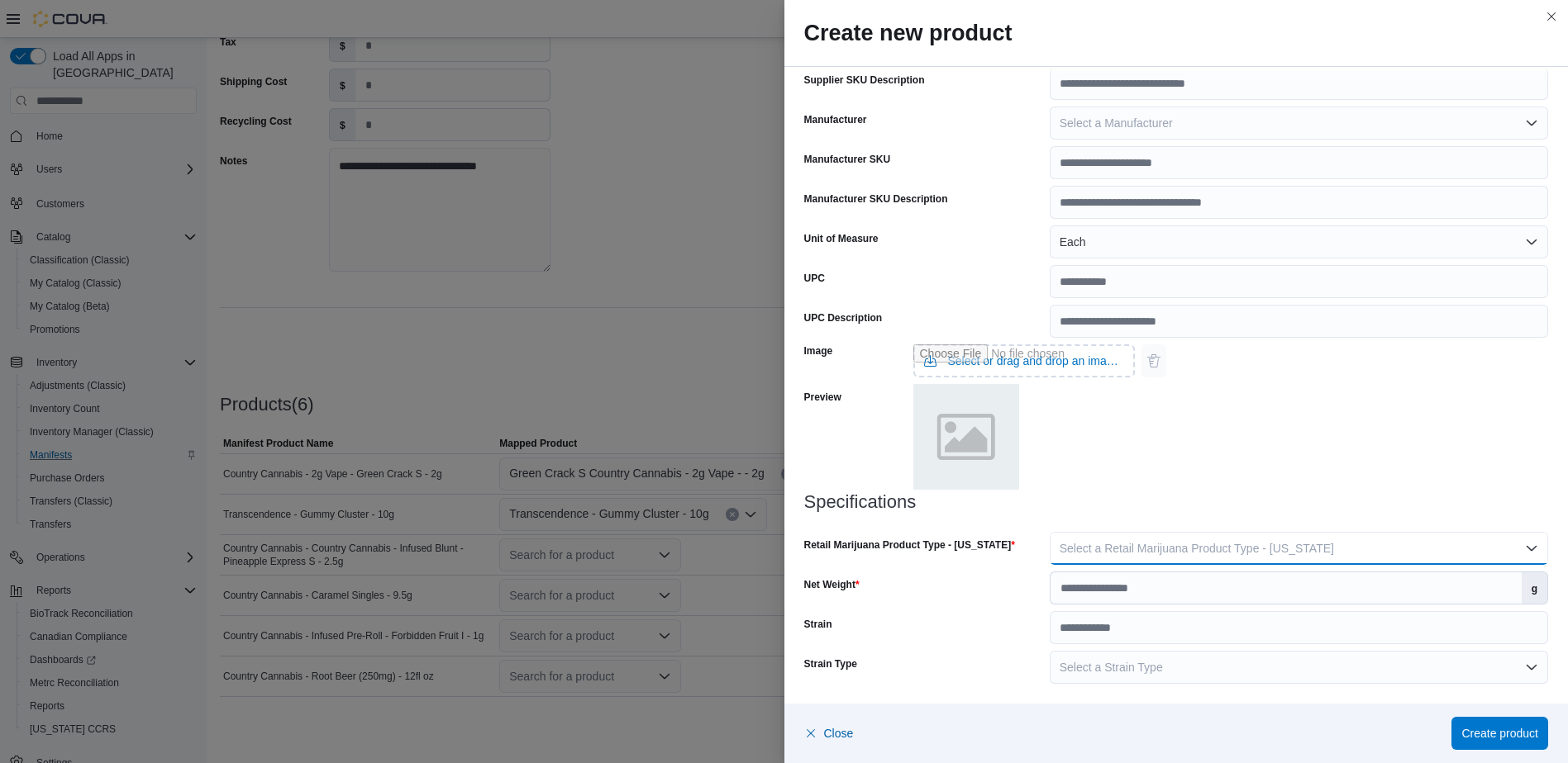
click at [1082, 539] on button "Select a Retail Marijuana Product Type - [US_STATE]" at bounding box center [1298, 548] width 499 height 33
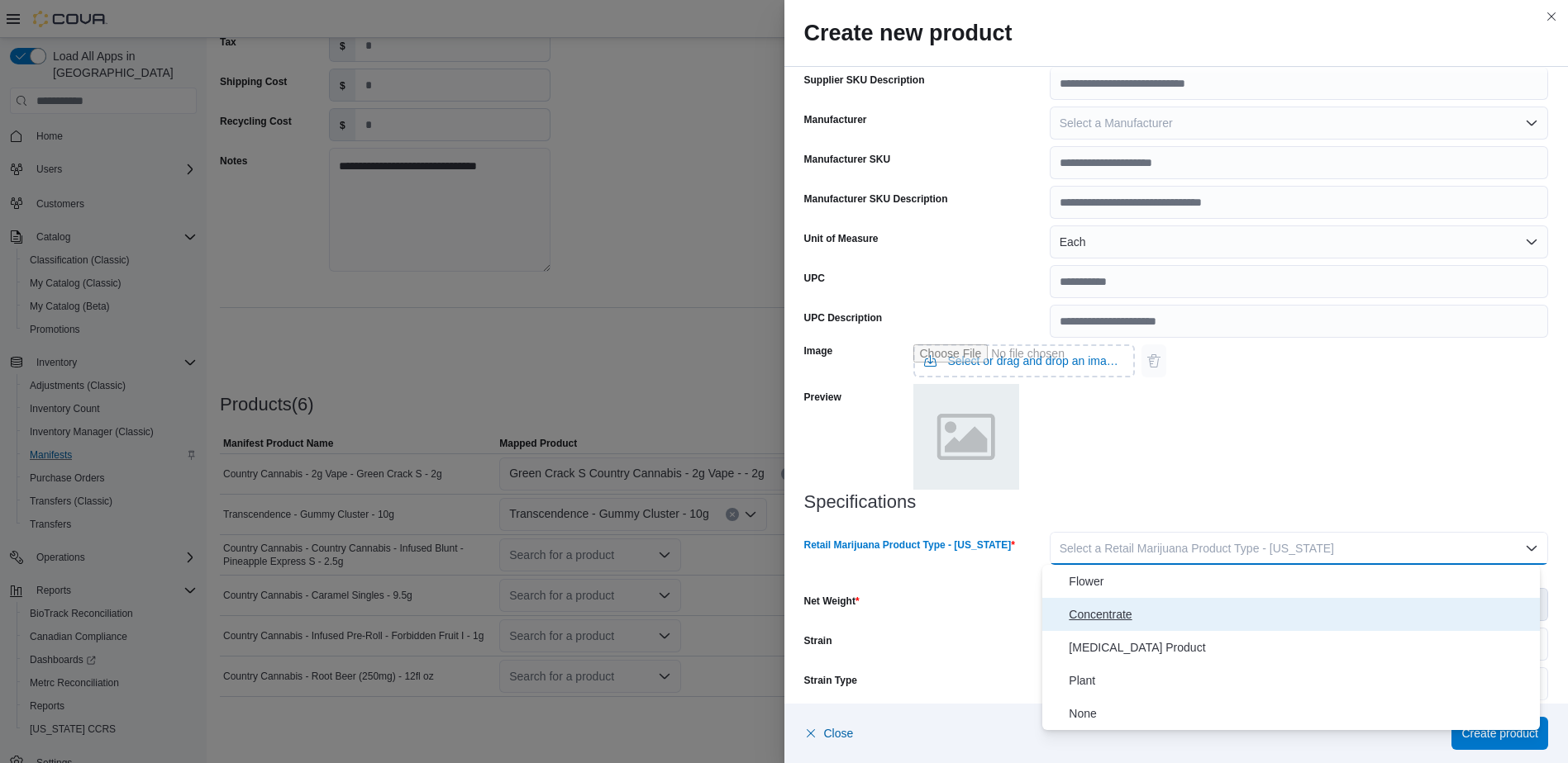
click at [1095, 616] on span "Concentrate" at bounding box center [1301, 615] width 464 height 20
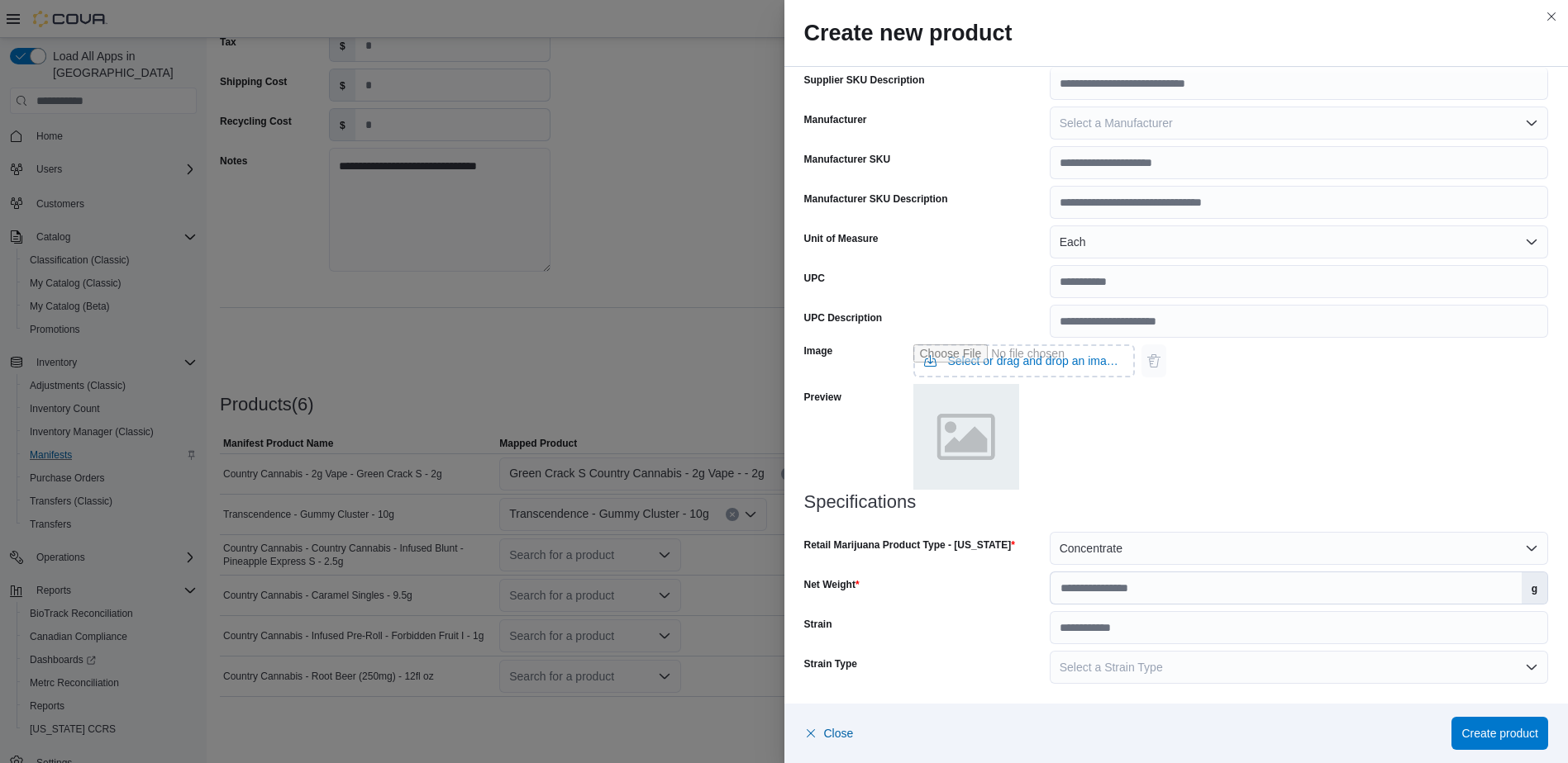
click at [1147, 490] on div "Image Select or drag and drop an image file Preview" at bounding box center [1177, 415] width 745 height 154
click at [1067, 590] on input "Net Weight" at bounding box center [1286, 587] width 471 height 31
type input "***"
click at [1480, 725] on span "Create product" at bounding box center [1499, 732] width 77 height 33
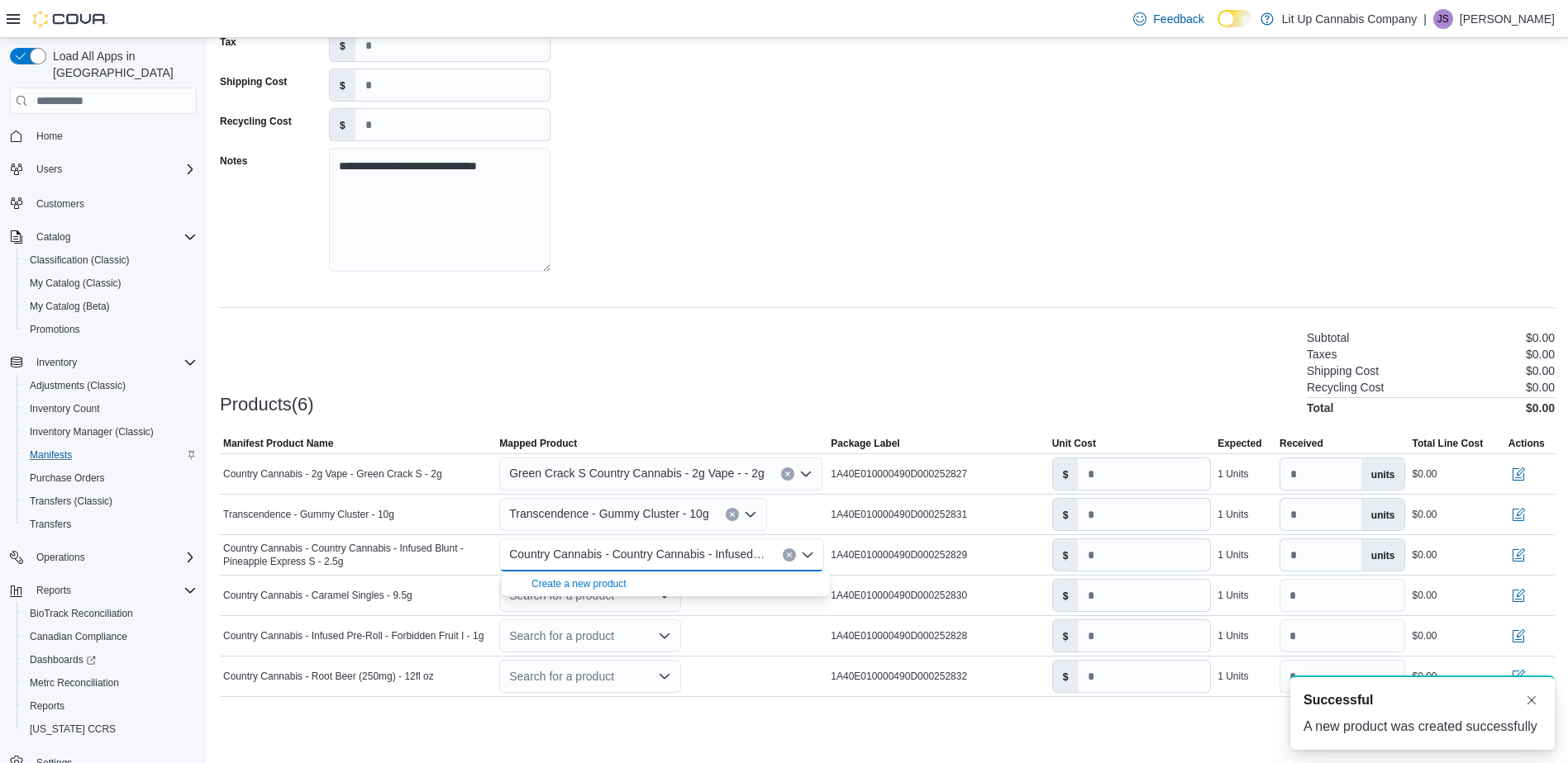
scroll to position [0, 0]
click at [727, 318] on div "**********" at bounding box center [887, 353] width 1335 height 793
click at [526, 599] on div "Search for a product" at bounding box center [590, 595] width 182 height 33
click at [546, 626] on div "Create a new product" at bounding box center [578, 625] width 95 height 13
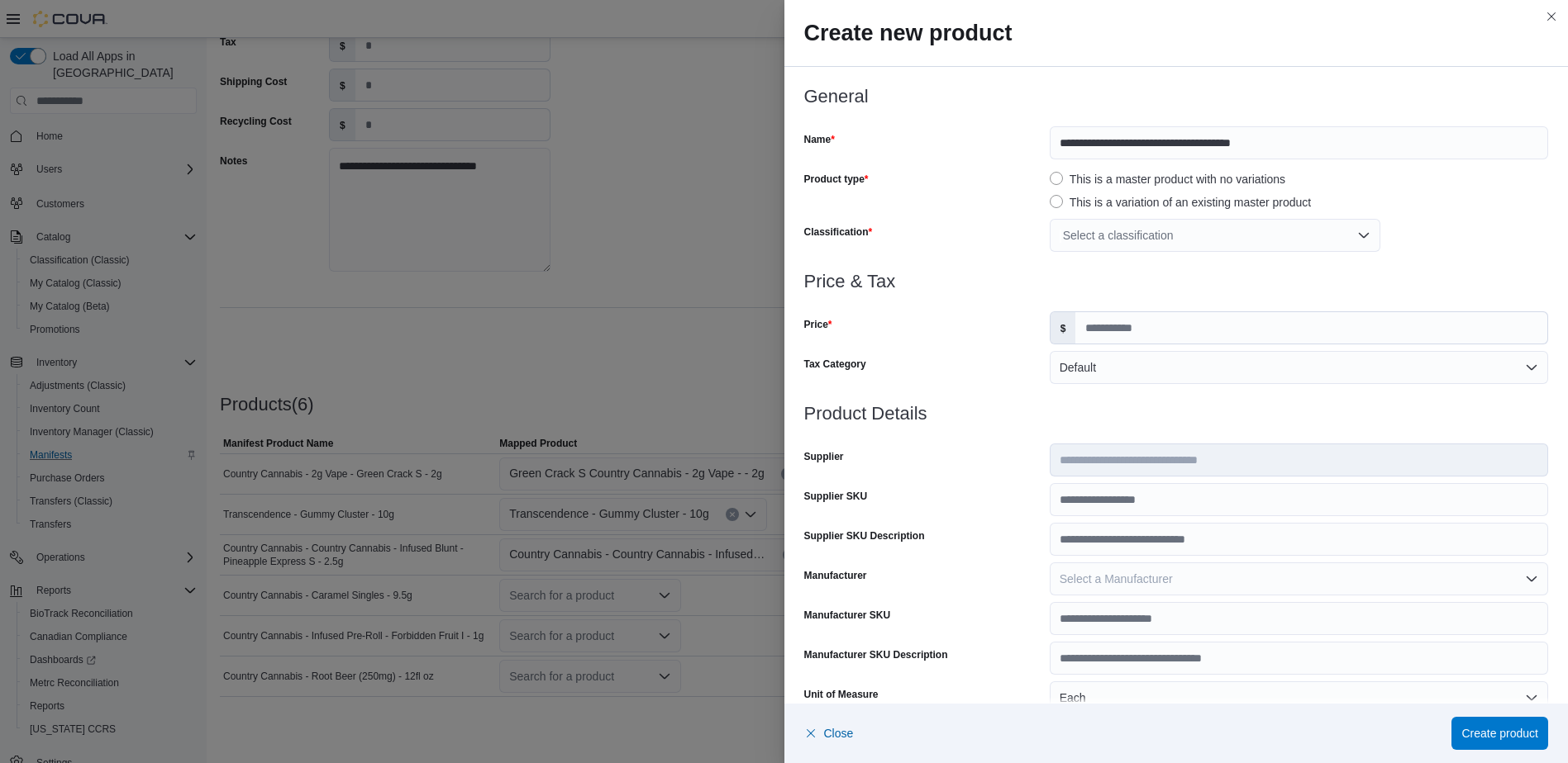
click at [1083, 229] on div "Select a classification" at bounding box center [1214, 235] width 330 height 33
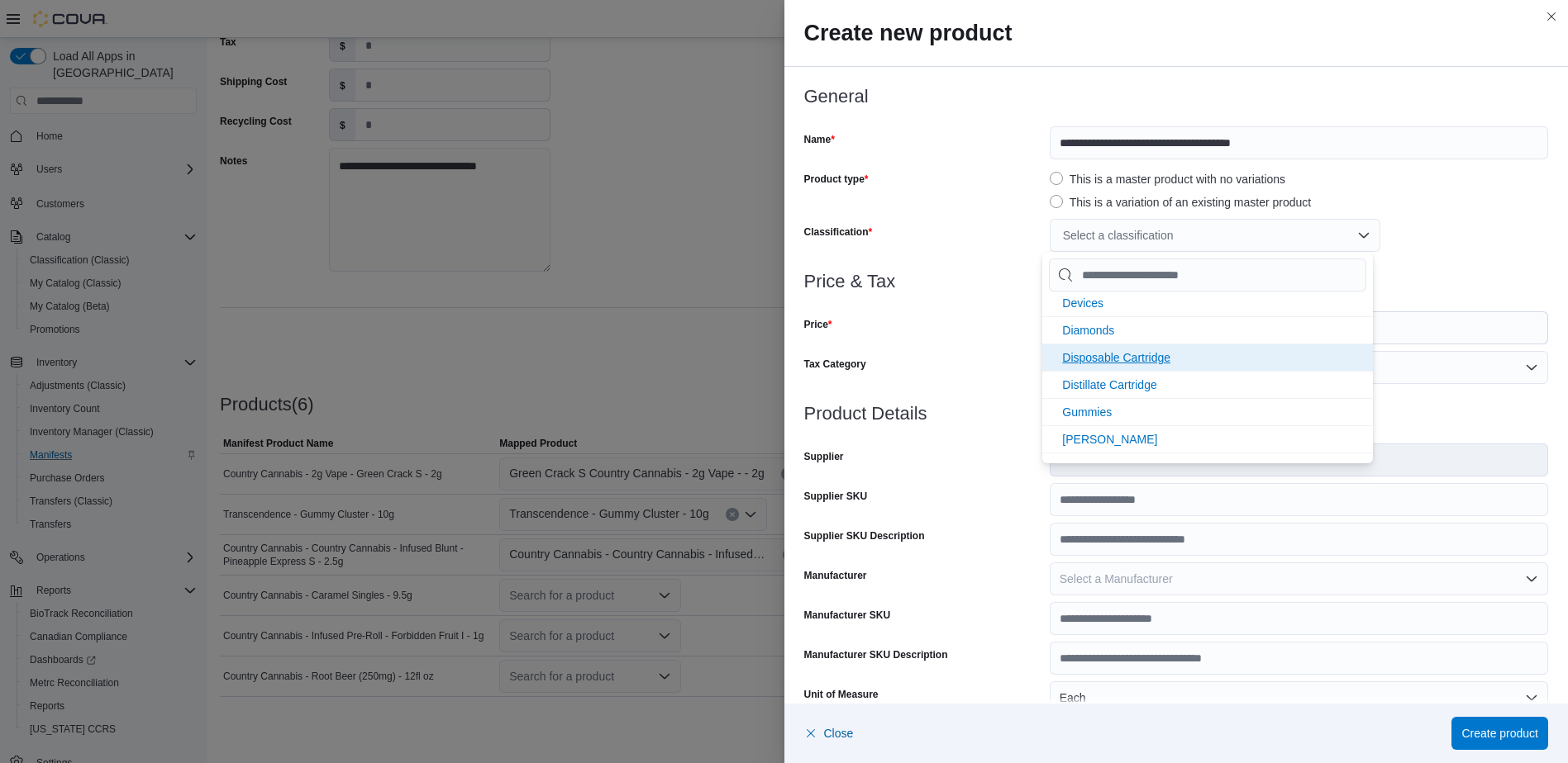
scroll to position [413, 0]
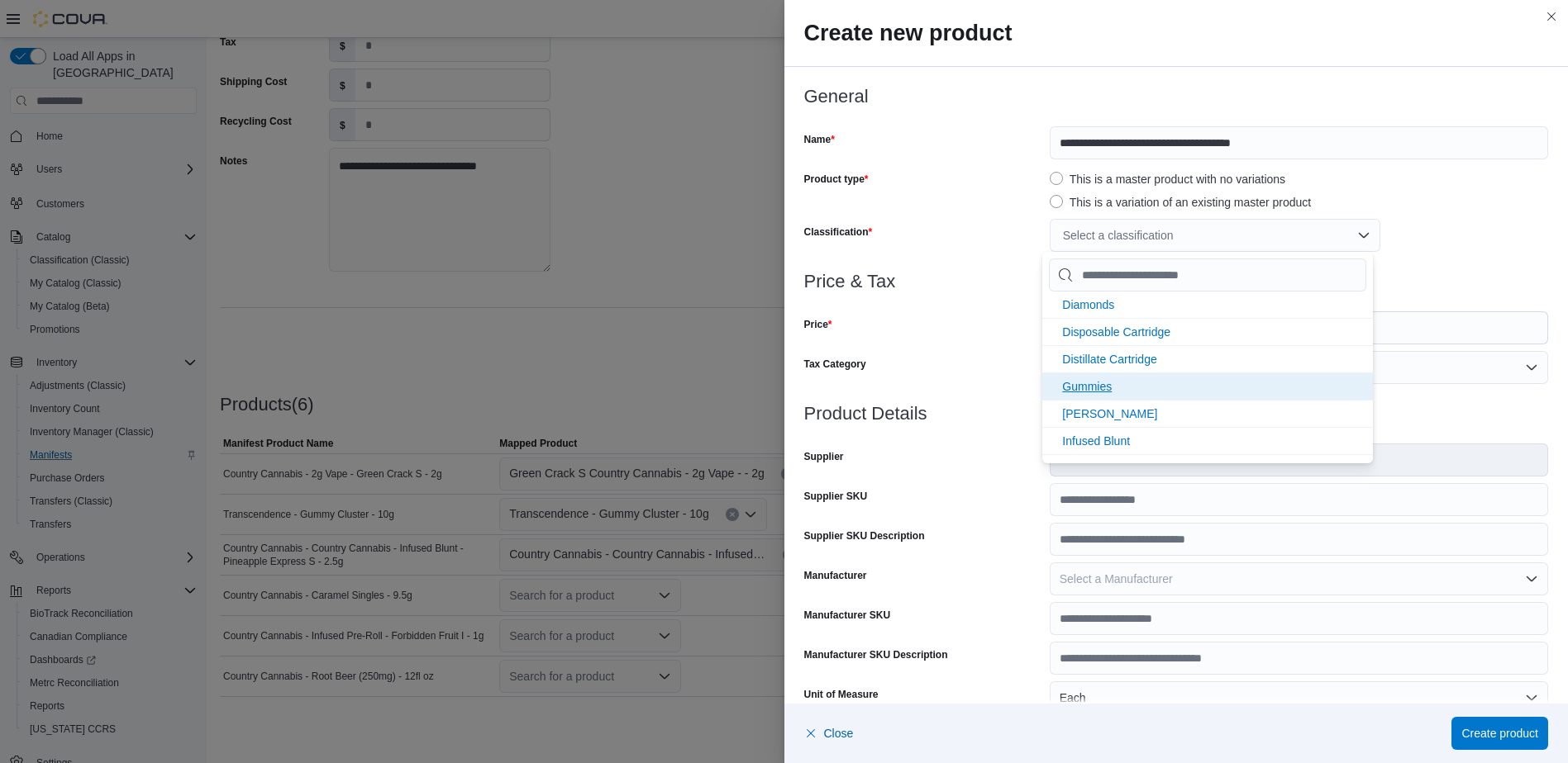
click at [1088, 386] on span "Gummies" at bounding box center [1086, 387] width 49 height 13
click at [957, 386] on div at bounding box center [1177, 394] width 745 height 20
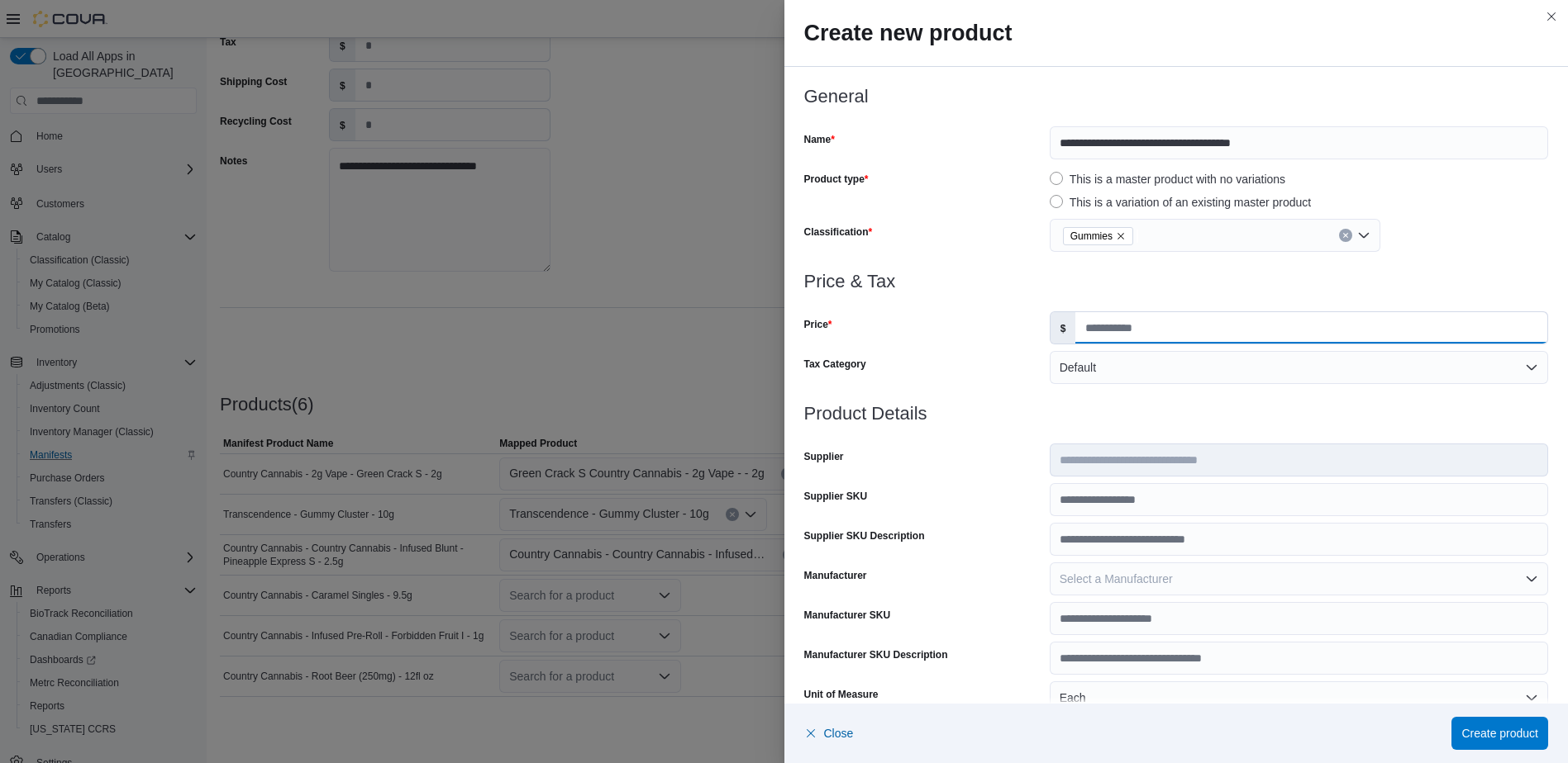
click at [1120, 324] on input "Price" at bounding box center [1311, 327] width 472 height 31
type input "***"
click at [1027, 415] on h3 "Product Details" at bounding box center [1177, 414] width 745 height 20
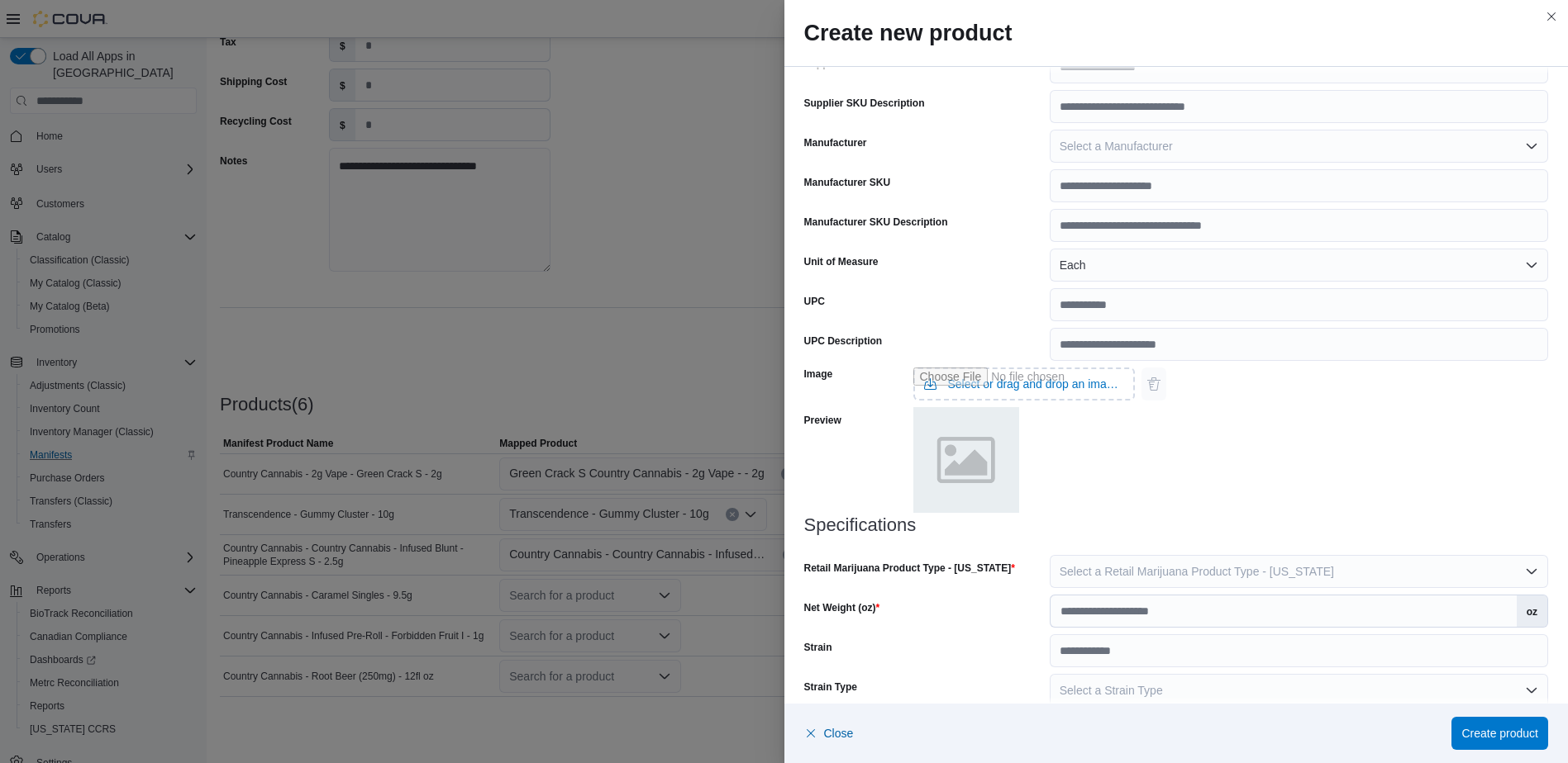
scroll to position [456, 0]
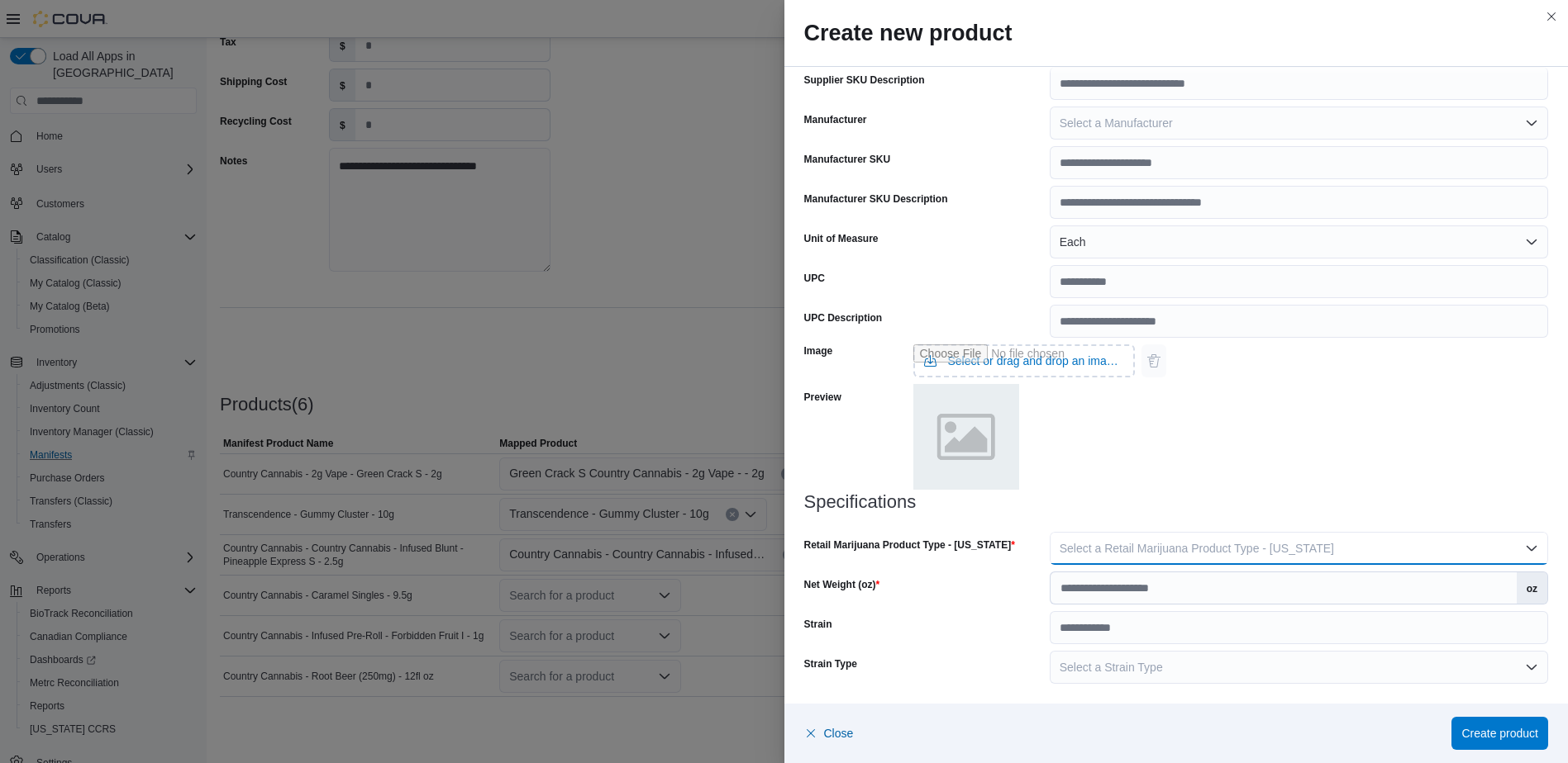
click at [1089, 544] on span "Select a Retail Marijuana Product Type - [US_STATE]" at bounding box center [1196, 549] width 274 height 13
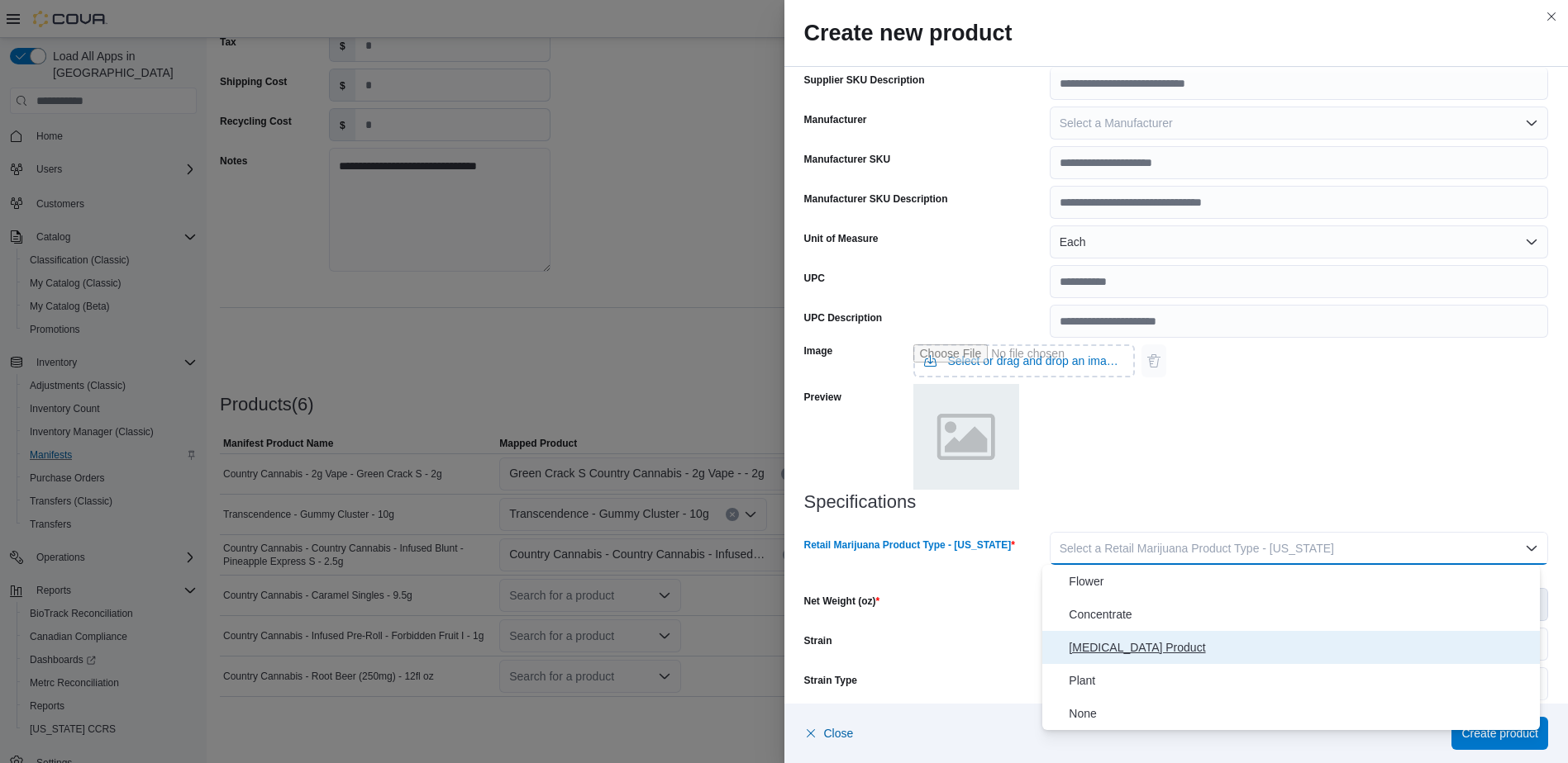
click at [1086, 644] on span "[MEDICAL_DATA] Product" at bounding box center [1301, 647] width 464 height 20
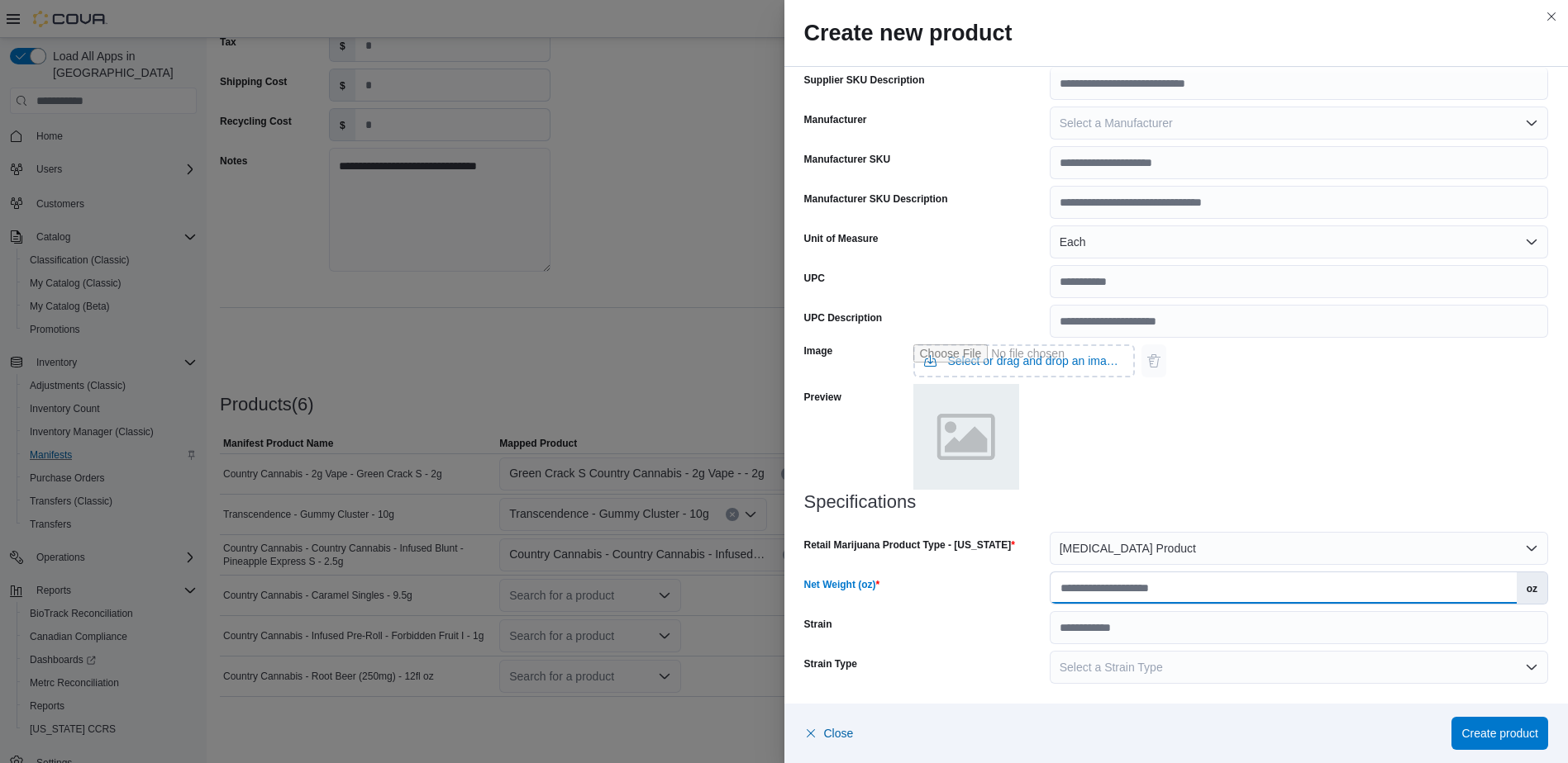
click at [1097, 586] on input "Net Weight (oz)" at bounding box center [1283, 587] width 466 height 31
click at [1078, 590] on input "Net Weight (oz)" at bounding box center [1283, 587] width 466 height 31
type input "***"
click at [1478, 728] on span "Create product" at bounding box center [1499, 733] width 77 height 17
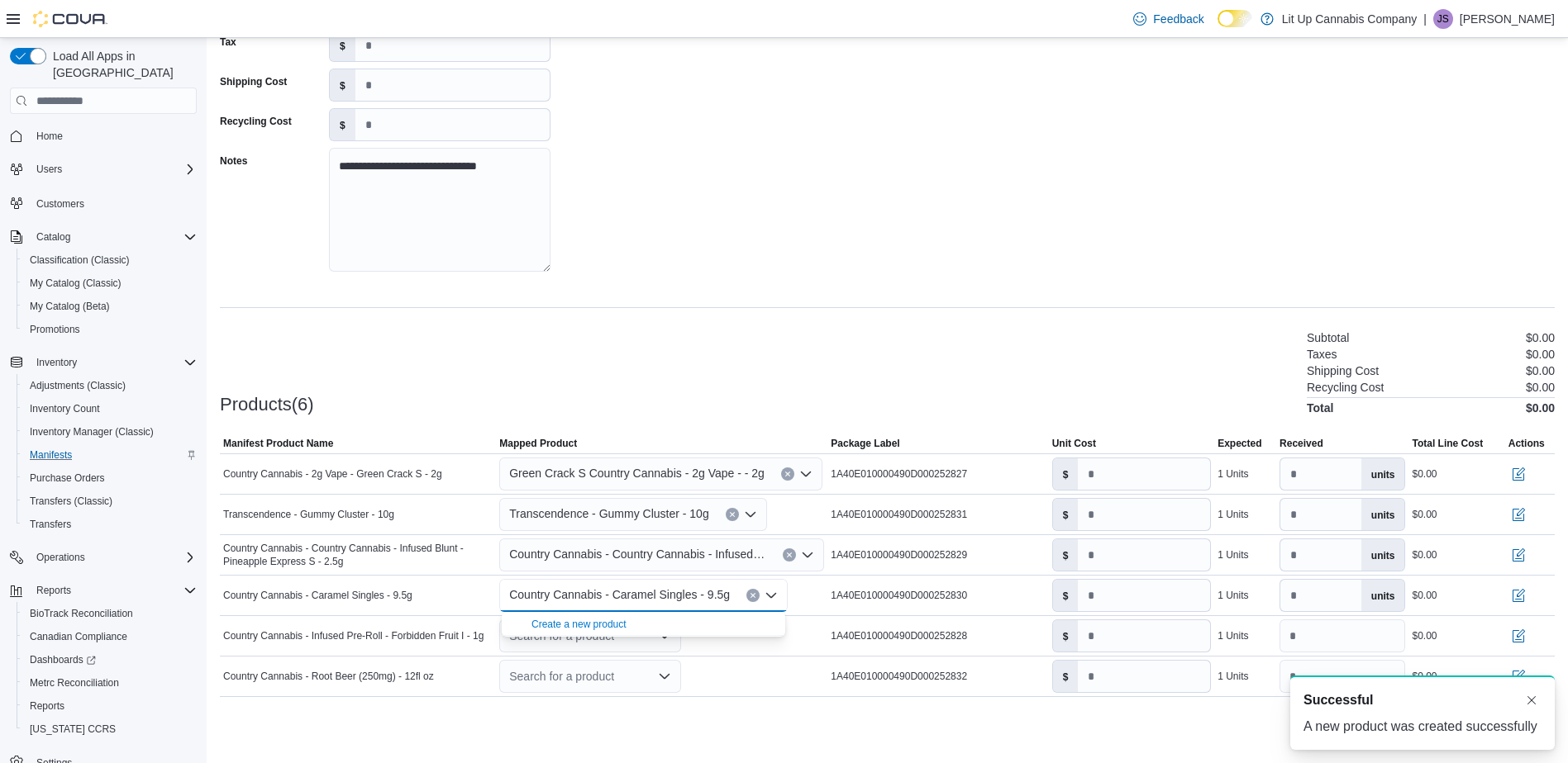
scroll to position [0, 0]
click at [1532, 693] on button "Dismiss toast" at bounding box center [1531, 699] width 20 height 20
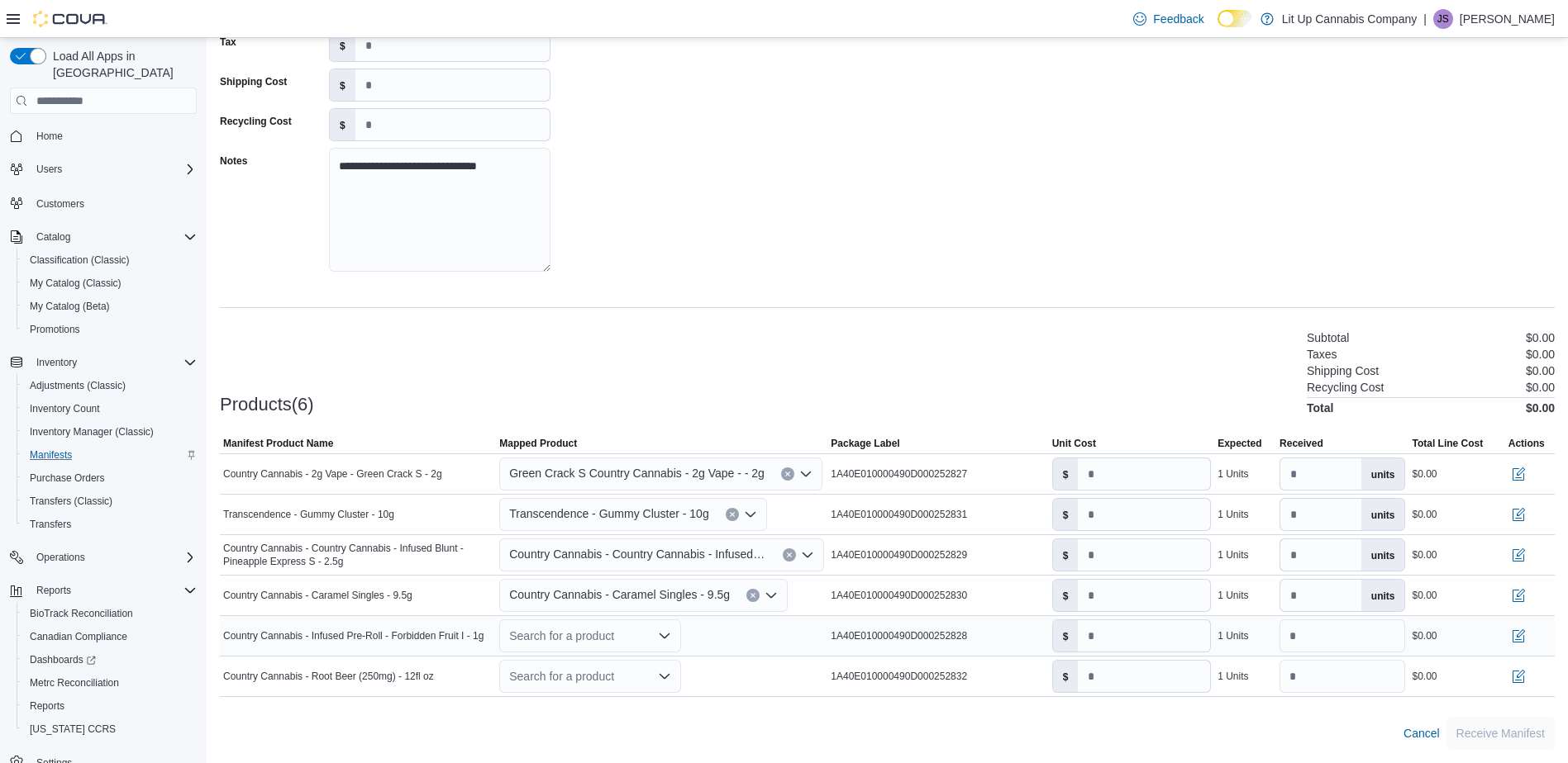
click at [609, 639] on div "Search for a product" at bounding box center [590, 636] width 182 height 33
click at [596, 660] on div "Create a new product" at bounding box center [578, 665] width 95 height 13
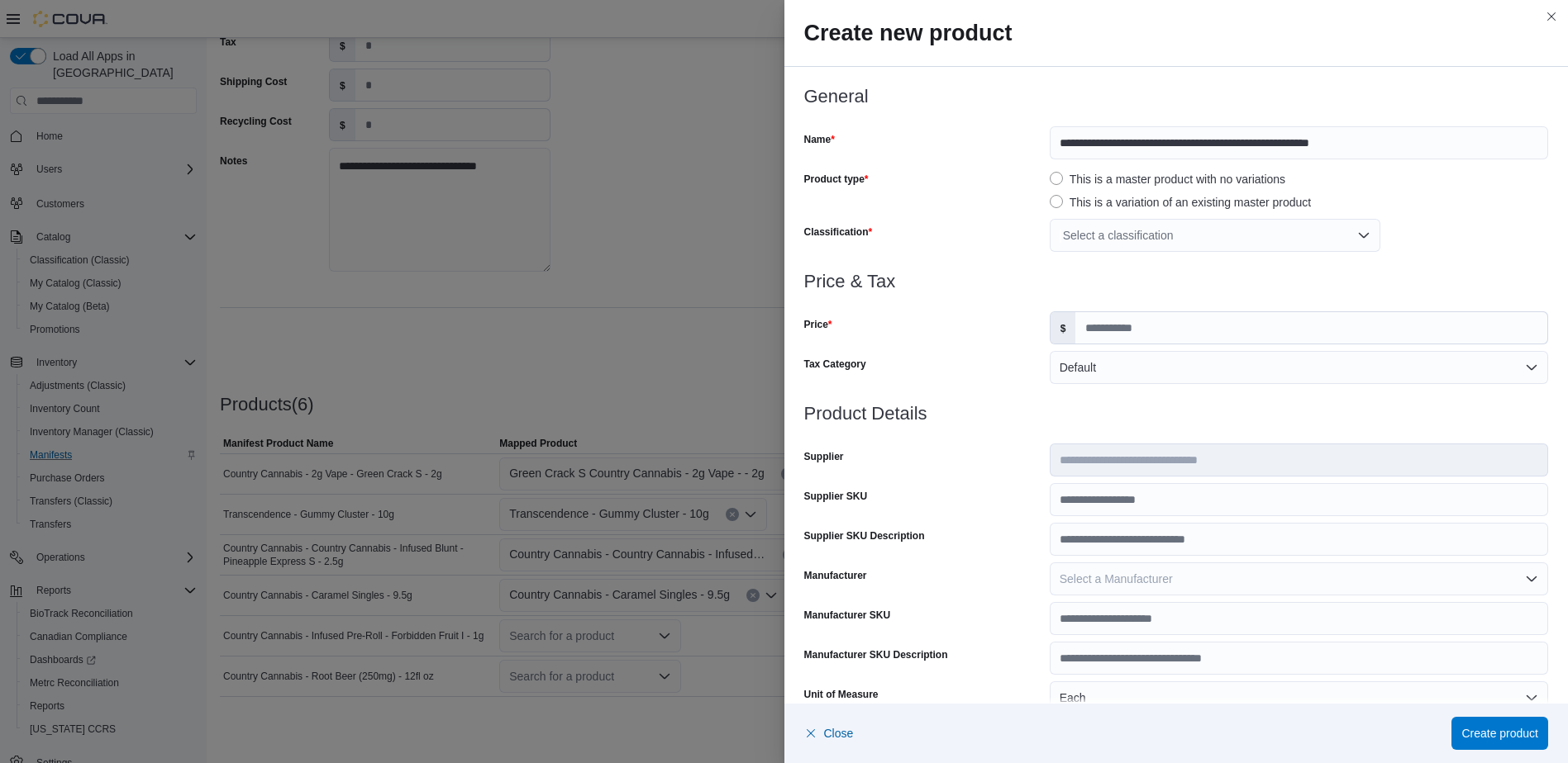
click at [1089, 232] on div "Select a classification" at bounding box center [1214, 235] width 330 height 33
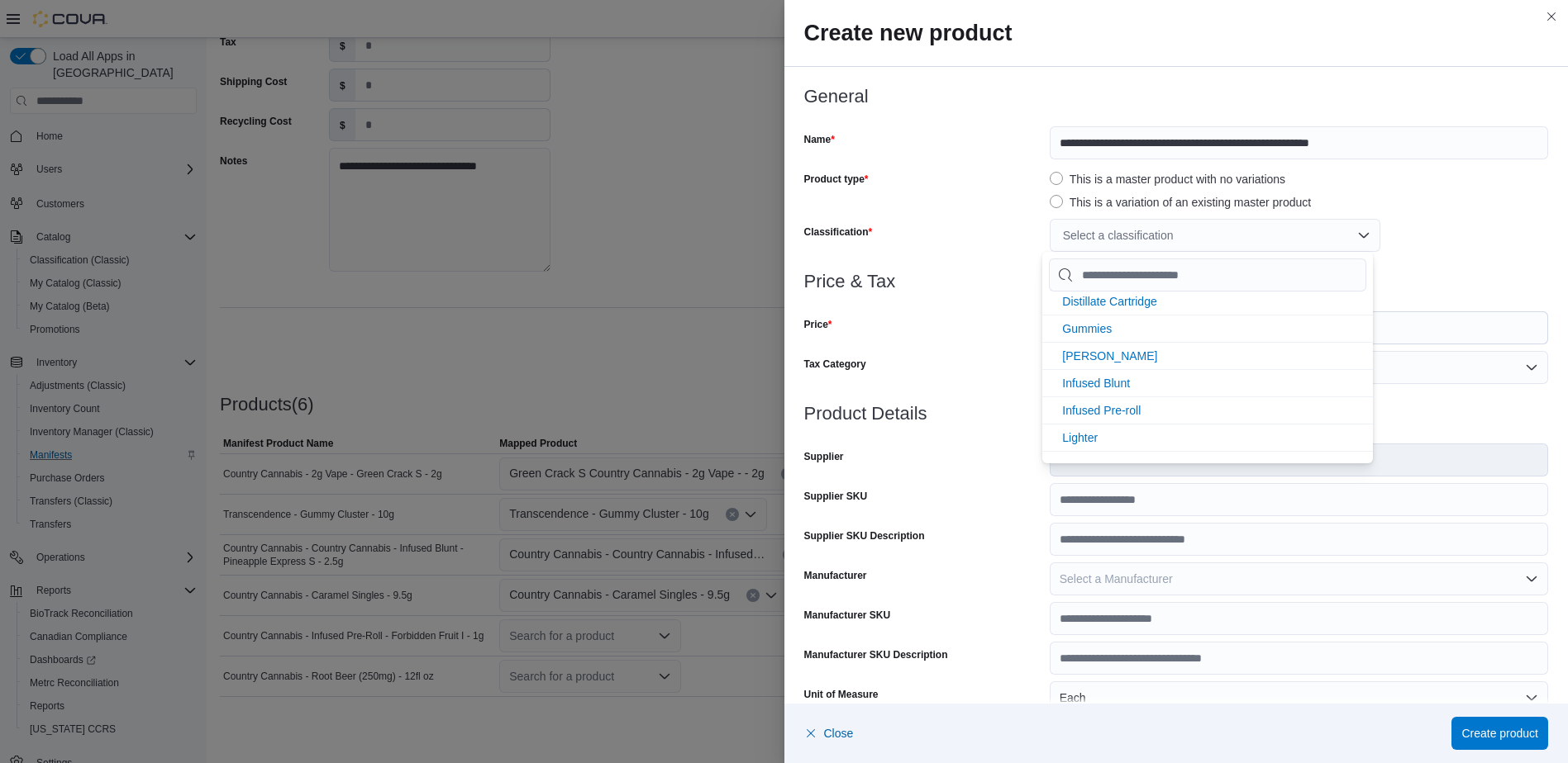
scroll to position [496, 0]
click at [1112, 385] on span "Infused Pre-roll" at bounding box center [1101, 386] width 79 height 13
click at [997, 378] on div "Tax Category" at bounding box center [924, 367] width 239 height 33
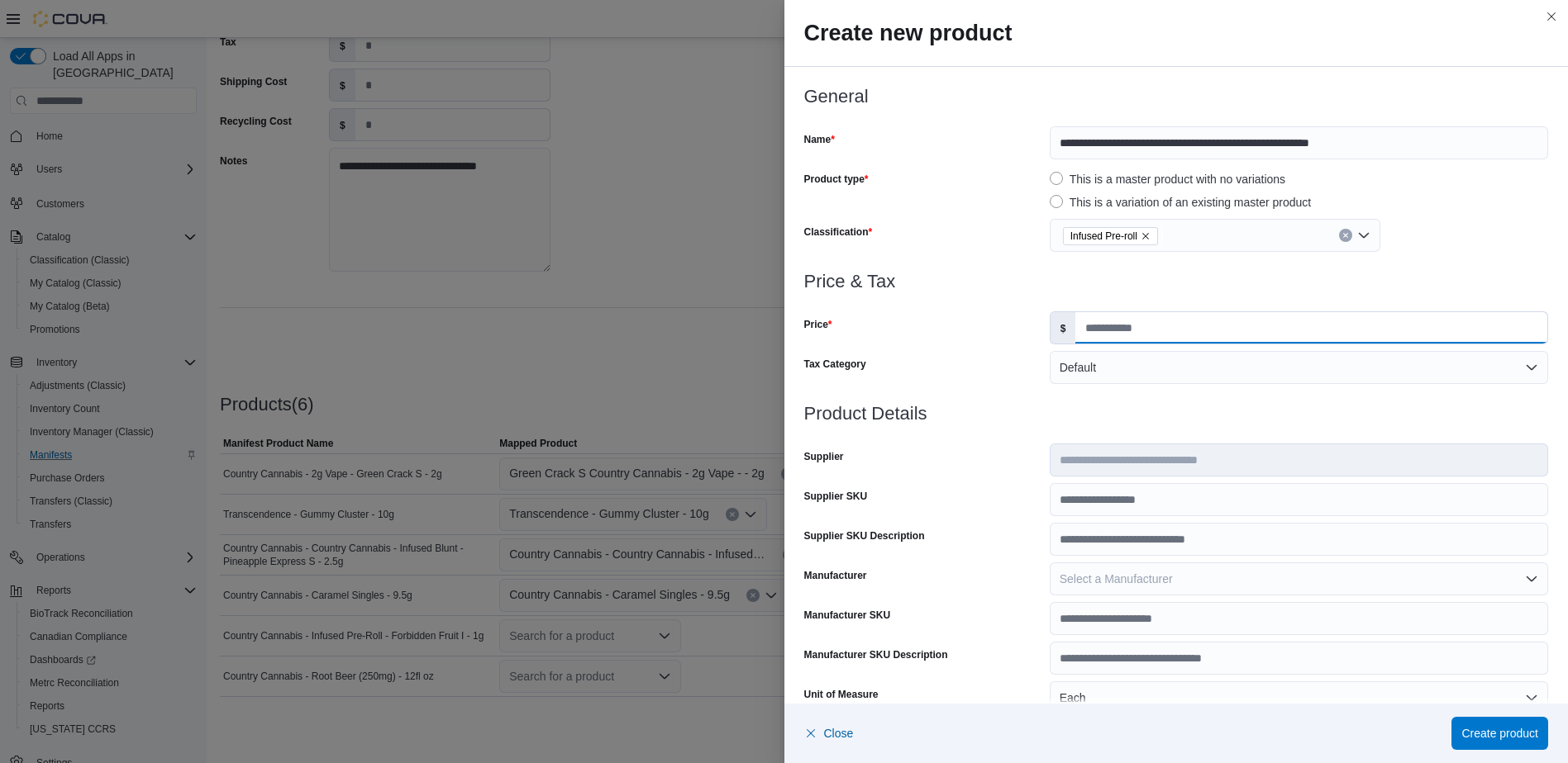
click at [1130, 338] on input "Price" at bounding box center [1311, 327] width 472 height 31
type input "***"
click at [1015, 419] on h3 "Product Details" at bounding box center [1177, 414] width 745 height 20
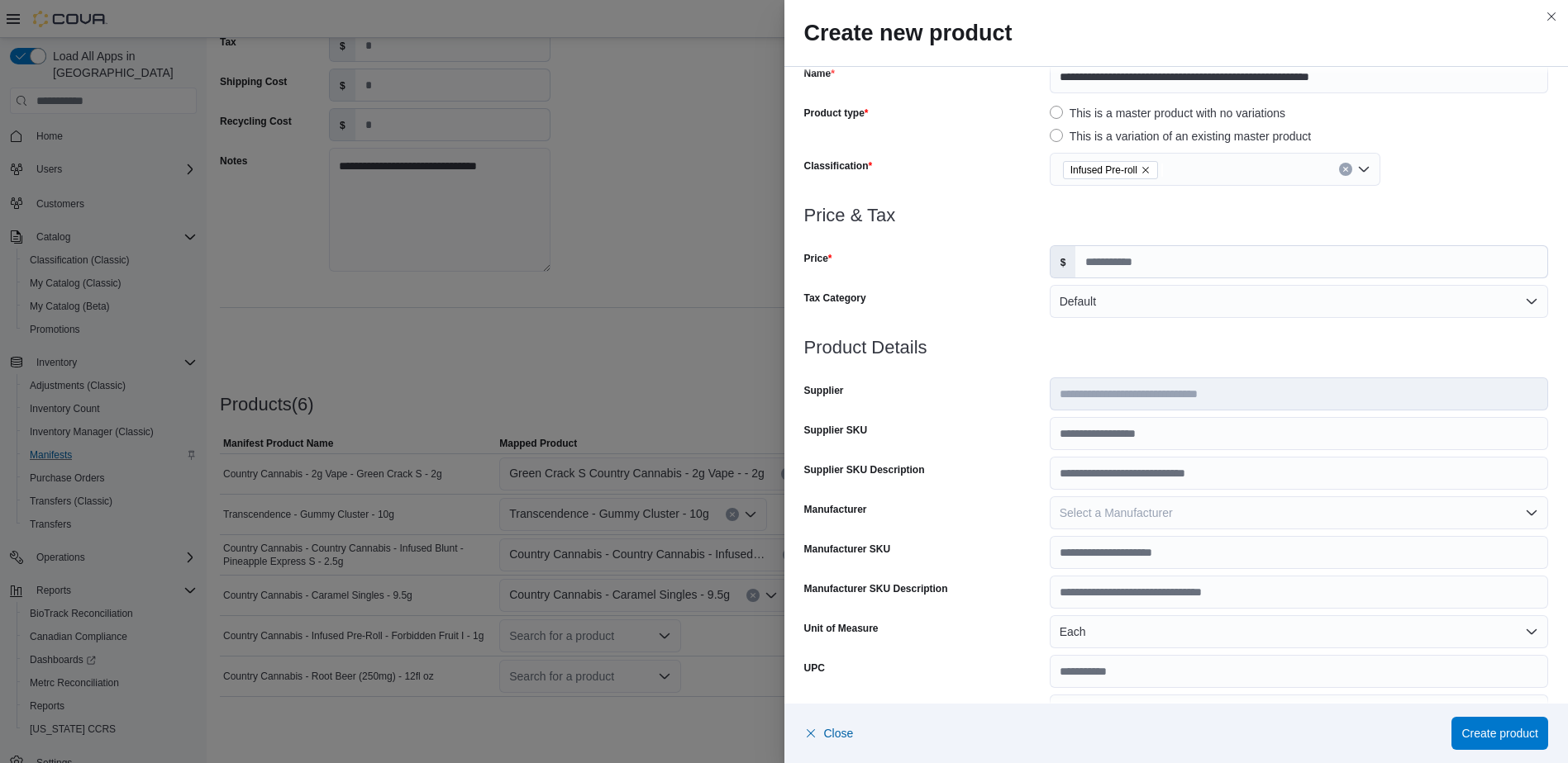
scroll to position [456, 0]
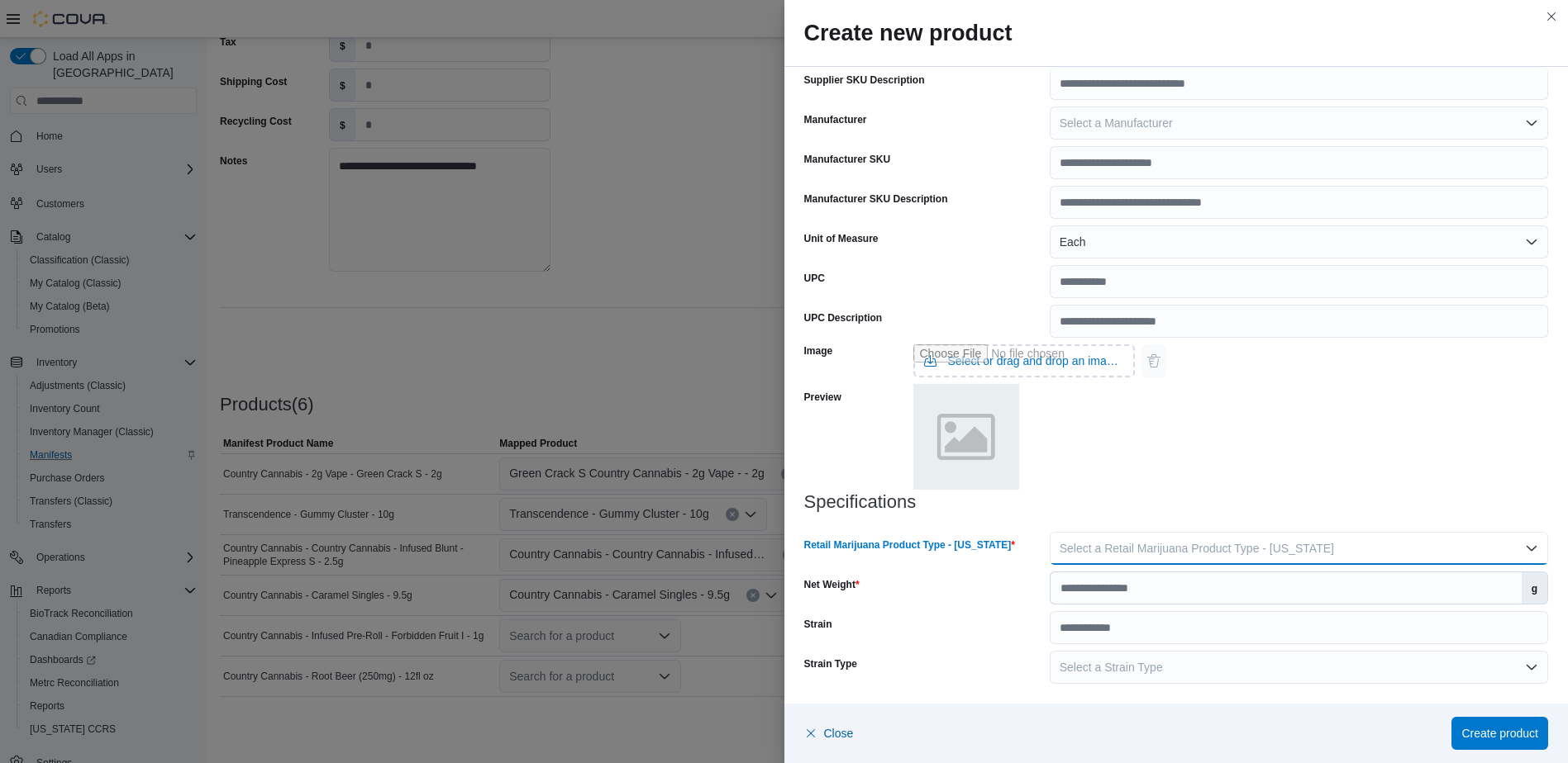
click at [1123, 546] on span "Select a Retail Marijuana Product Type - [US_STATE]" at bounding box center [1196, 549] width 274 height 13
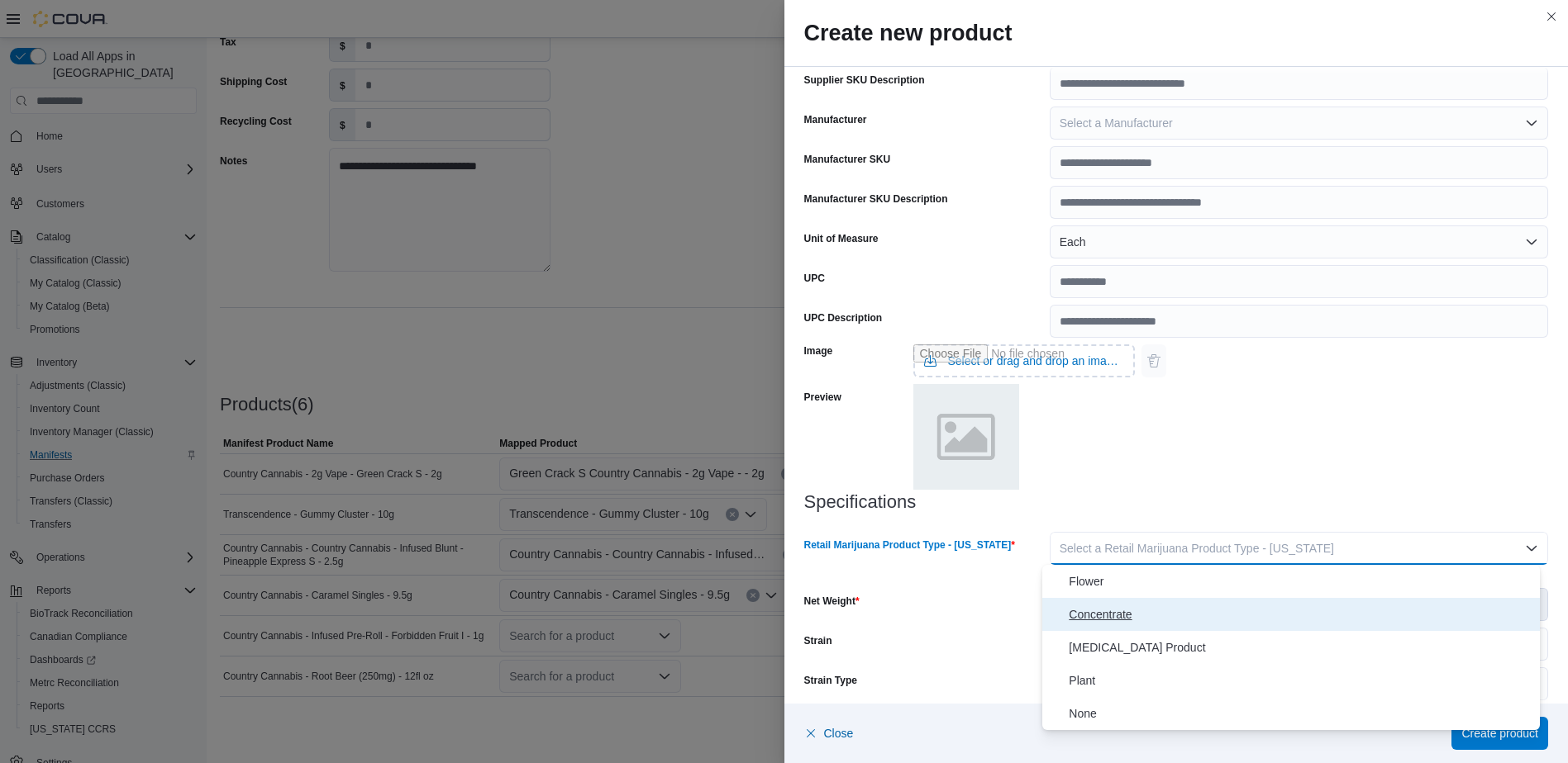
click at [1102, 617] on span "Concentrate" at bounding box center [1301, 615] width 464 height 20
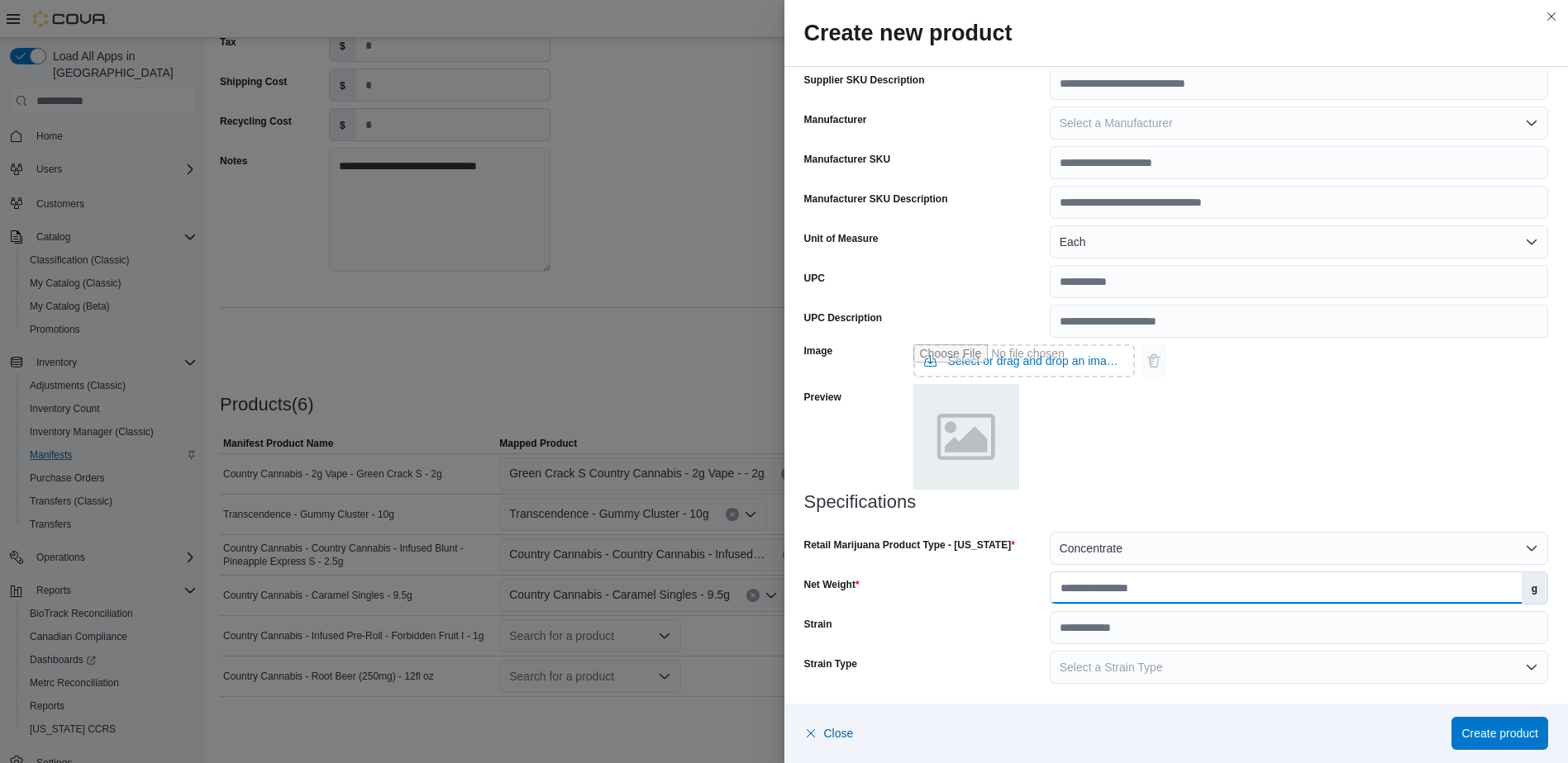
click at [1104, 591] on input "Net Weight" at bounding box center [1286, 587] width 471 height 31
type input "*"
click at [1503, 729] on span "Create product" at bounding box center [1499, 733] width 77 height 17
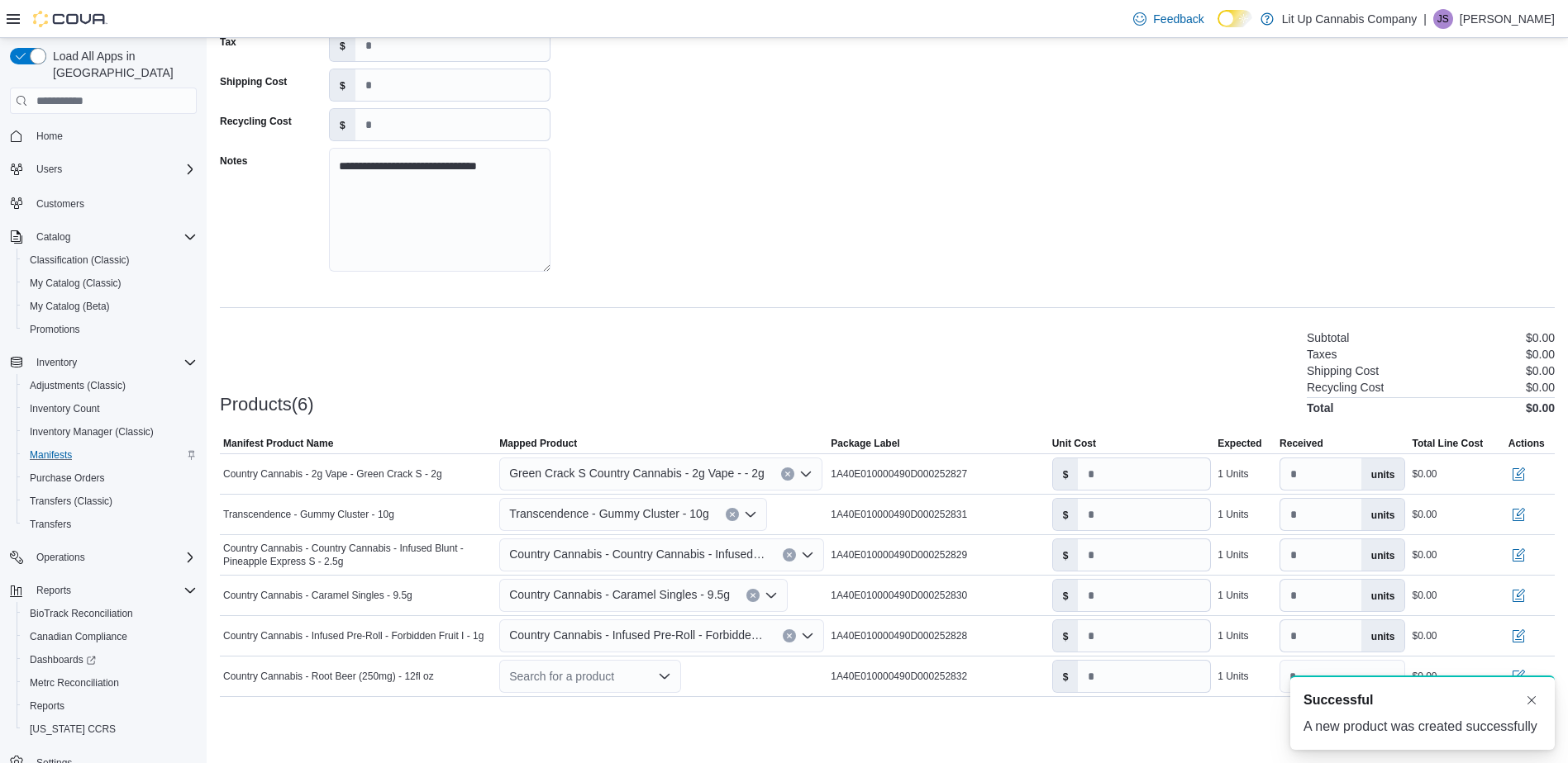
click at [659, 387] on div "Products(6) Subtotal $0.00 Taxes $0.00 Shipping Cost $0.00 Recycling Cost $0.00…" at bounding box center [887, 371] width 1335 height 87
click at [549, 676] on div "Search for a product" at bounding box center [590, 676] width 182 height 33
click at [553, 704] on div "Create a new product" at bounding box center [578, 705] width 95 height 13
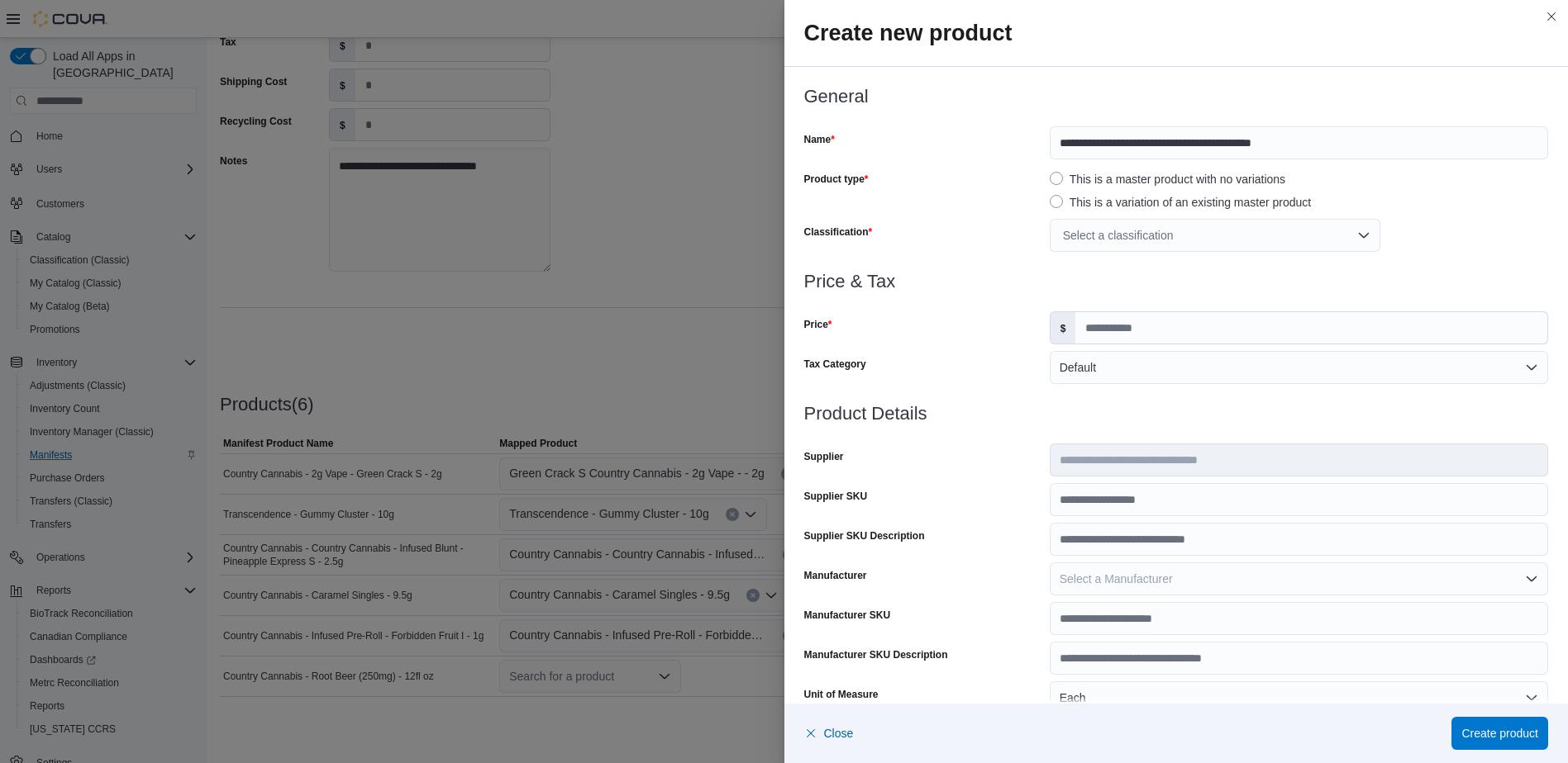
click at [1089, 235] on div "Select a classification" at bounding box center [1214, 235] width 330 height 33
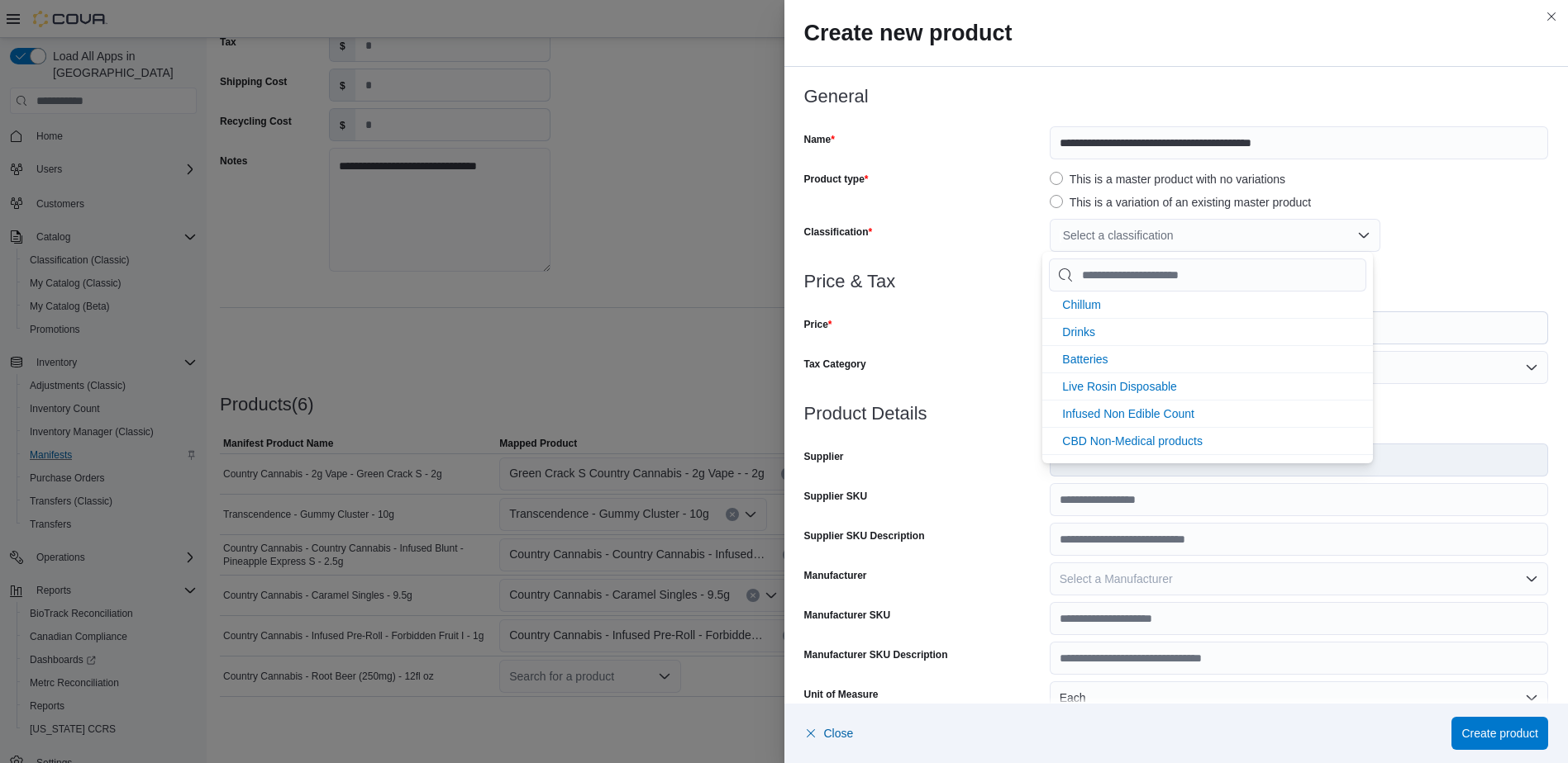
scroll to position [826, 0]
click at [1092, 327] on span "Drinks" at bounding box center [1078, 328] width 33 height 13
click at [1007, 325] on div "Price" at bounding box center [924, 327] width 239 height 33
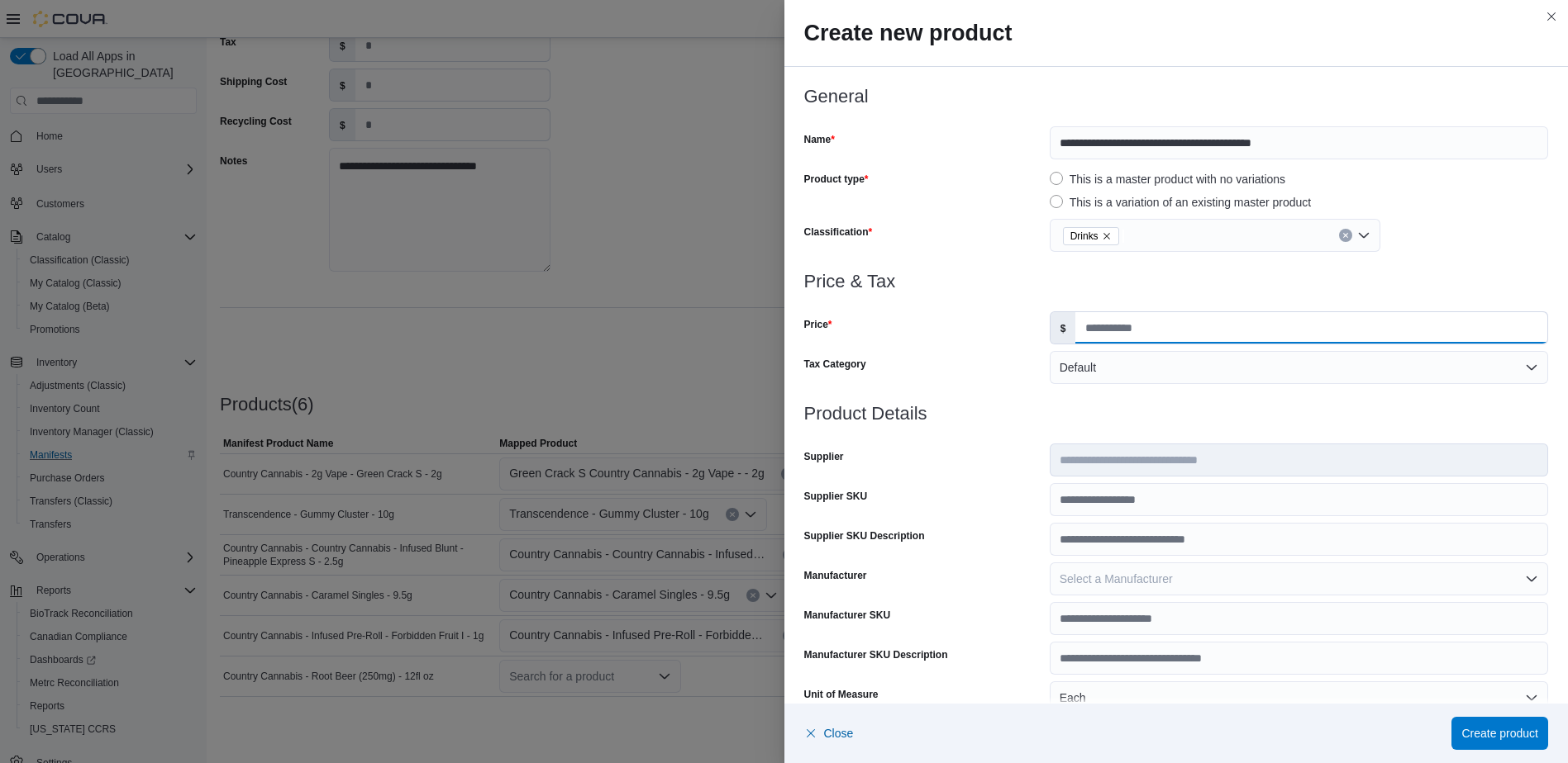
click at [1165, 330] on input "Price" at bounding box center [1311, 327] width 472 height 31
type input "***"
click at [1031, 406] on h3 "Product Details" at bounding box center [1177, 414] width 745 height 20
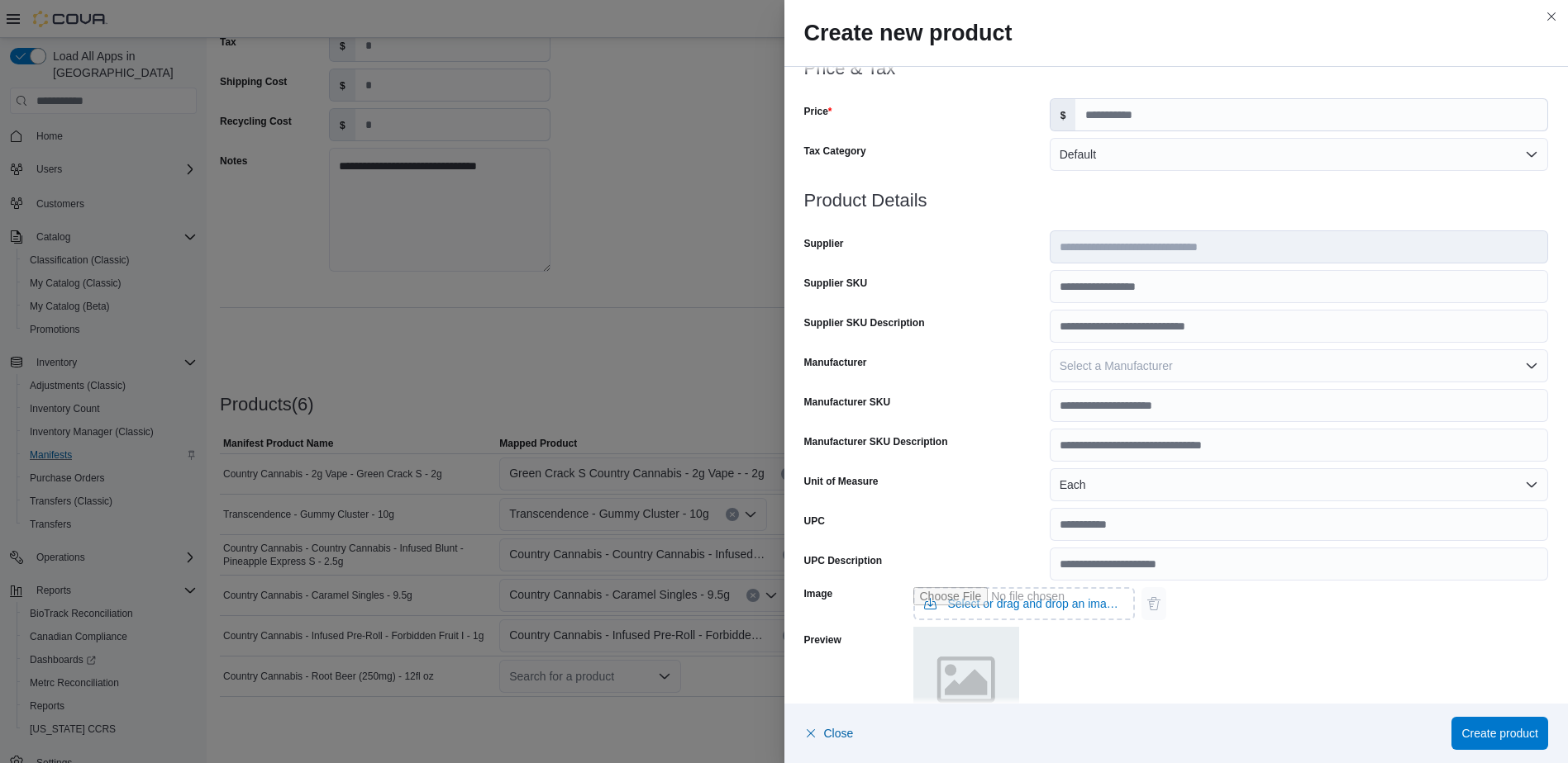
scroll to position [456, 0]
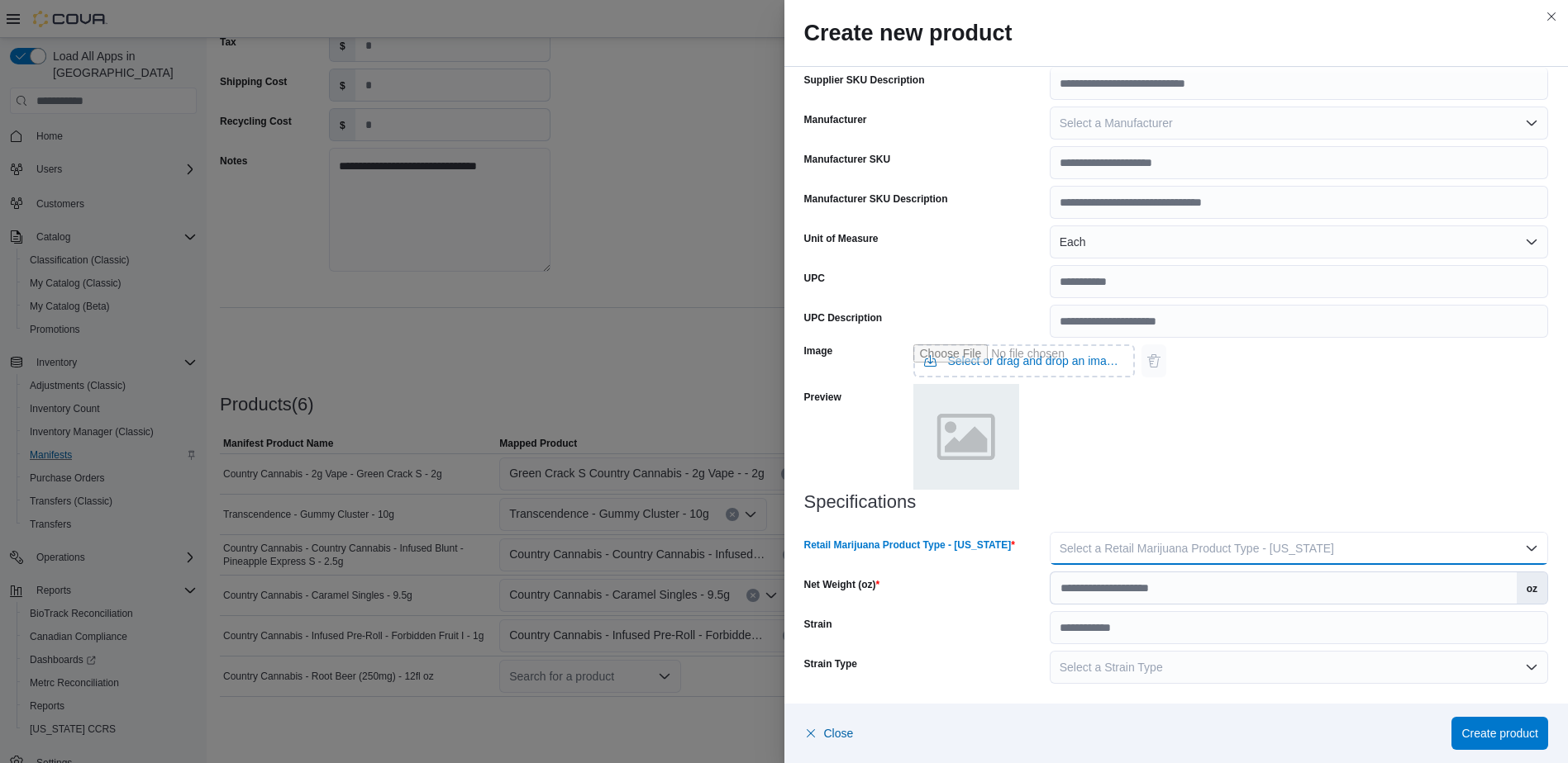
drag, startPoint x: 1079, startPoint y: 546, endPoint x: 1077, endPoint y: 559, distance: 13.2
click at [1079, 546] on span "Select a Retail Marijuana Product Type - [US_STATE]" at bounding box center [1196, 549] width 274 height 13
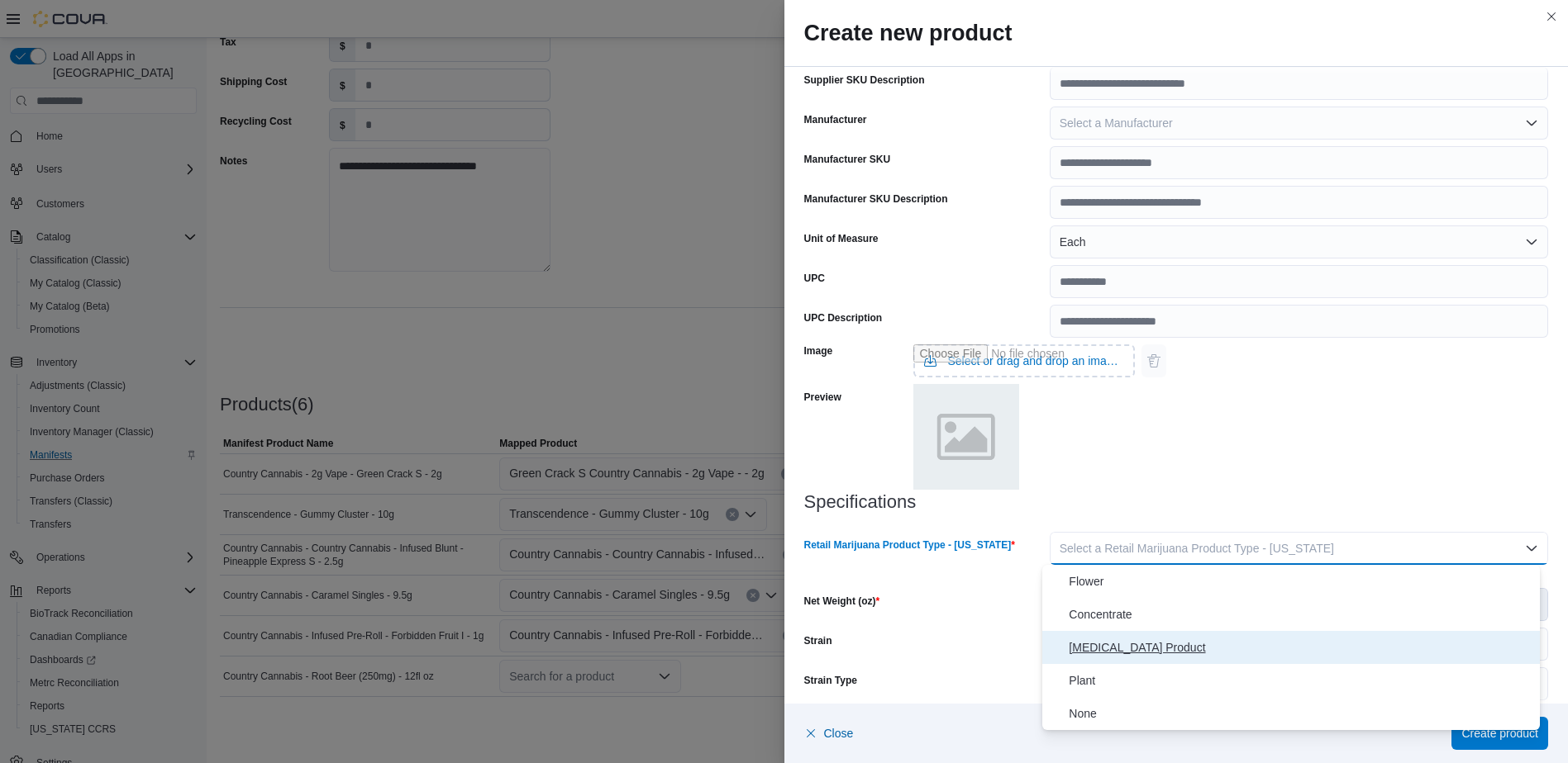
click at [1074, 653] on span "[MEDICAL_DATA] Product" at bounding box center [1301, 647] width 464 height 20
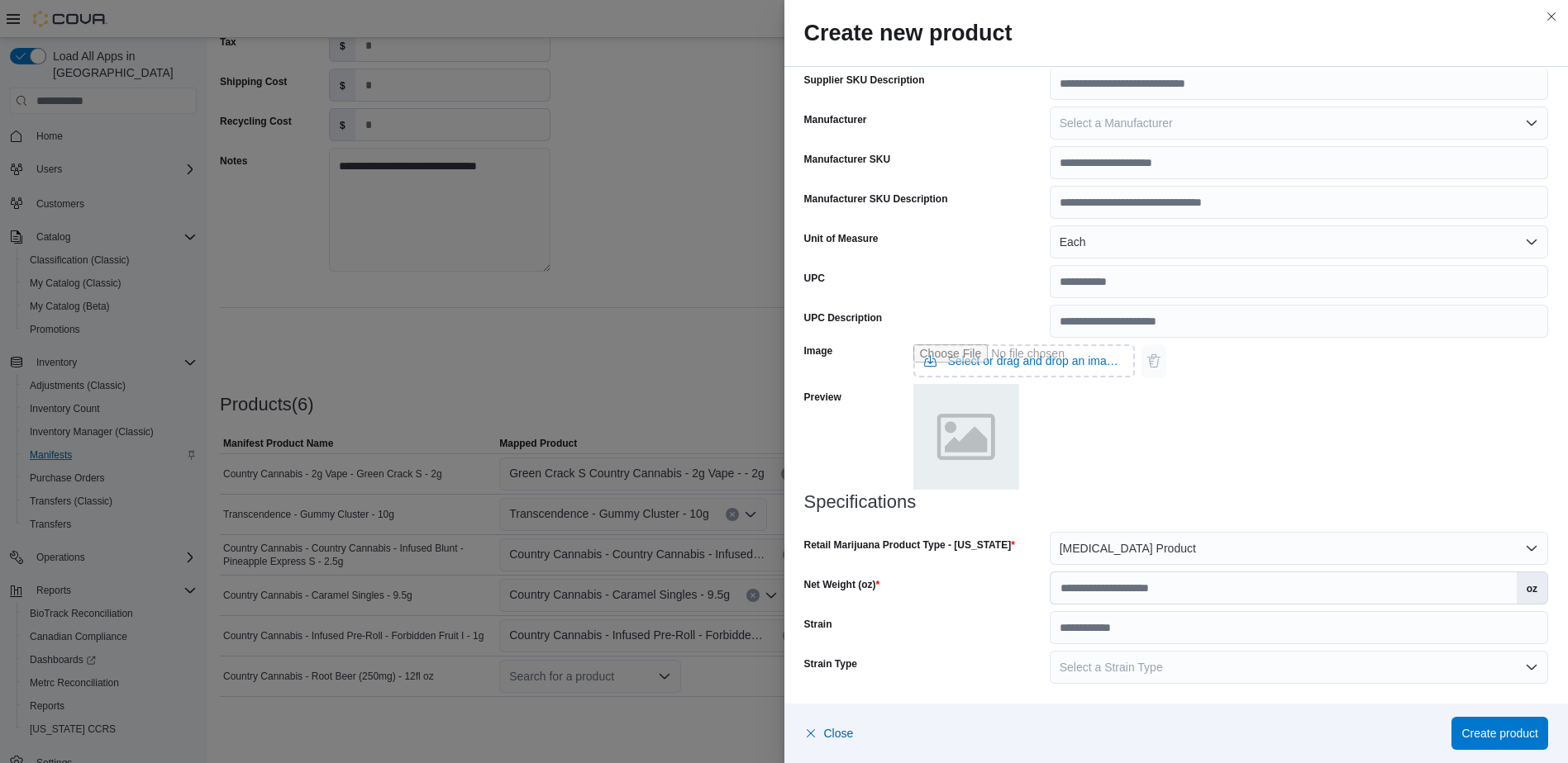
click at [953, 619] on div "Strain" at bounding box center [924, 627] width 239 height 33
click at [1105, 587] on input "Net Weight (oz)" at bounding box center [1283, 587] width 466 height 31
type input "**"
click at [1014, 594] on div "Net Weight (oz)" at bounding box center [924, 587] width 239 height 33
click at [1500, 735] on span "Create product" at bounding box center [1499, 733] width 77 height 17
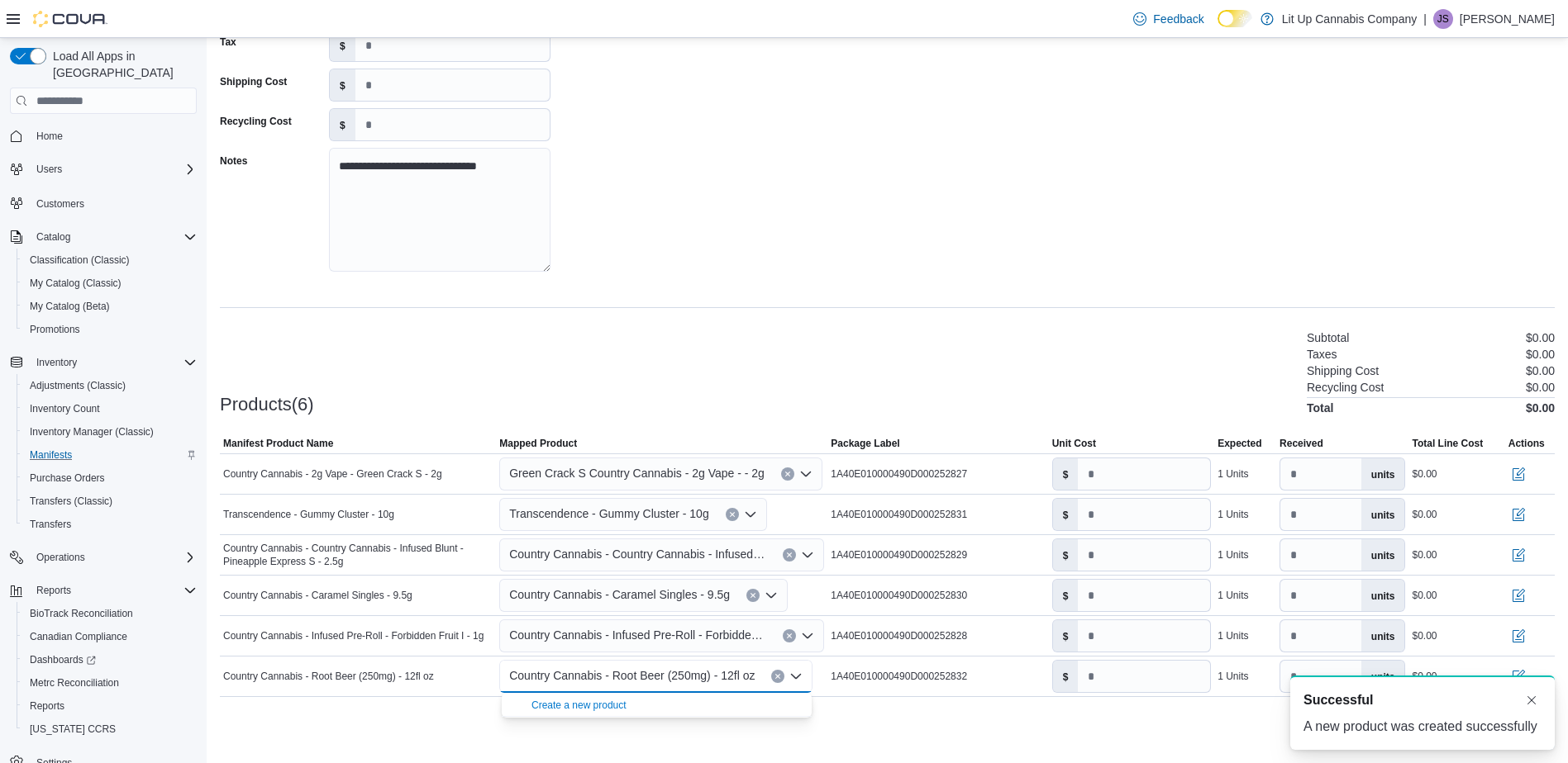
scroll to position [0, 0]
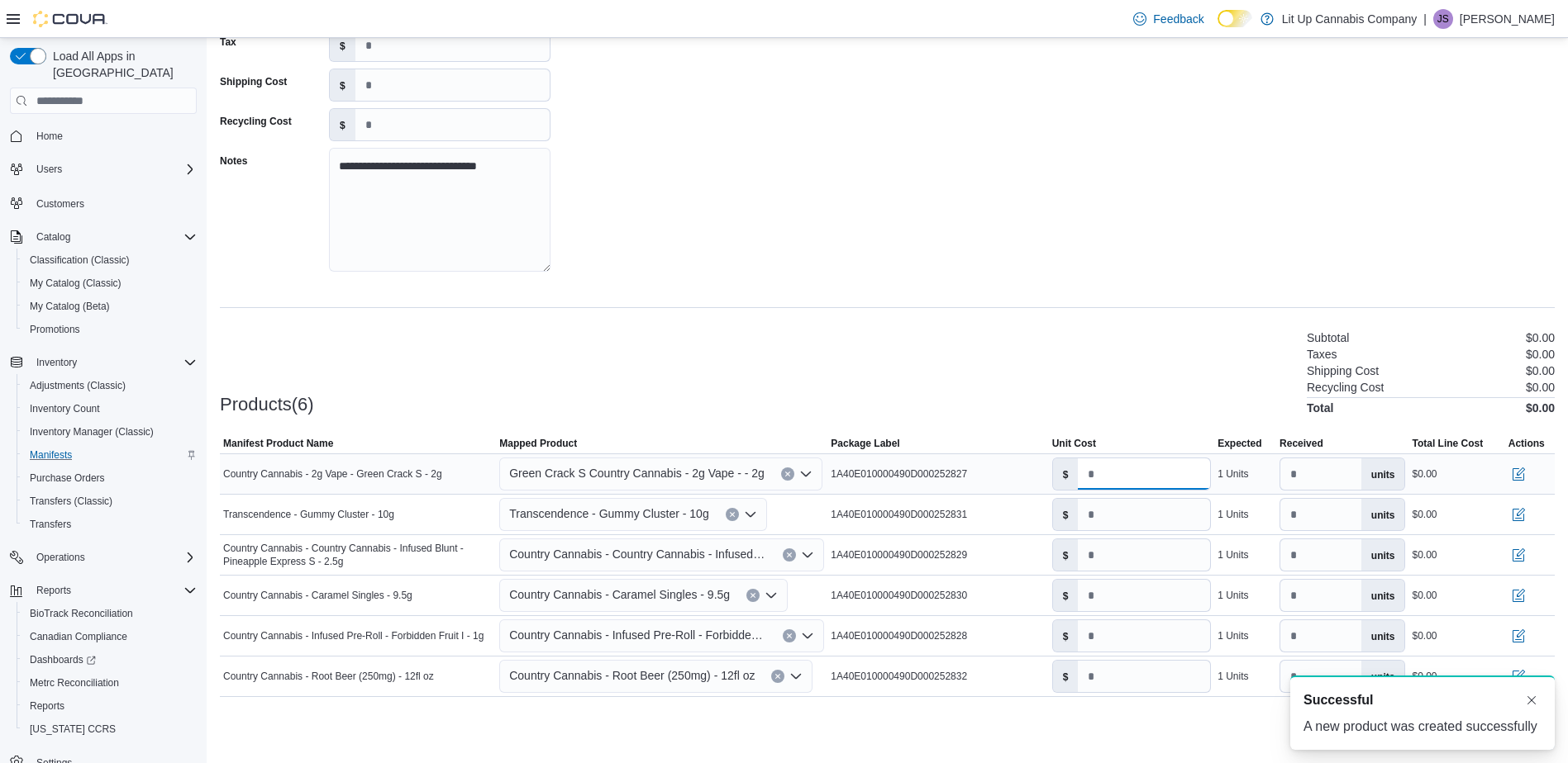
click at [1110, 477] on input "number" at bounding box center [1144, 473] width 132 height 31
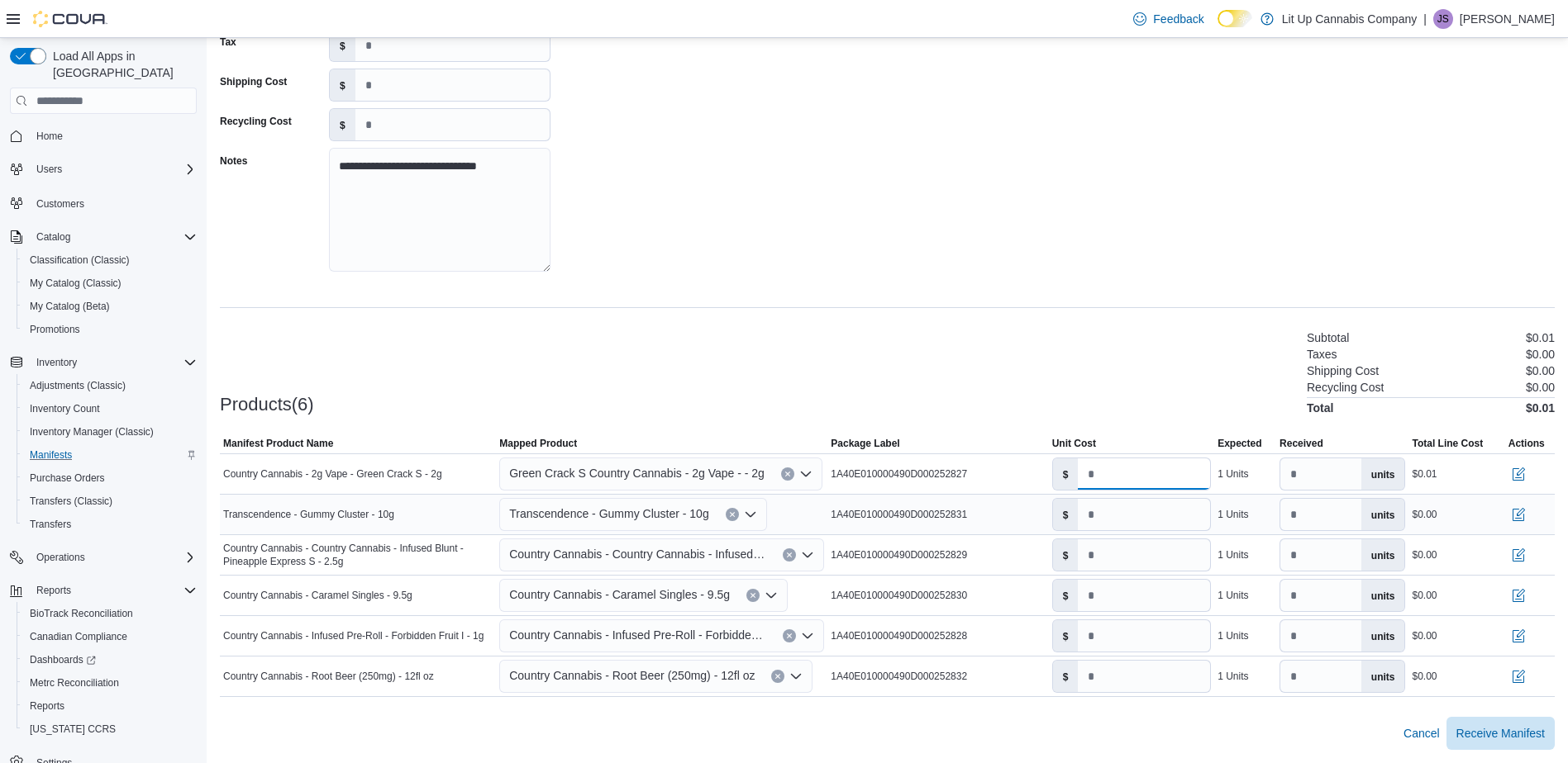
type input "***"
click at [1110, 508] on input "number" at bounding box center [1144, 514] width 132 height 31
type input "***"
click at [1118, 555] on input "number" at bounding box center [1144, 554] width 132 height 31
type input "***"
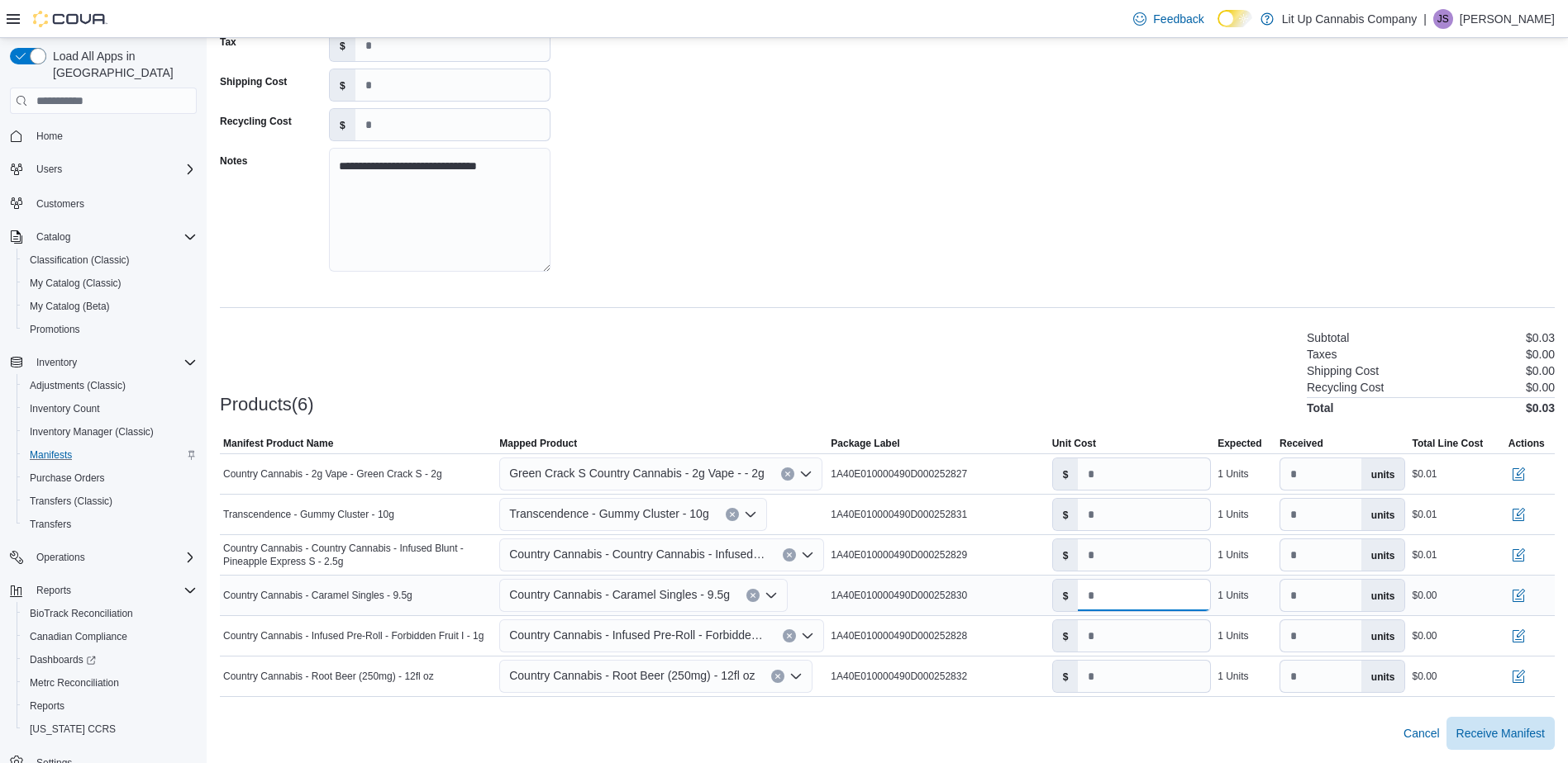
click at [1124, 596] on input "number" at bounding box center [1144, 595] width 132 height 31
type input "***"
click at [1127, 631] on input "number" at bounding box center [1144, 636] width 132 height 31
type input "***"
click at [1134, 680] on input "number" at bounding box center [1144, 676] width 132 height 31
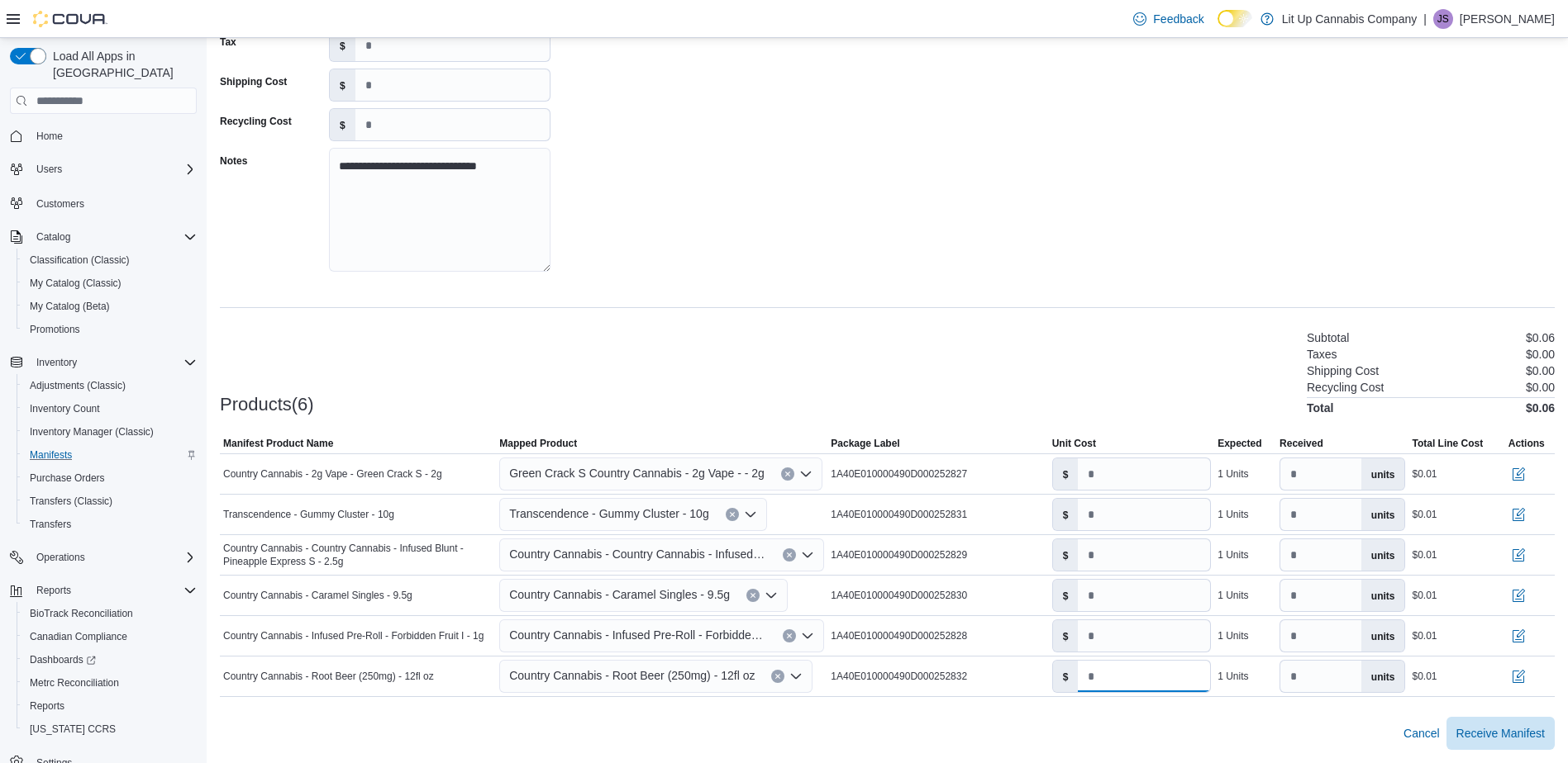
type input "***"
click at [1141, 719] on div "Cancel Receive Manifest" at bounding box center [887, 733] width 1335 height 33
click at [1501, 729] on span "Receive Manifest" at bounding box center [1501, 733] width 89 height 17
